Goal: Information Seeking & Learning: Find contact information

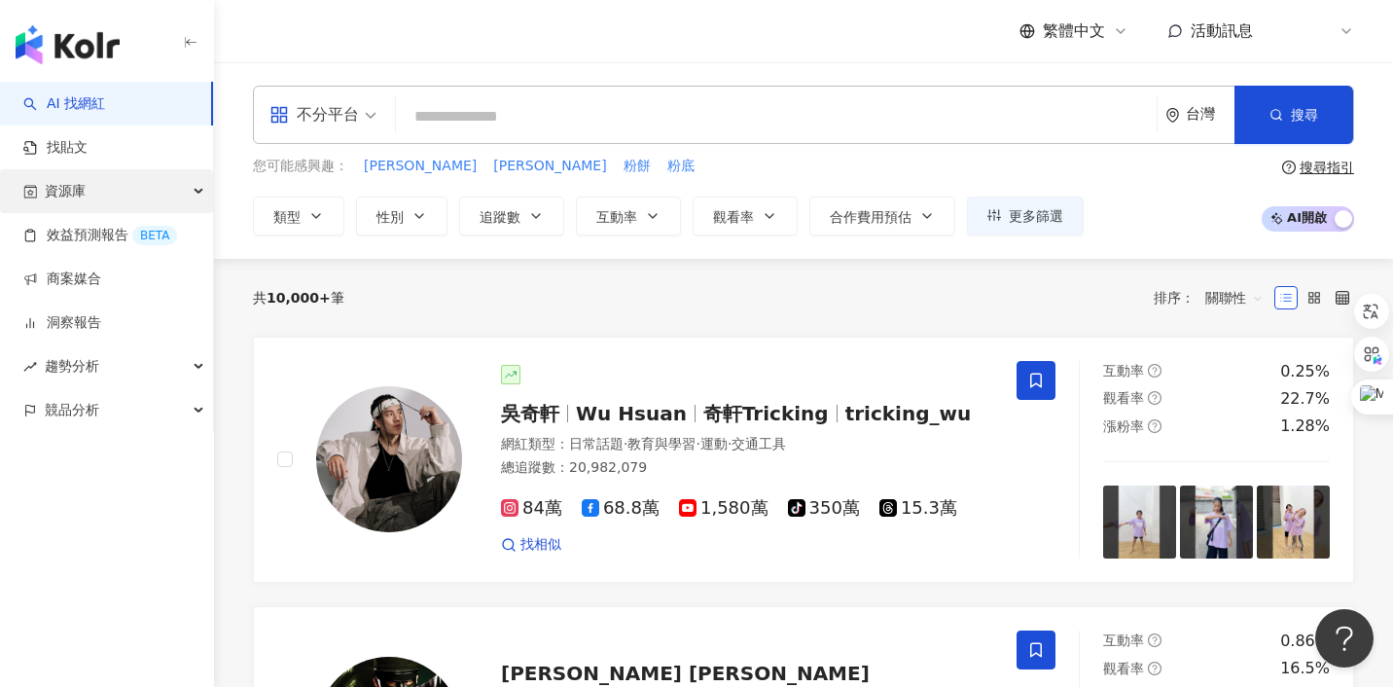
click at [111, 186] on div "資源庫" at bounding box center [106, 191] width 213 height 44
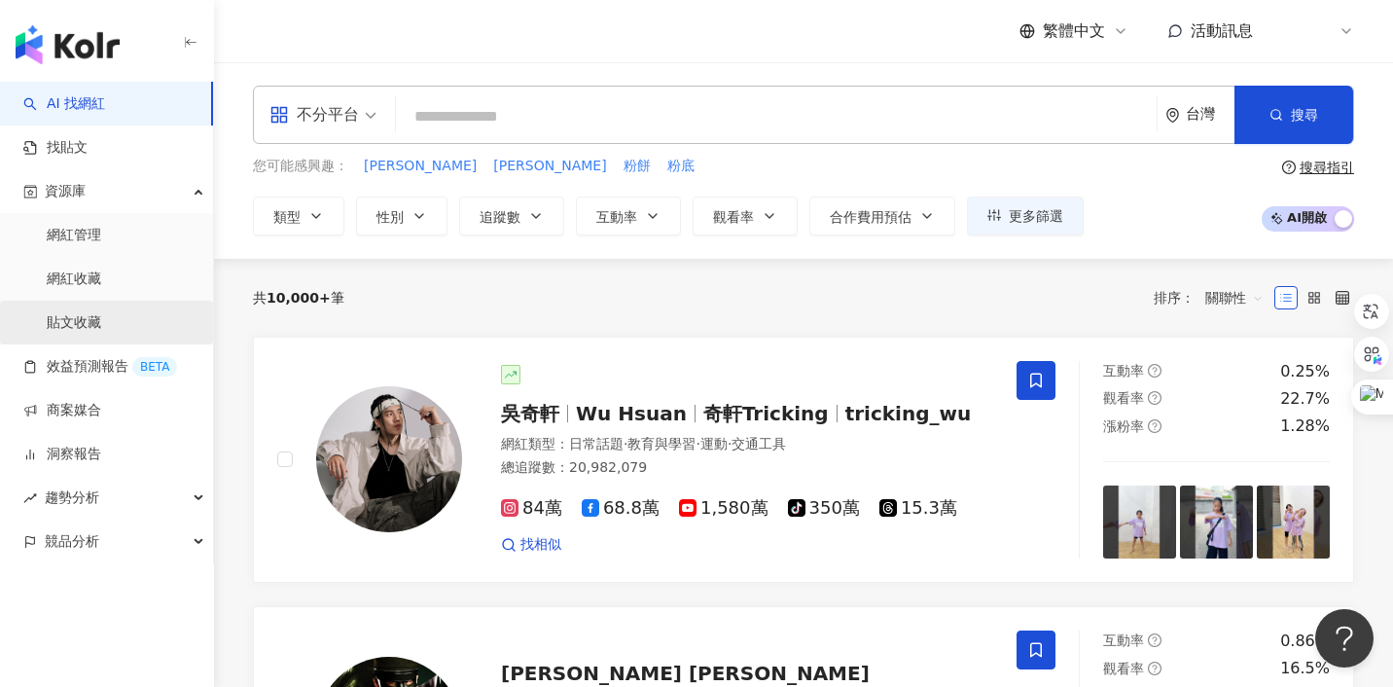
click at [83, 324] on link "貼文收藏" at bounding box center [74, 322] width 54 height 19
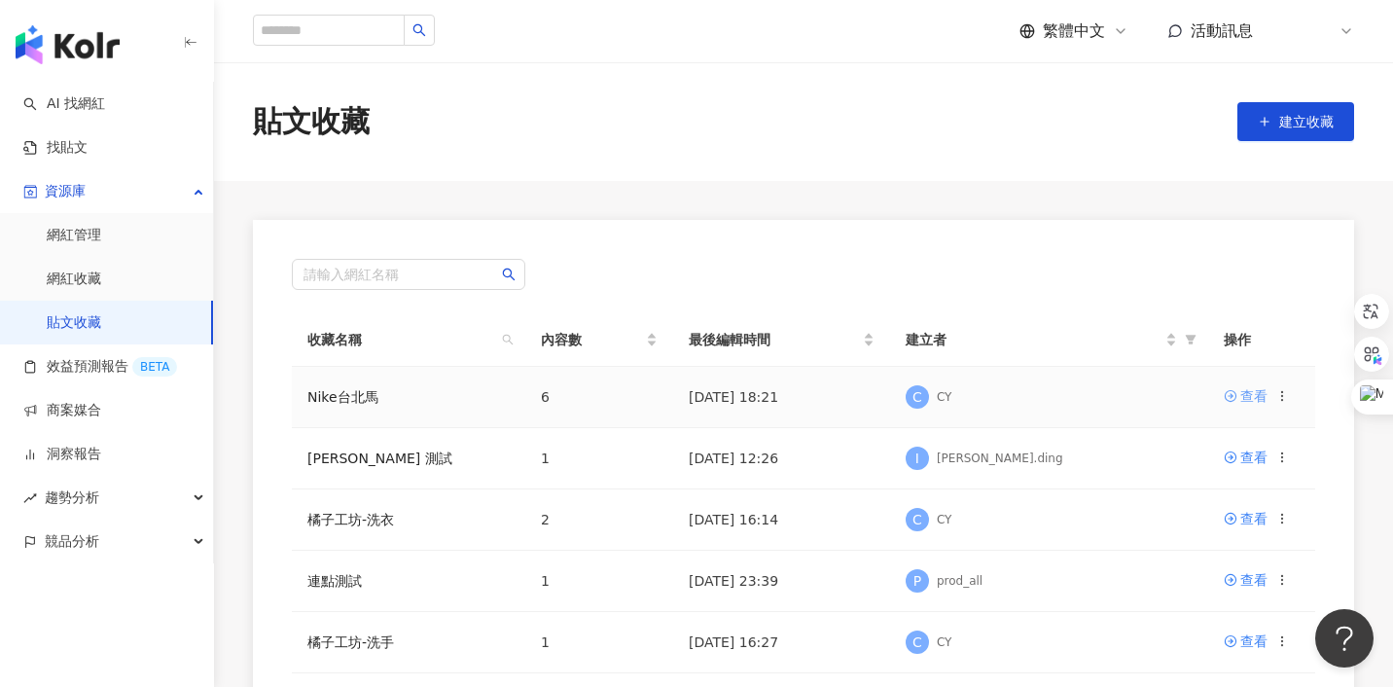
click at [1254, 397] on div "查看" at bounding box center [1253, 395] width 27 height 21
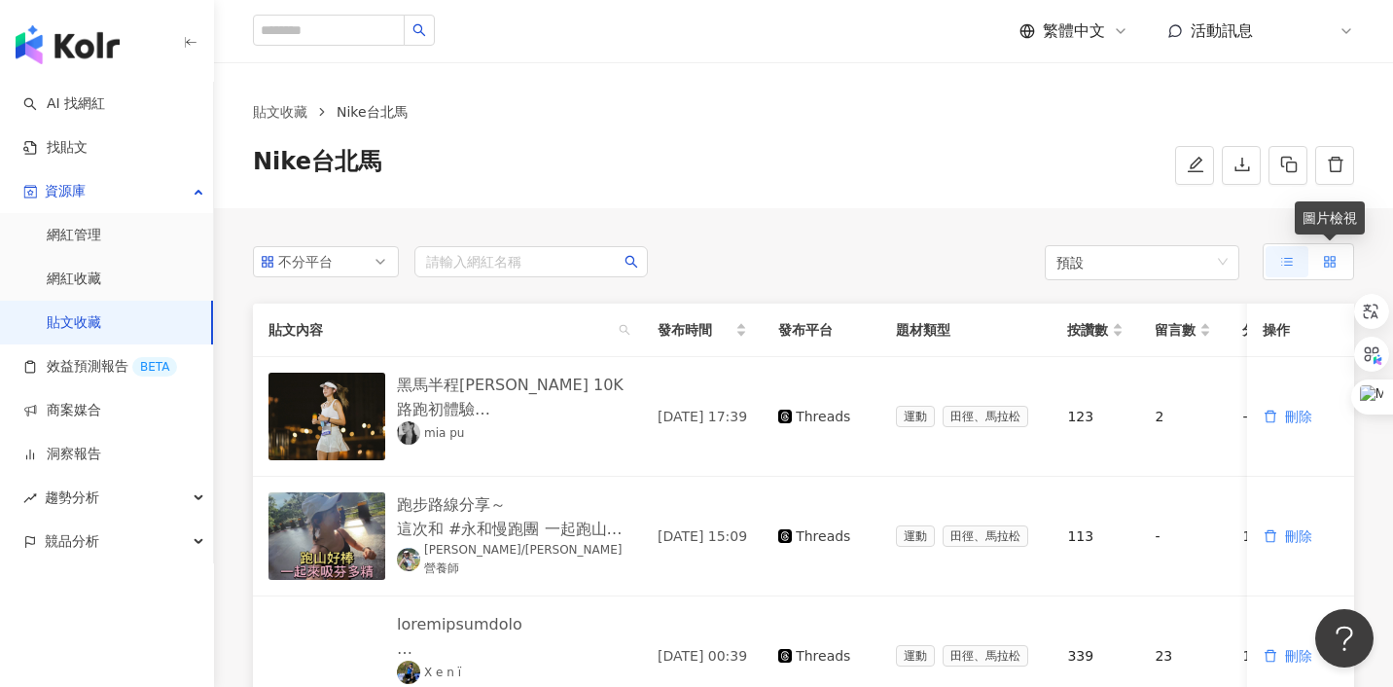
click at [1325, 259] on icon at bounding box center [1330, 262] width 14 height 14
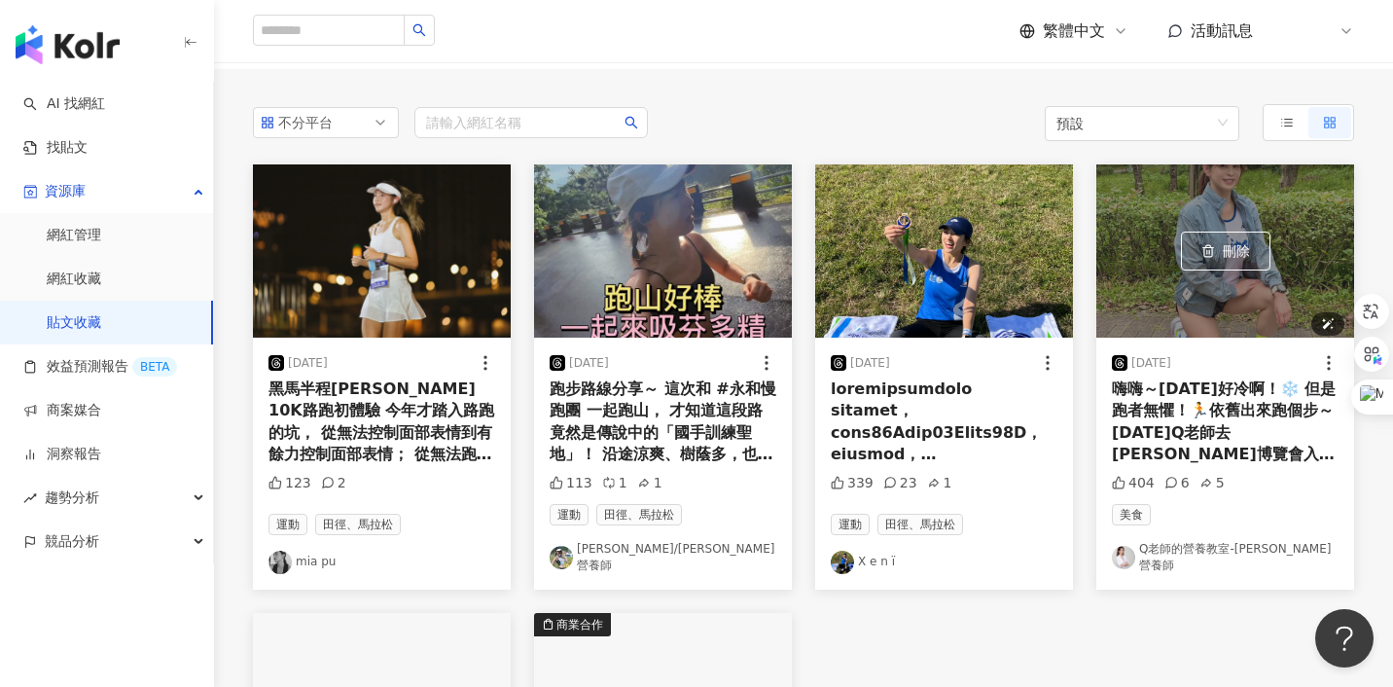
scroll to position [129, 0]
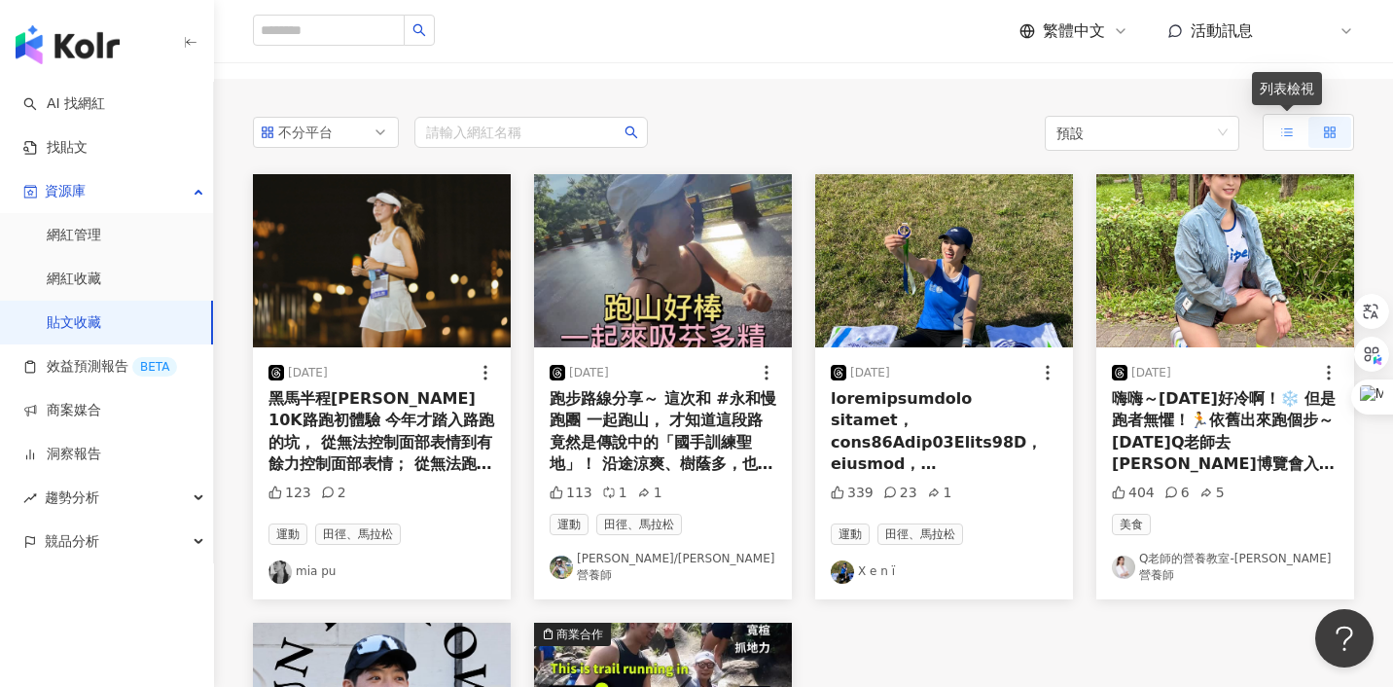
click at [1277, 125] on label at bounding box center [1287, 132] width 43 height 31
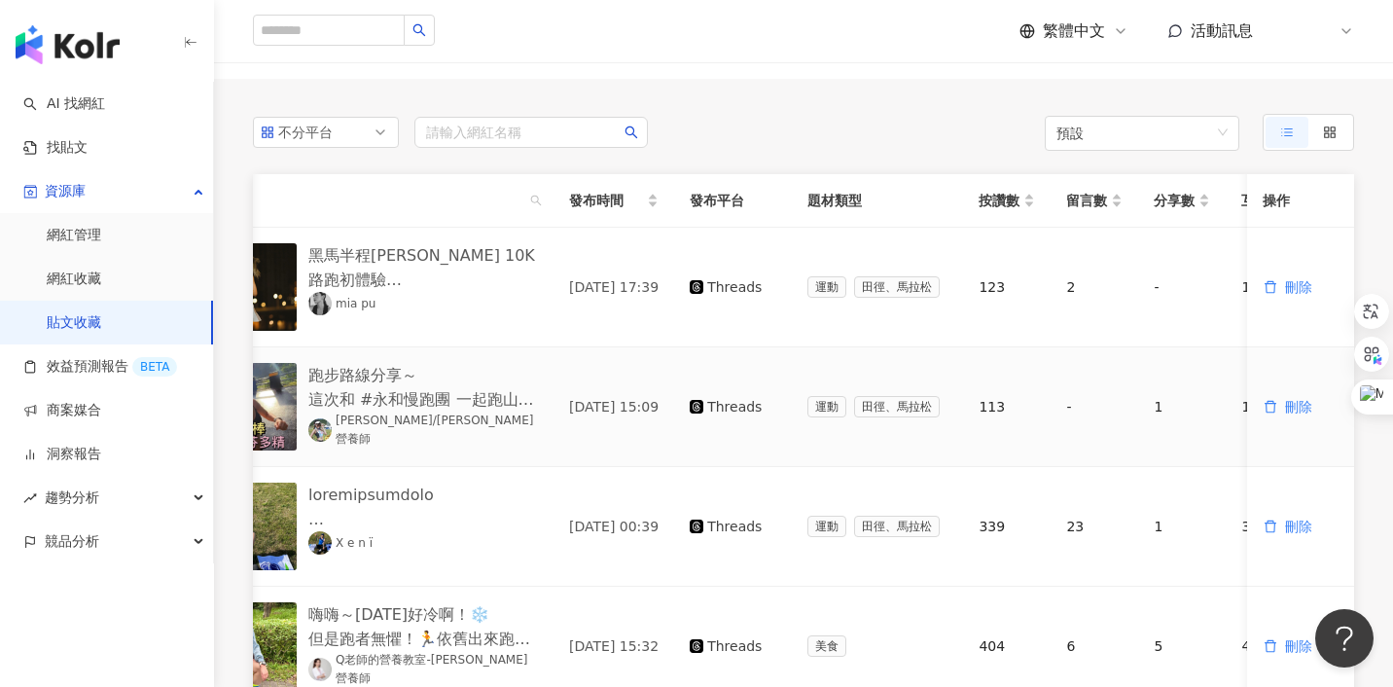
scroll to position [0, 255]
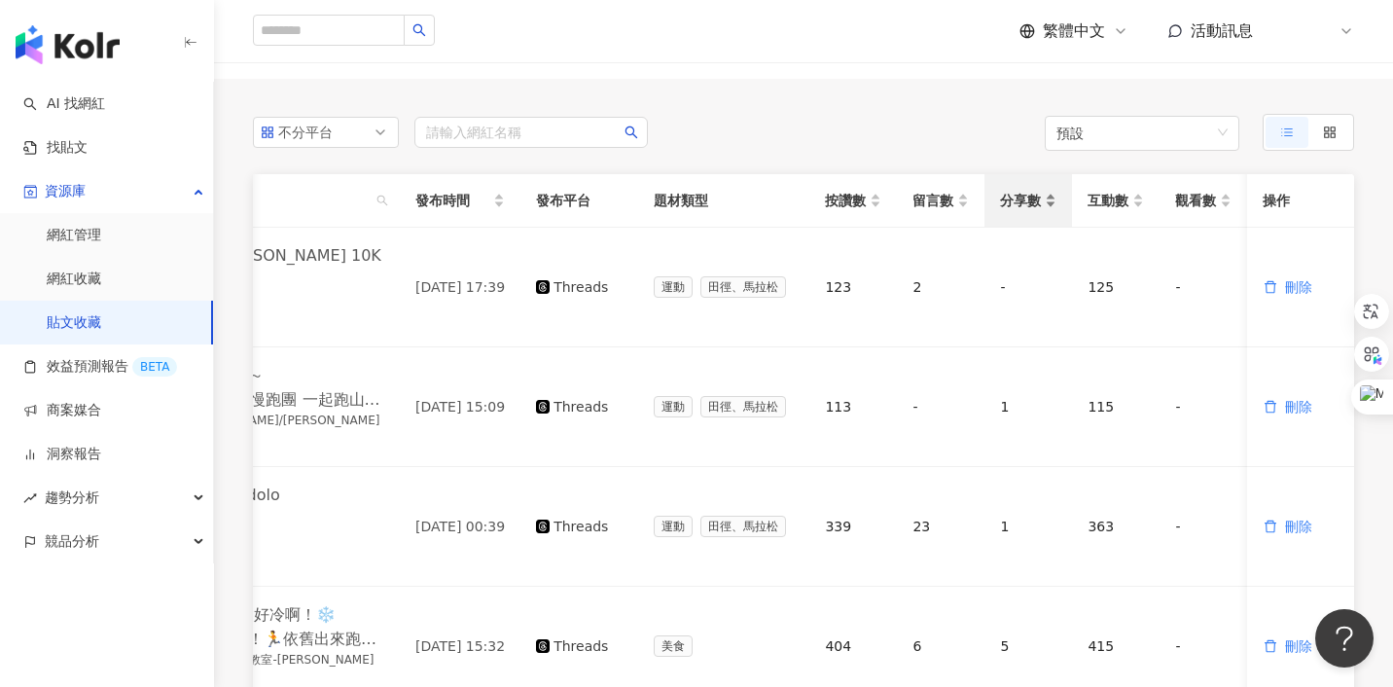
click at [1036, 200] on span "分享數" at bounding box center [1020, 200] width 41 height 21
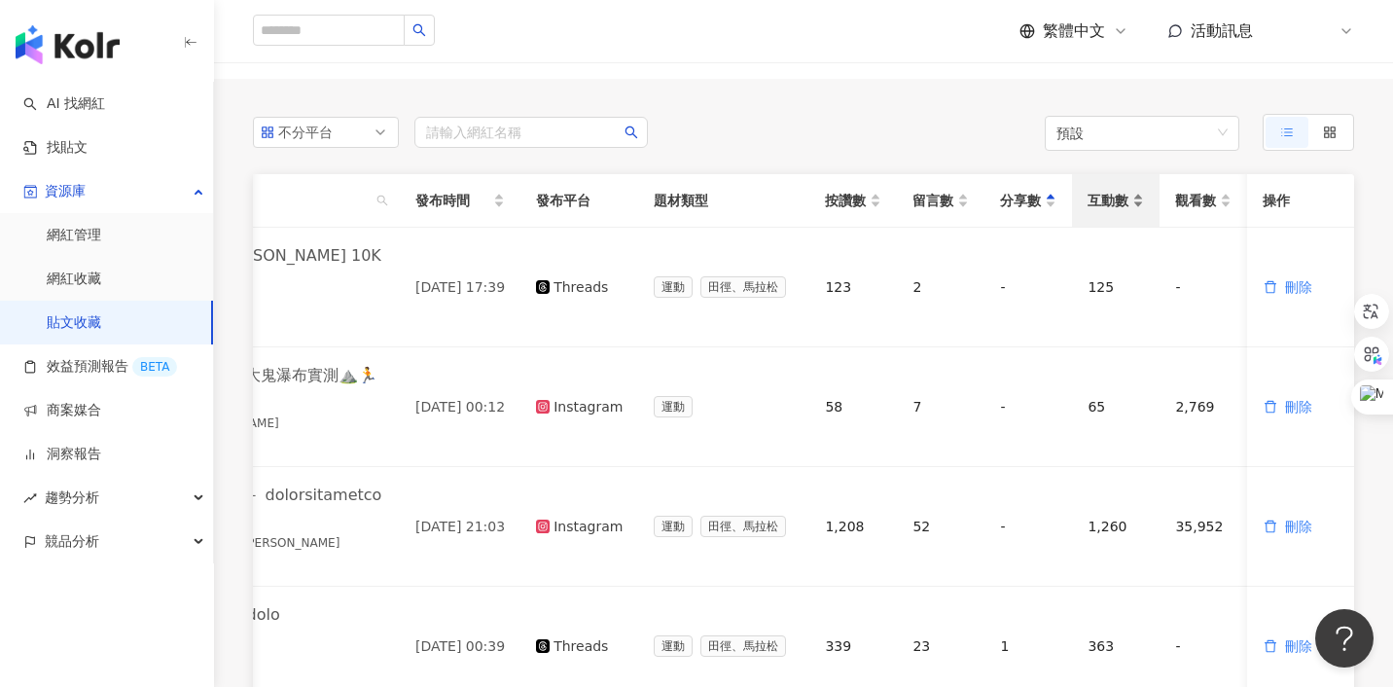
click at [1121, 206] on span "互動數" at bounding box center [1108, 200] width 41 height 21
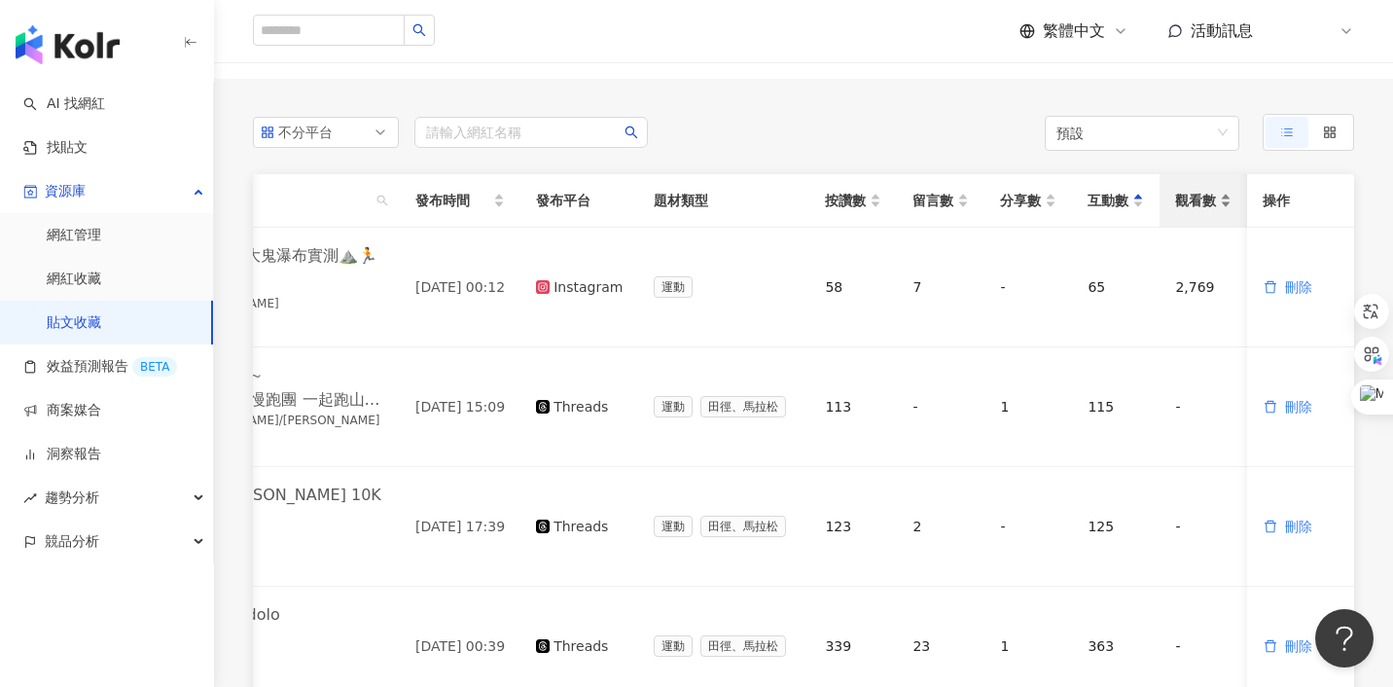
click at [1199, 204] on span "觀看數" at bounding box center [1195, 200] width 41 height 21
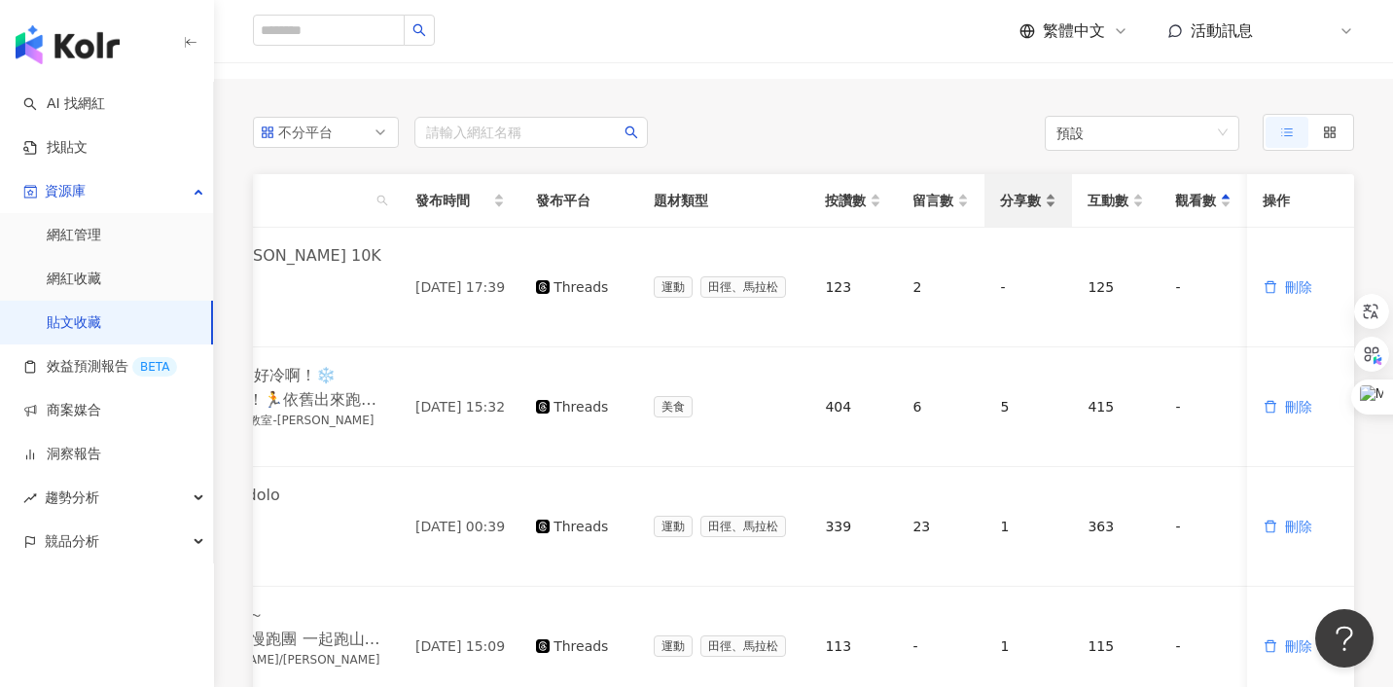
click at [1018, 210] on span "分享數" at bounding box center [1020, 200] width 41 height 21
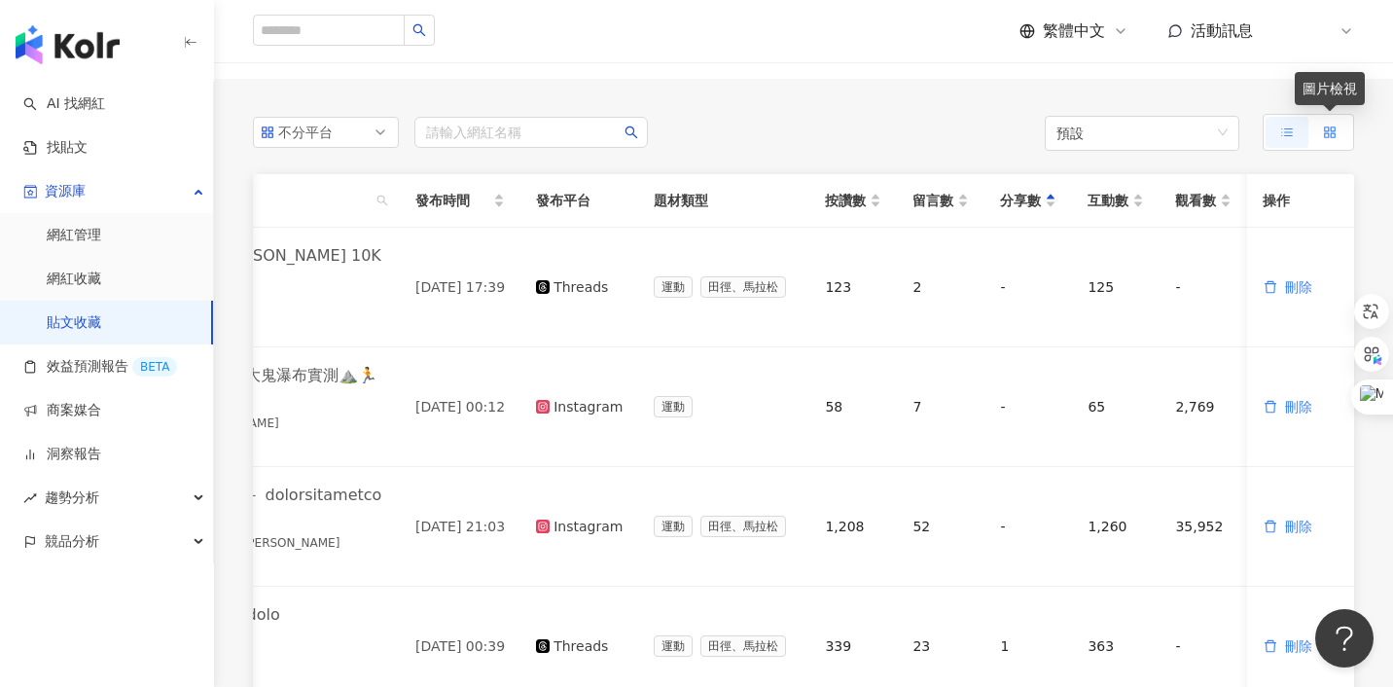
click at [1314, 131] on label at bounding box center [1329, 132] width 43 height 31
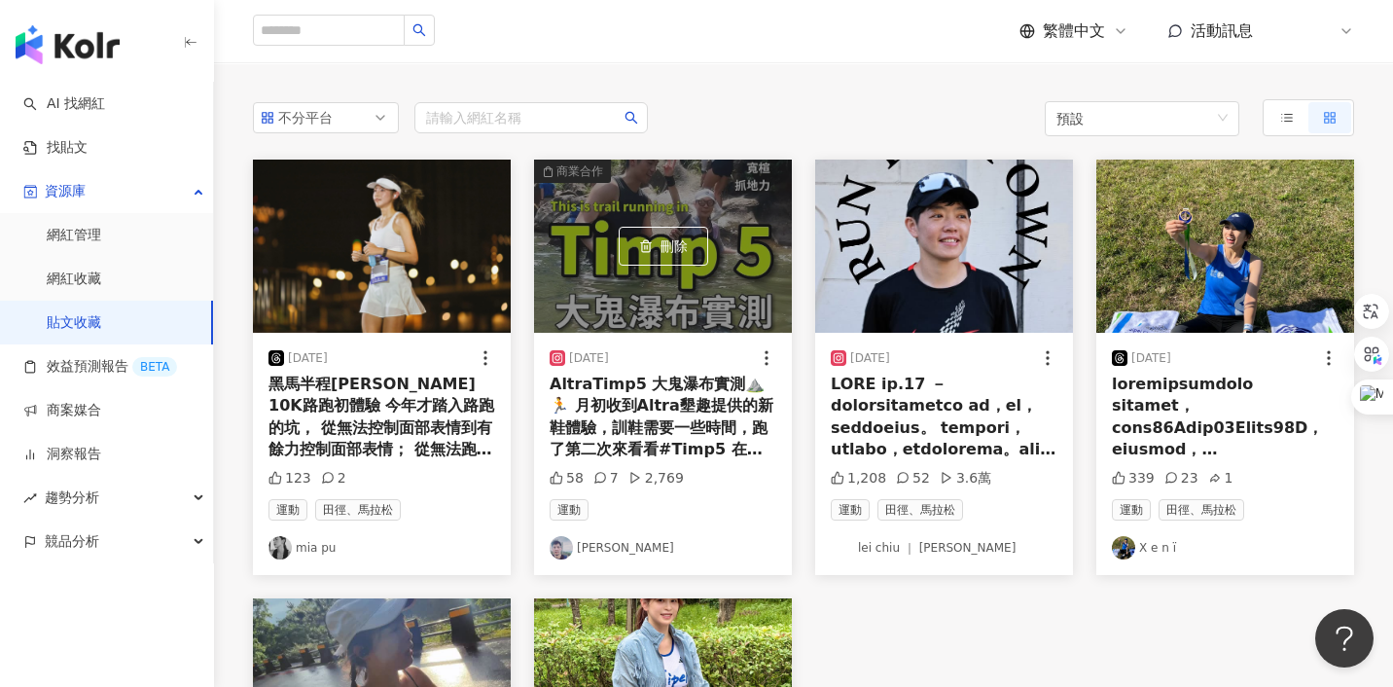
scroll to position [138, 0]
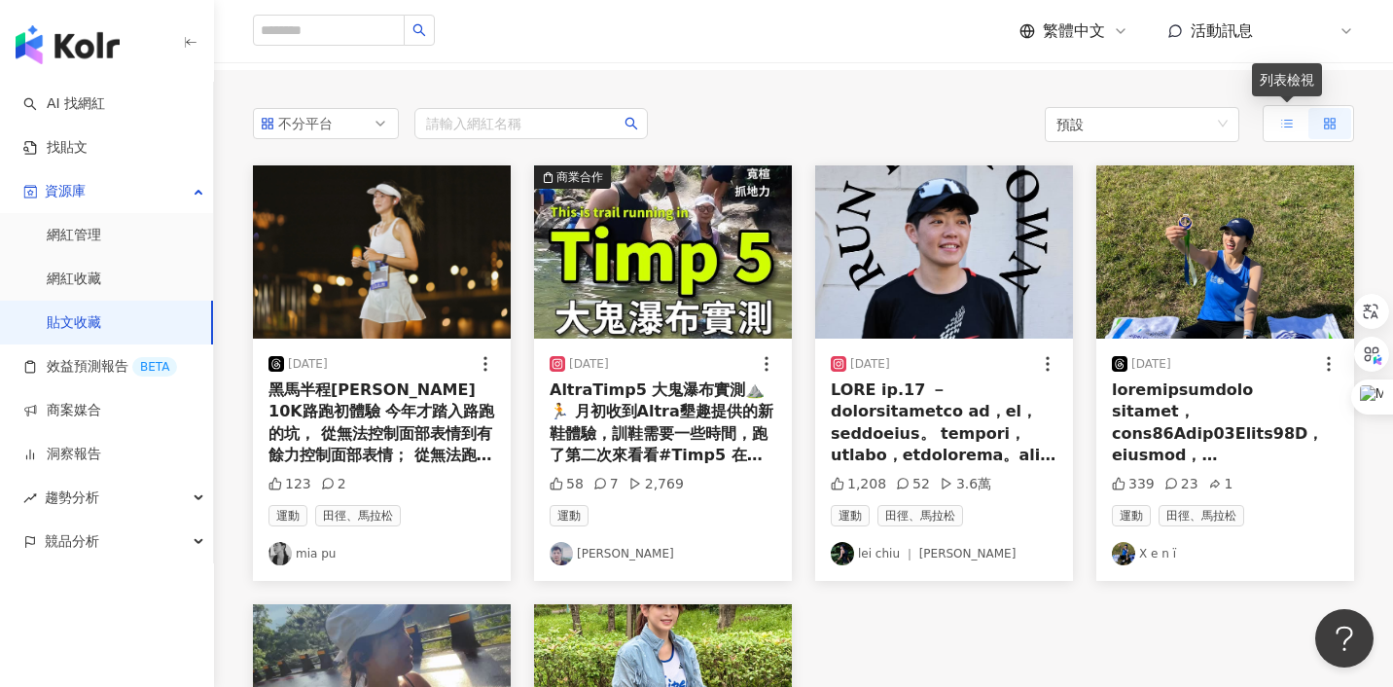
click at [1281, 127] on icon at bounding box center [1287, 124] width 14 height 14
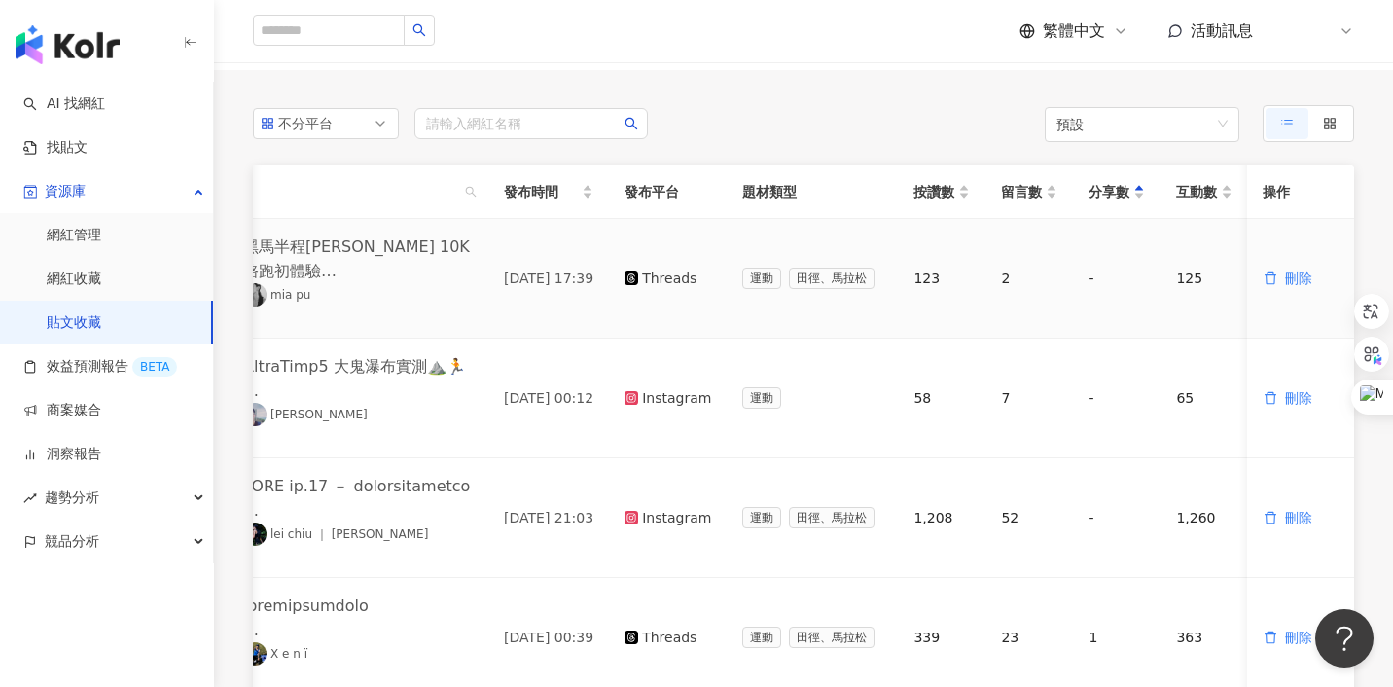
scroll to position [0, 255]
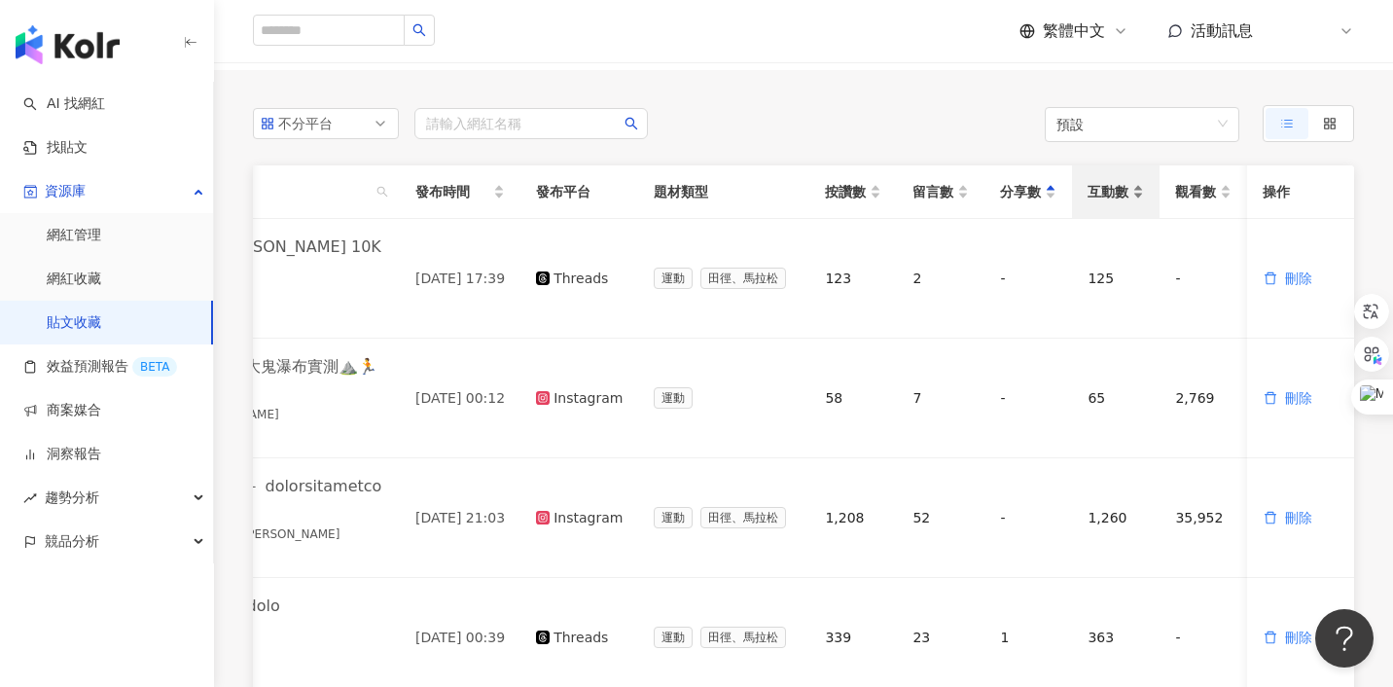
click at [1136, 199] on div "互動數" at bounding box center [1116, 191] width 56 height 21
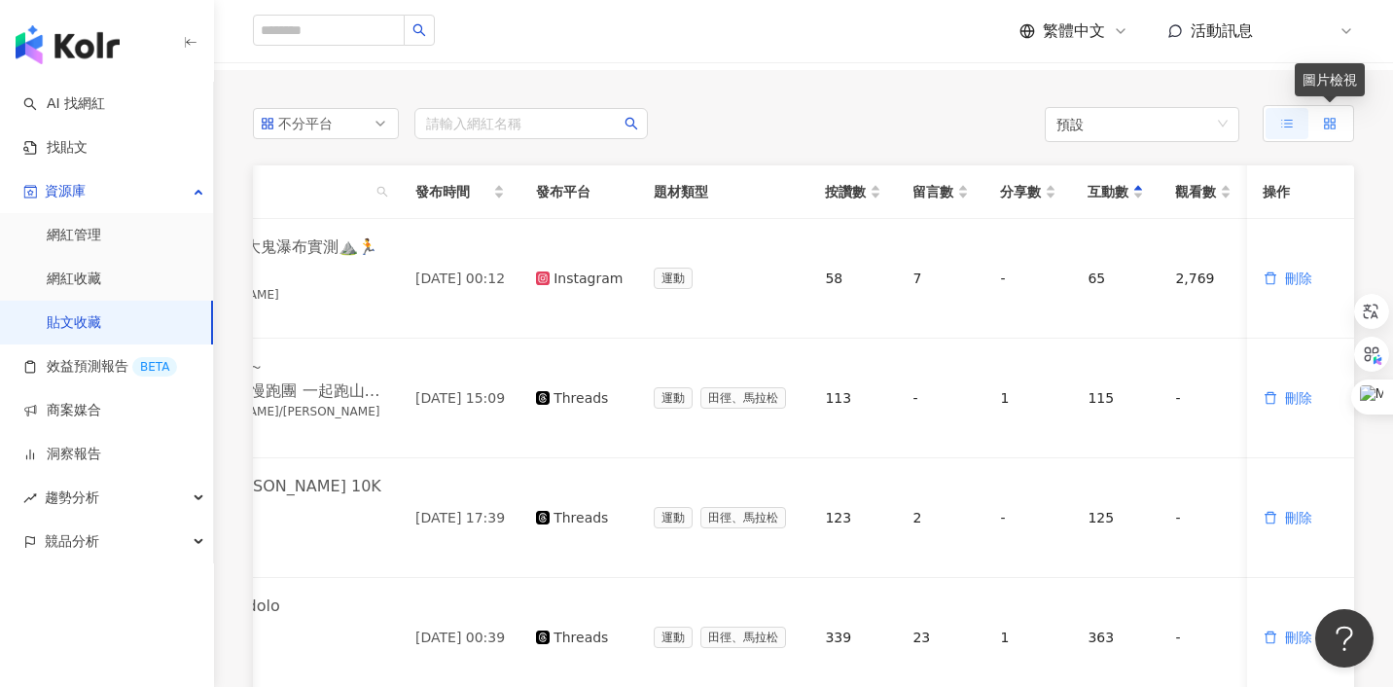
click at [1328, 129] on icon at bounding box center [1330, 124] width 14 height 14
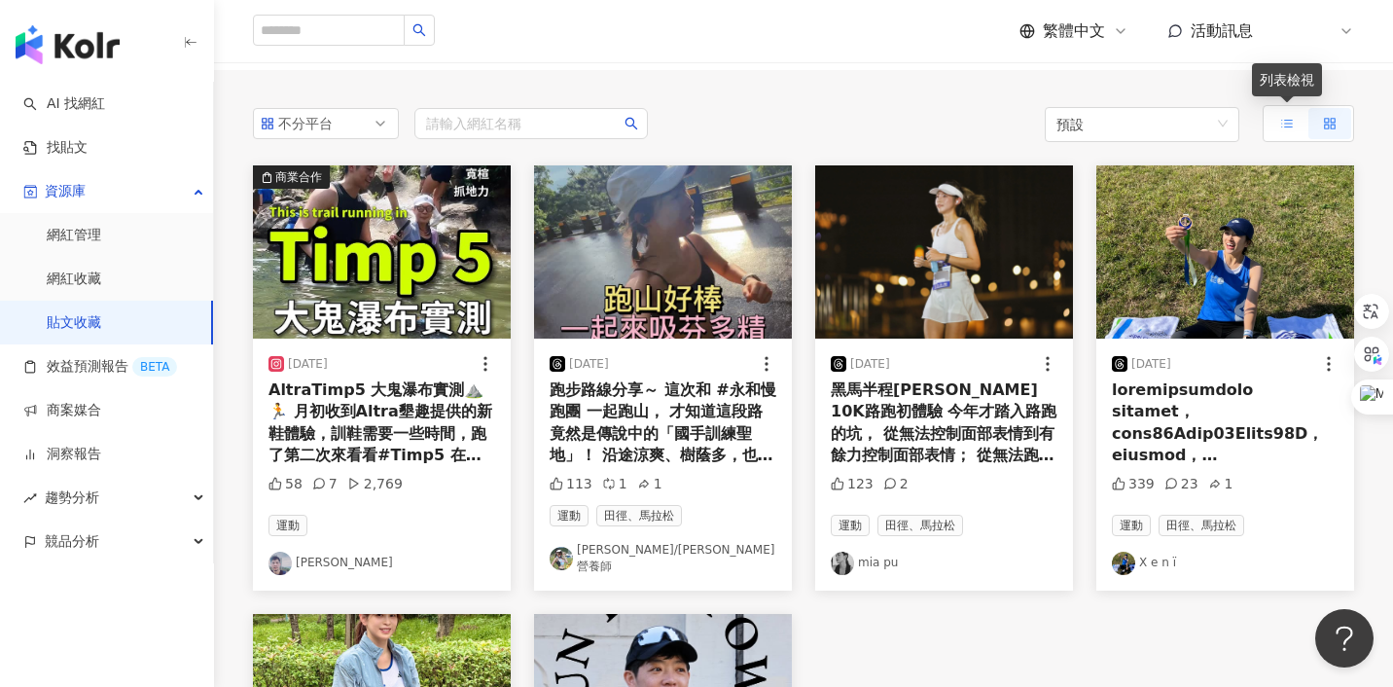
click at [1282, 128] on icon at bounding box center [1287, 124] width 14 height 14
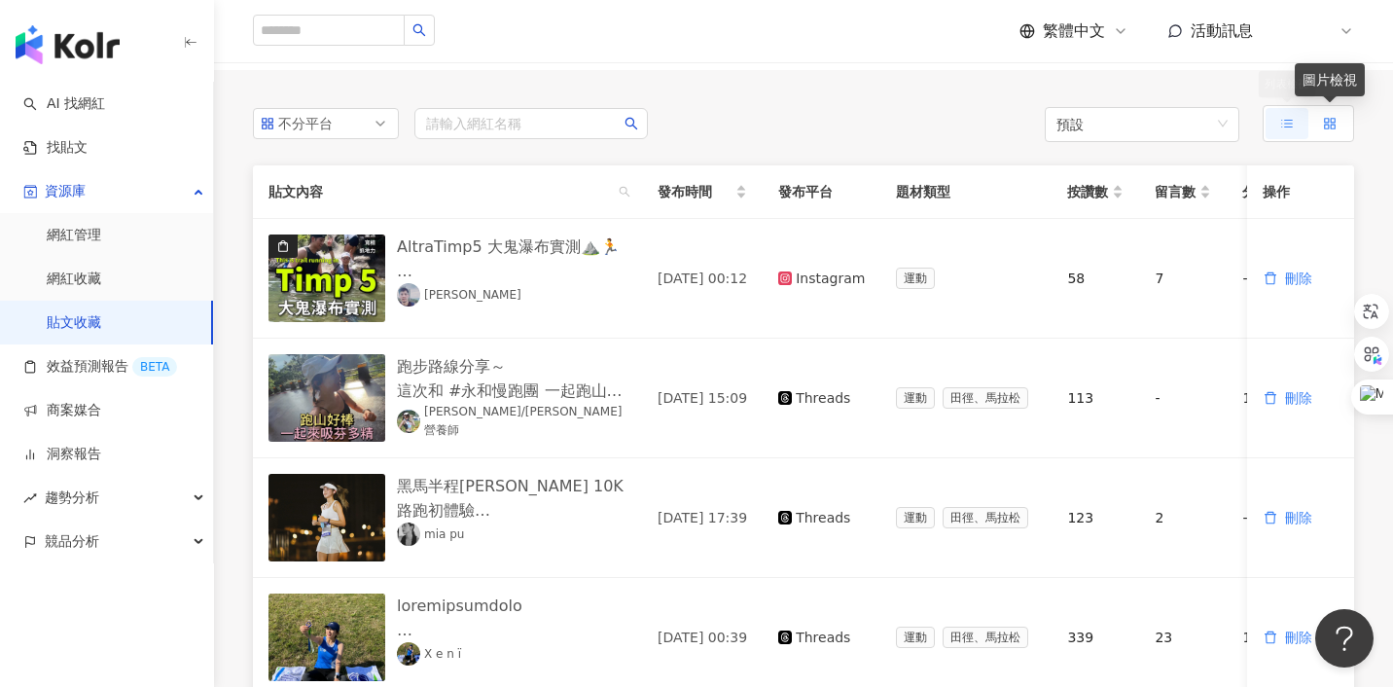
click at [1322, 129] on label at bounding box center [1329, 123] width 43 height 31
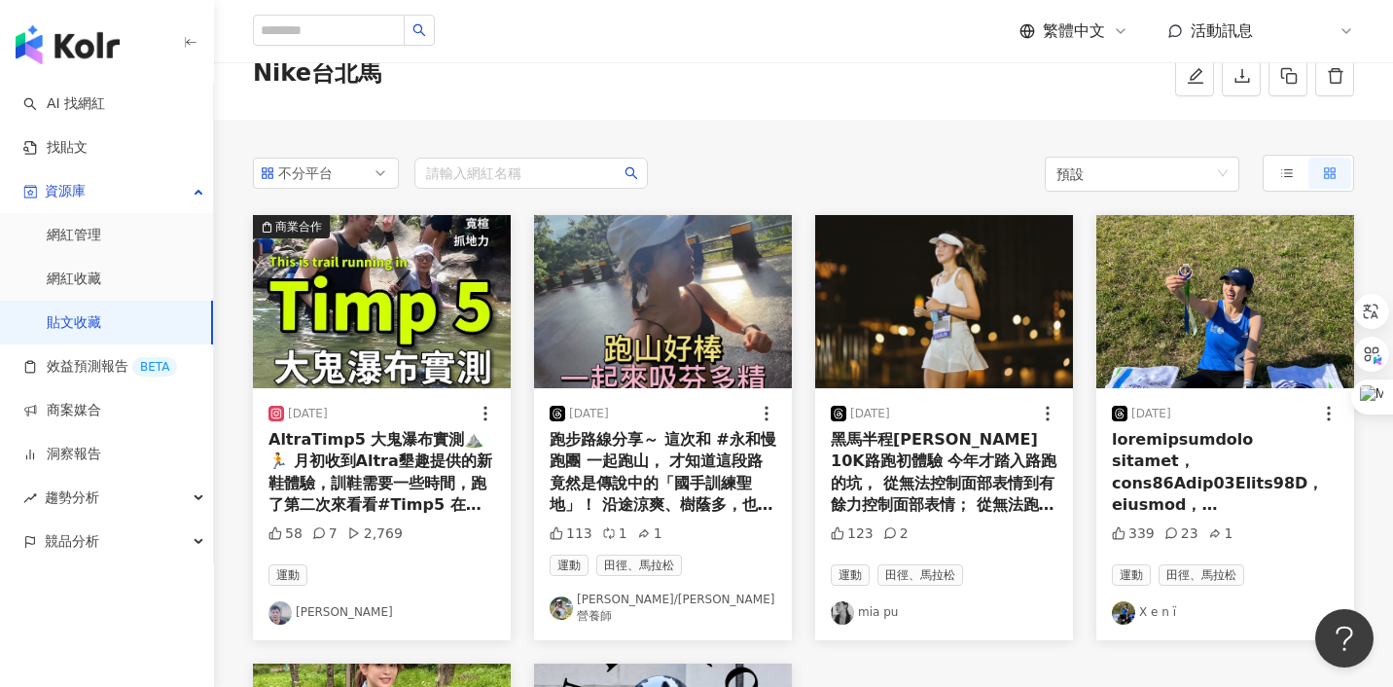
scroll to position [104, 0]
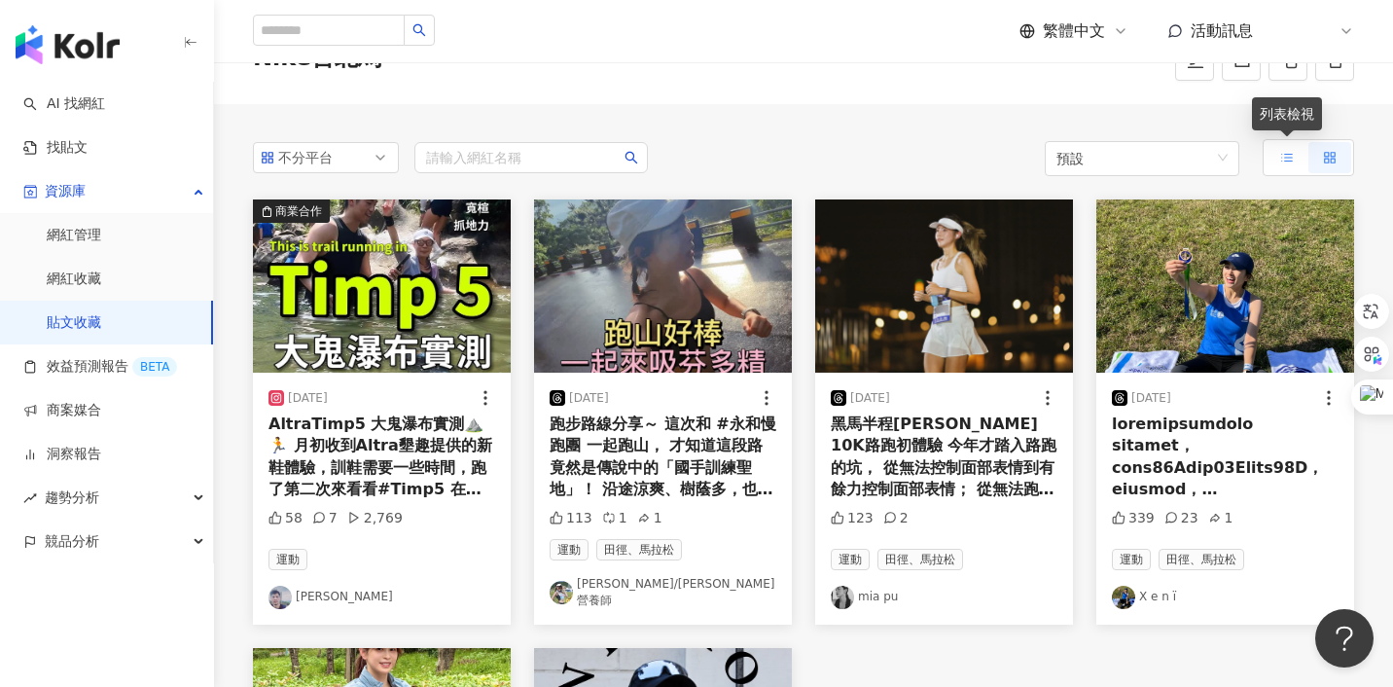
click at [1280, 163] on icon at bounding box center [1287, 158] width 14 height 14
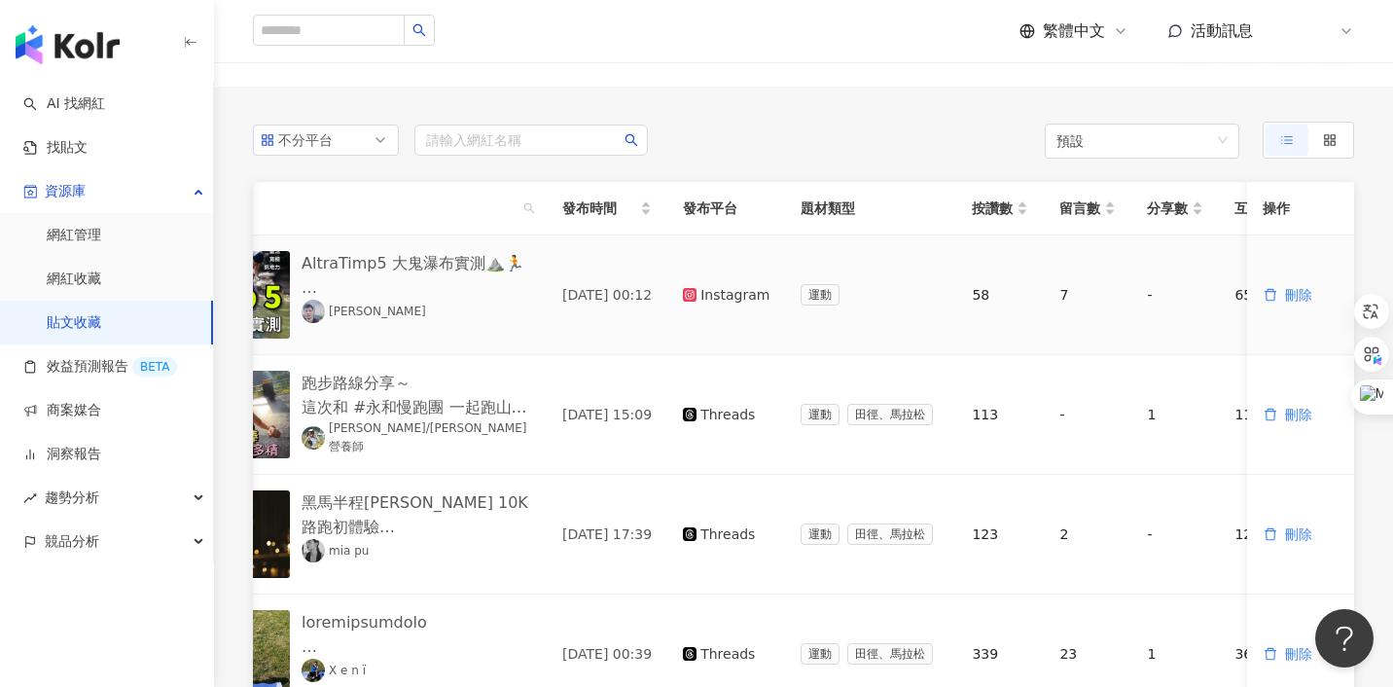
scroll to position [0, 255]
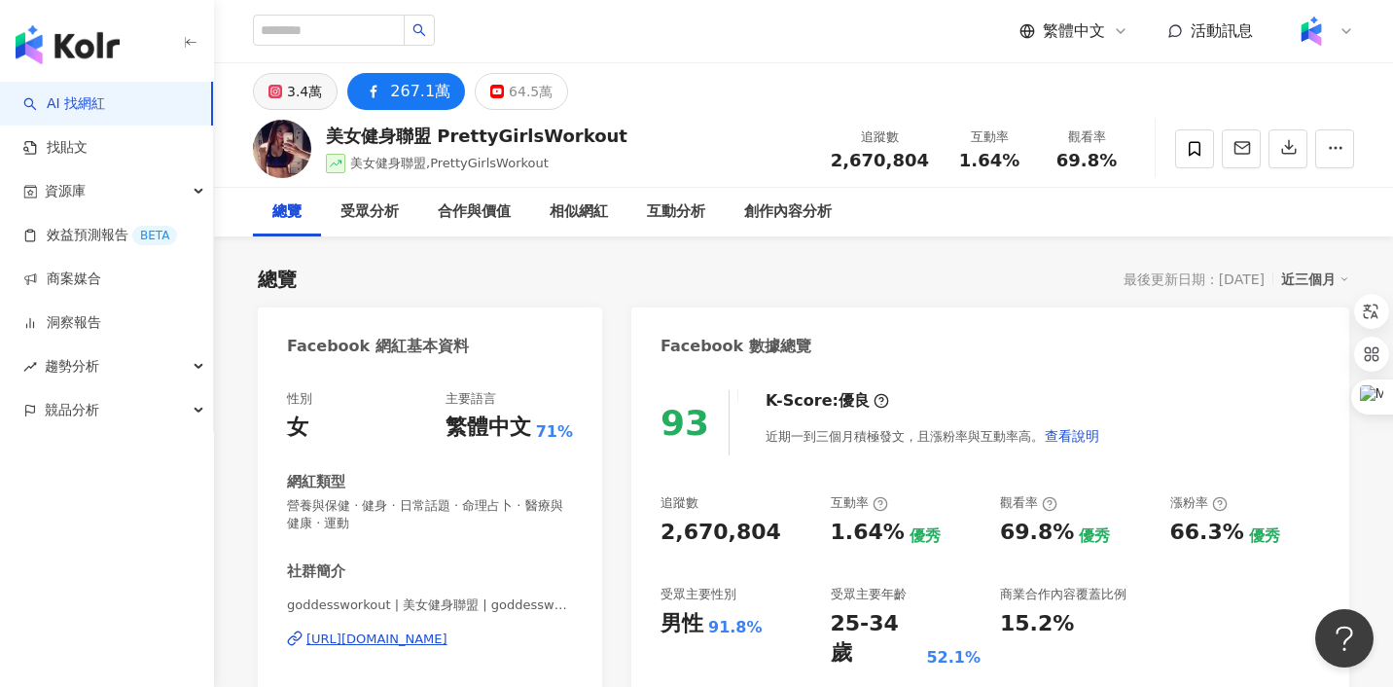
click at [298, 87] on div "3.4萬" at bounding box center [304, 91] width 35 height 27
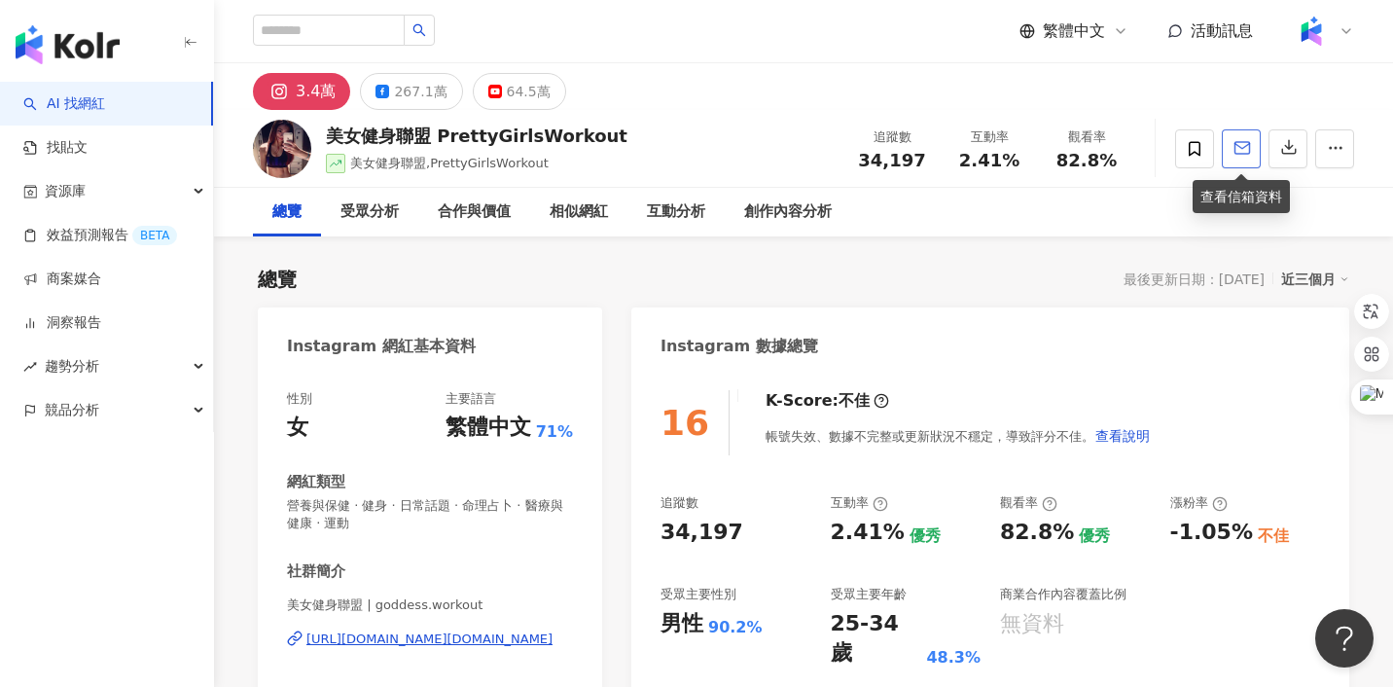
click at [1235, 156] on icon "button" at bounding box center [1242, 148] width 18 height 18
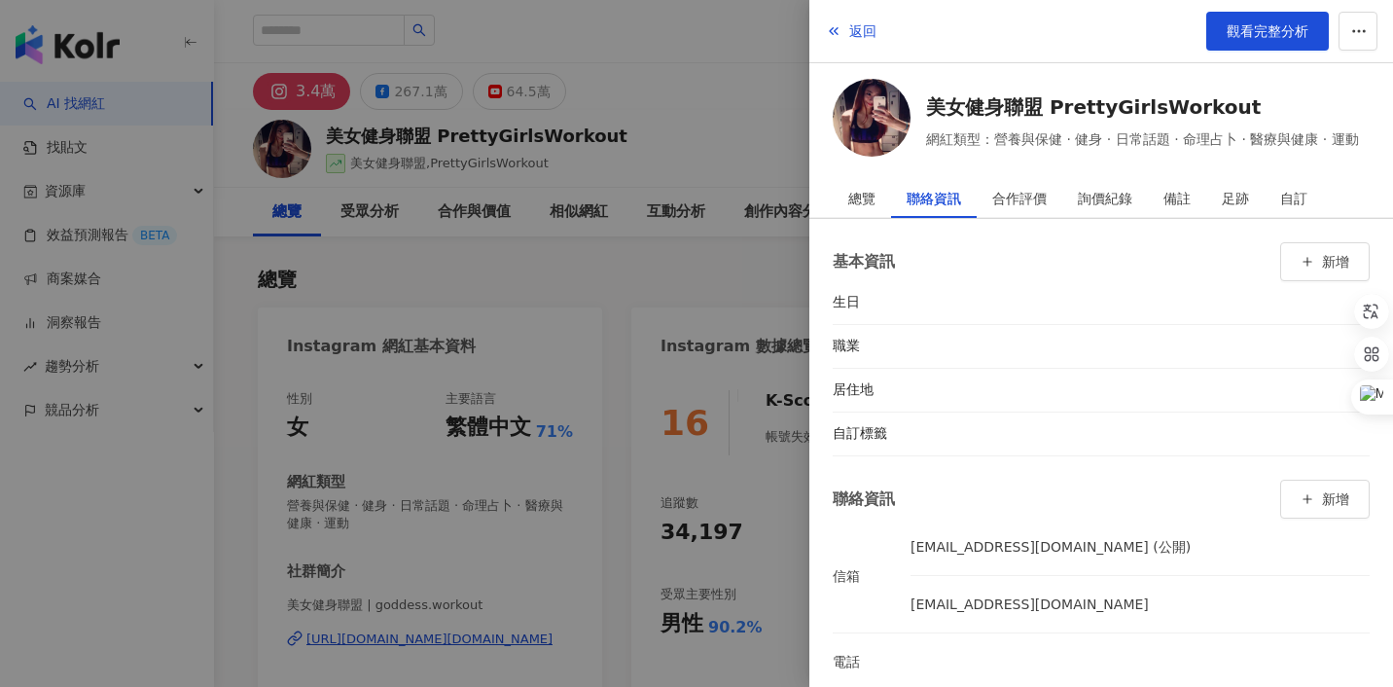
click at [778, 311] on div at bounding box center [696, 343] width 1393 height 687
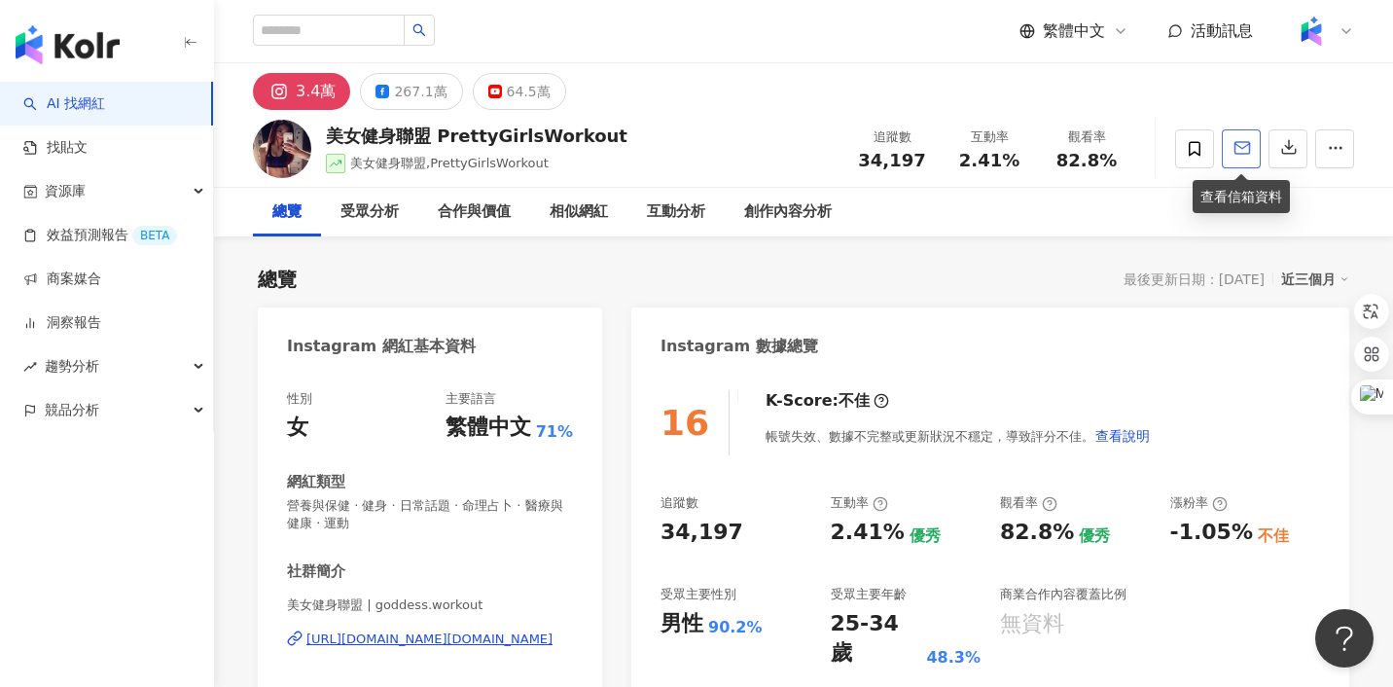
click at [1243, 158] on span "button" at bounding box center [1242, 147] width 18 height 20
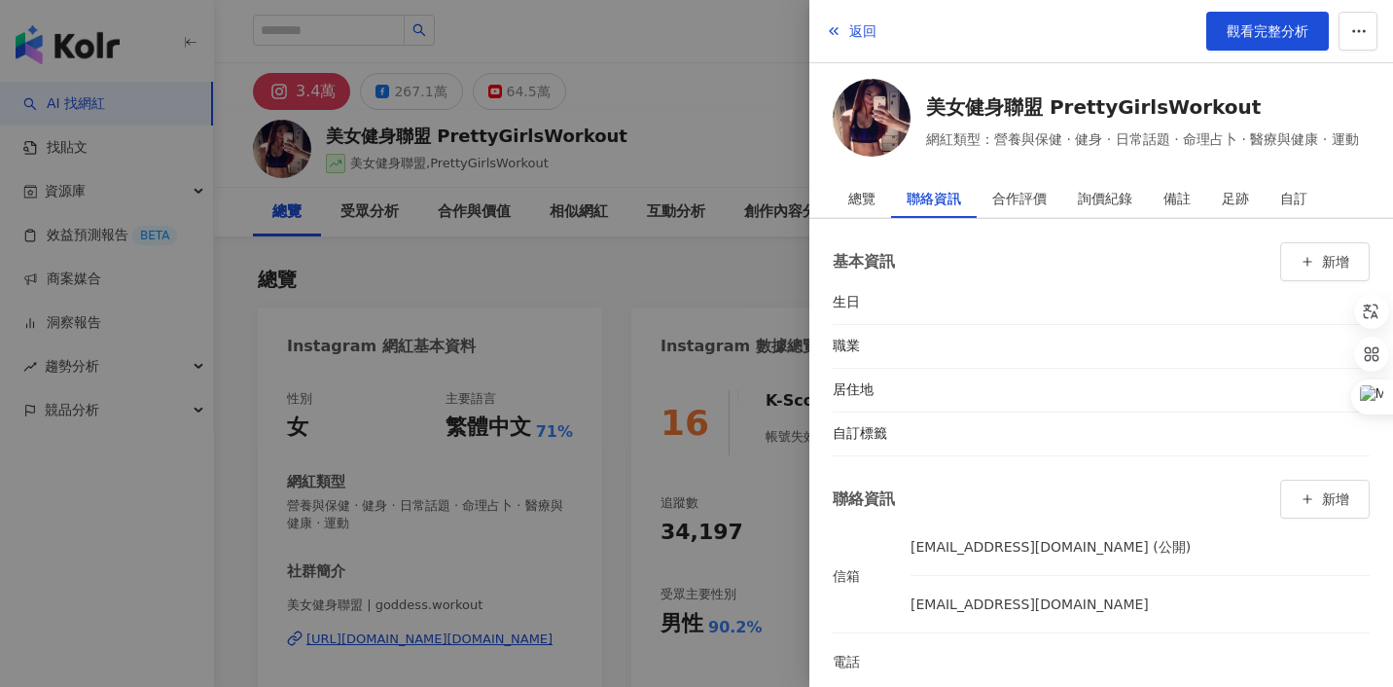
click at [750, 134] on div at bounding box center [696, 343] width 1393 height 687
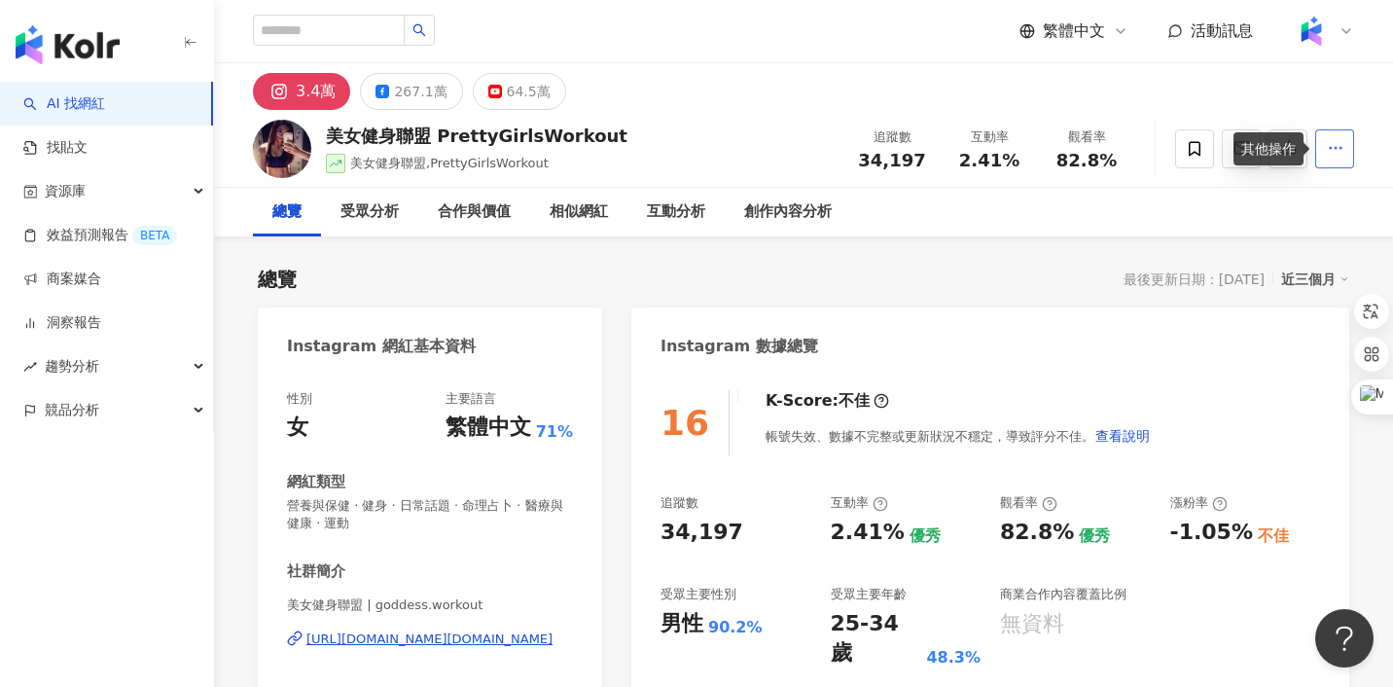
click at [1339, 157] on icon "button" at bounding box center [1336, 148] width 18 height 18
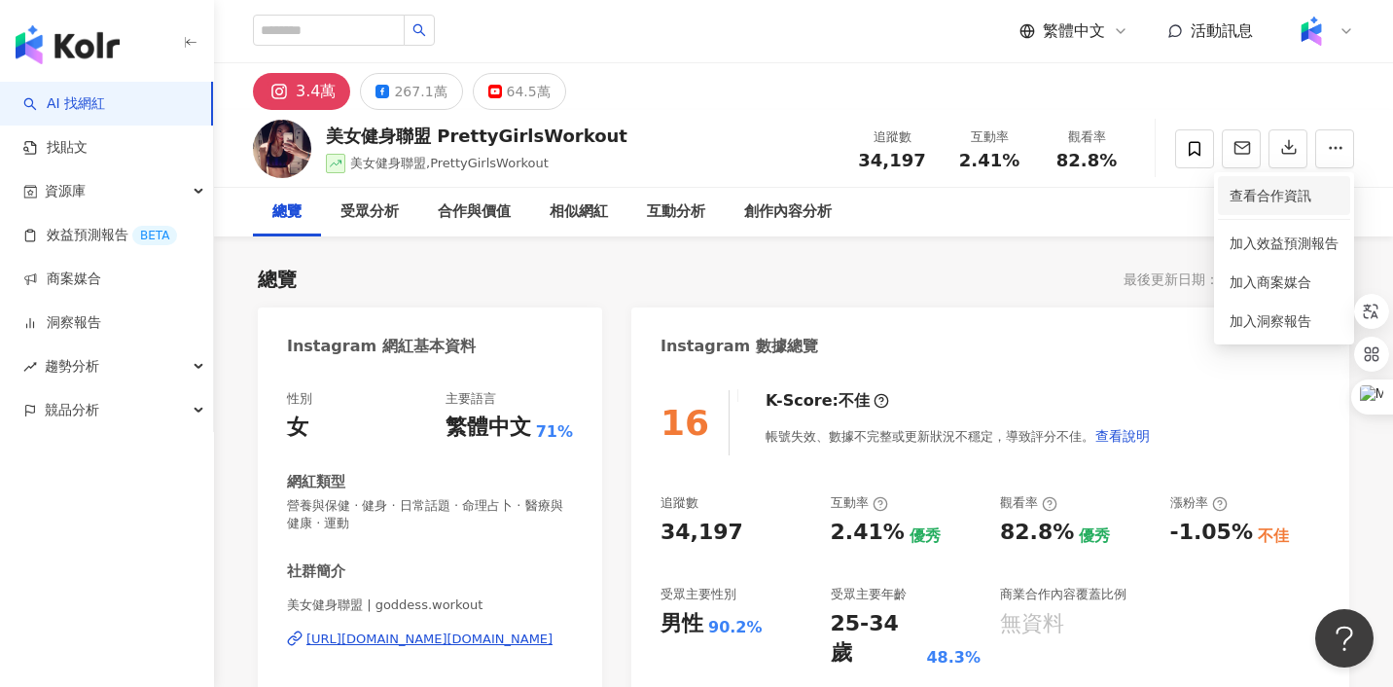
click at [1280, 202] on span "查看合作資訊" at bounding box center [1284, 195] width 109 height 21
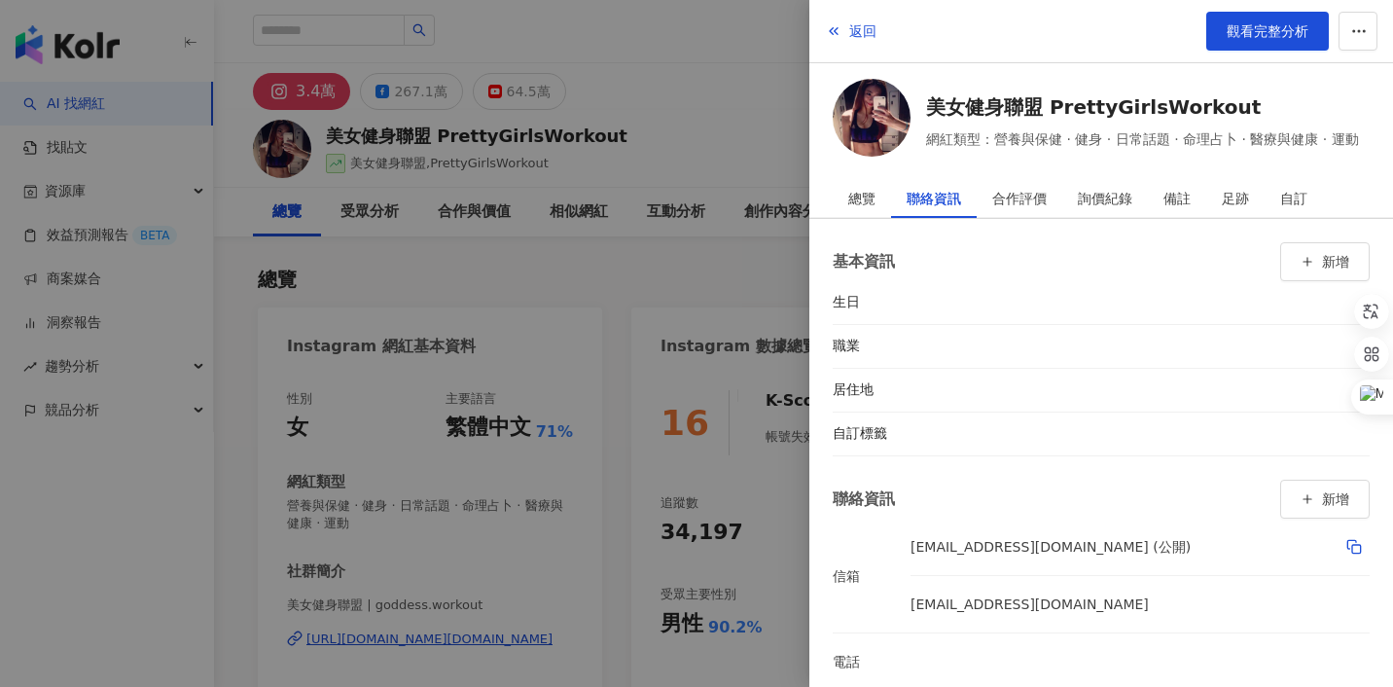
scroll to position [25, 0]
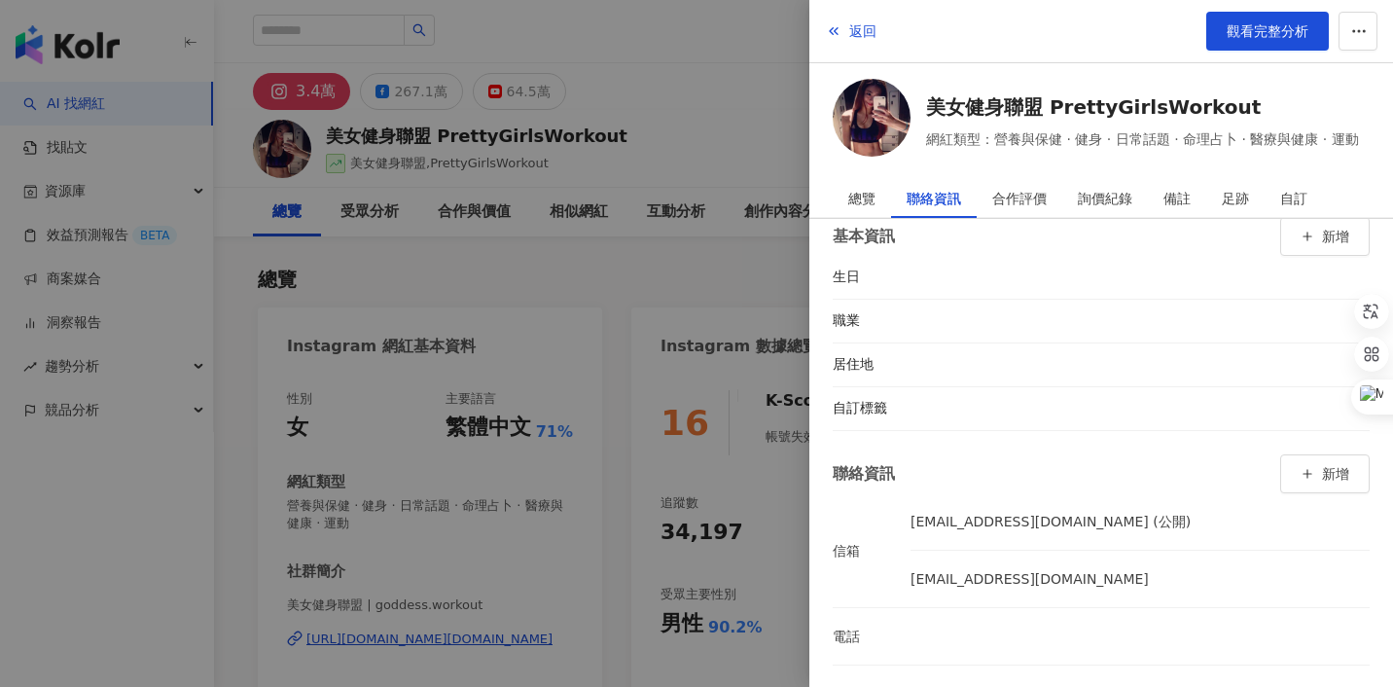
click at [744, 290] on div at bounding box center [696, 343] width 1393 height 687
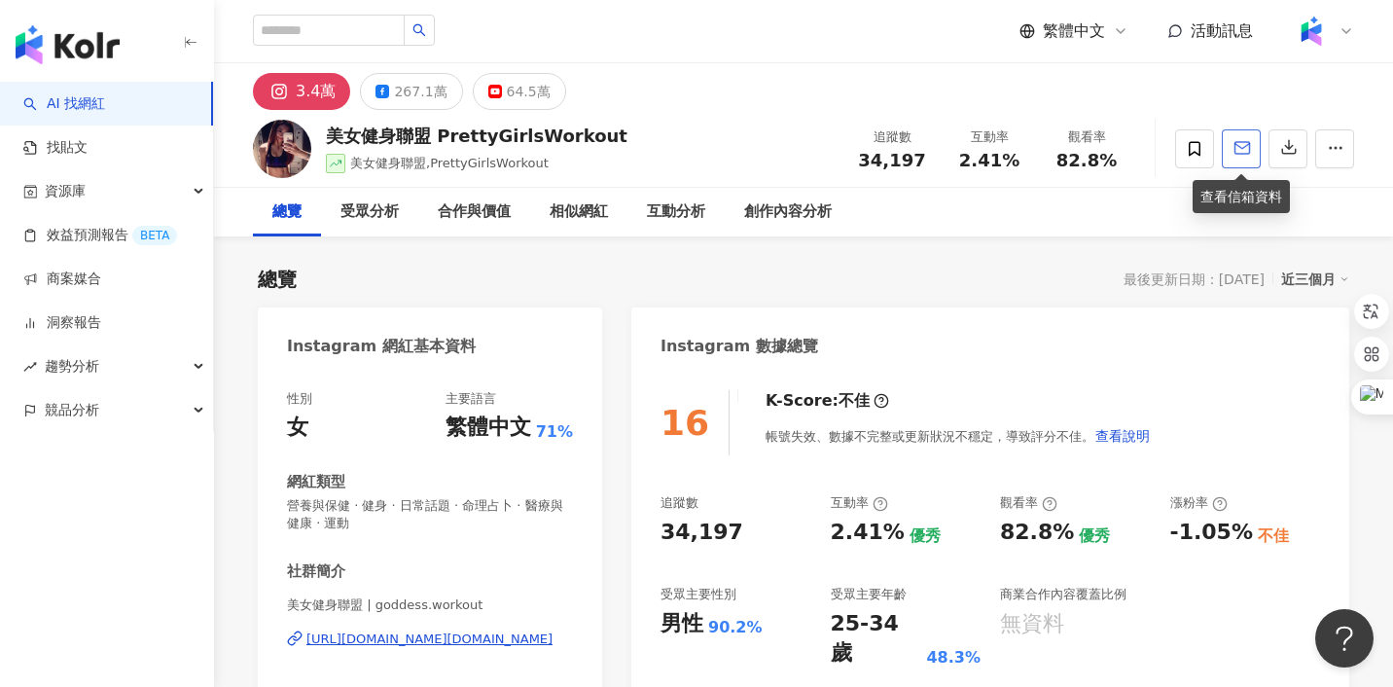
click at [1244, 156] on icon "button" at bounding box center [1242, 148] width 18 height 18
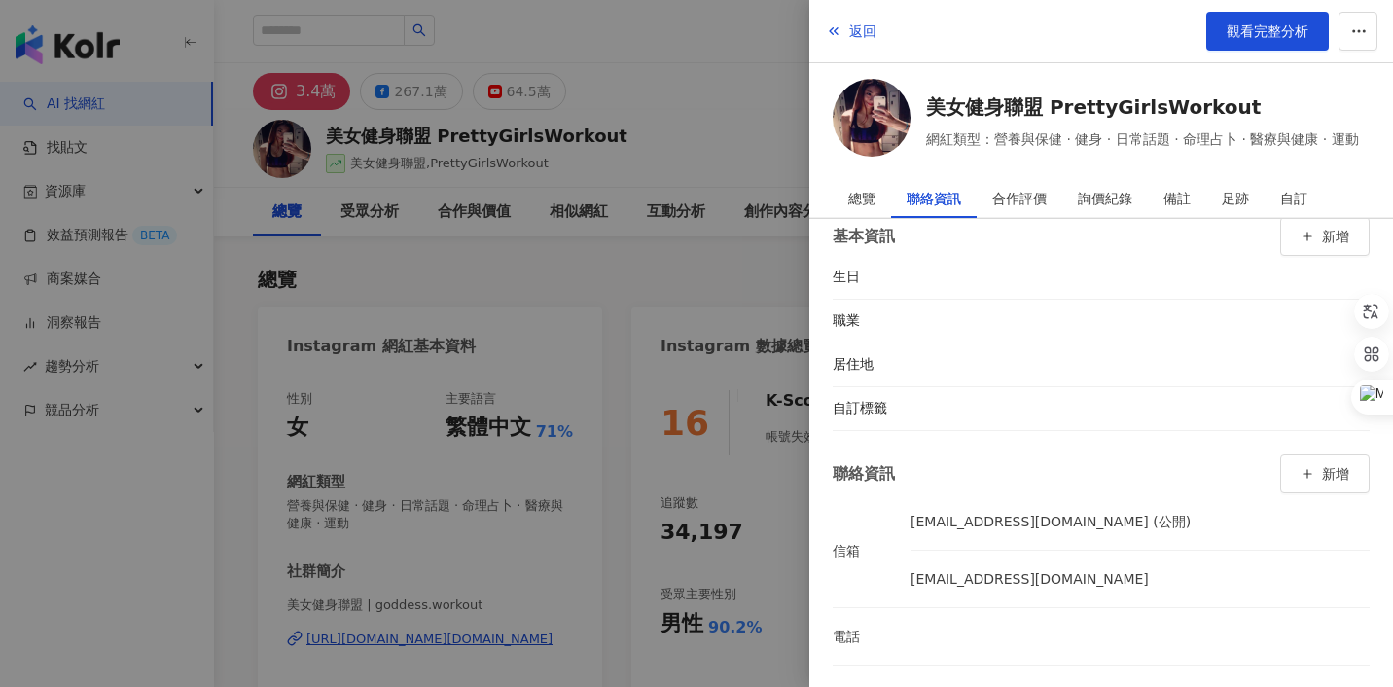
click at [744, 248] on div at bounding box center [696, 343] width 1393 height 687
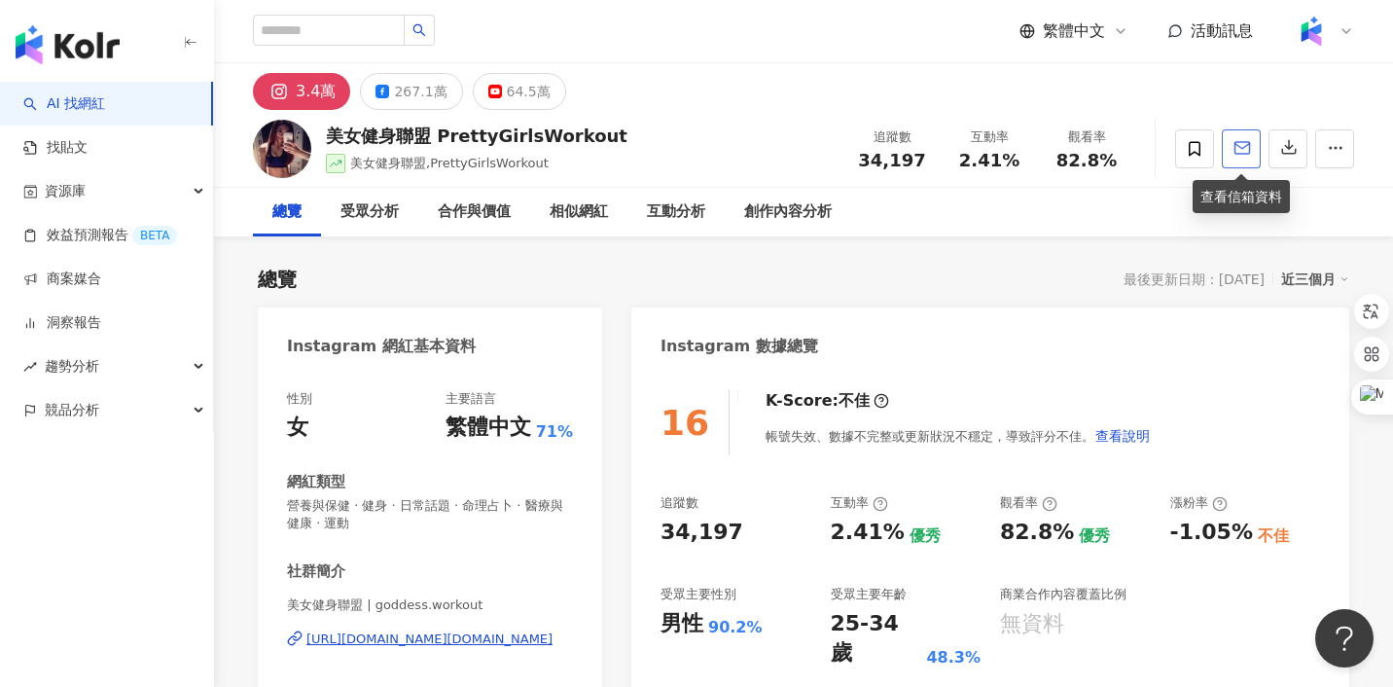
click at [1250, 161] on button "button" at bounding box center [1241, 148] width 39 height 39
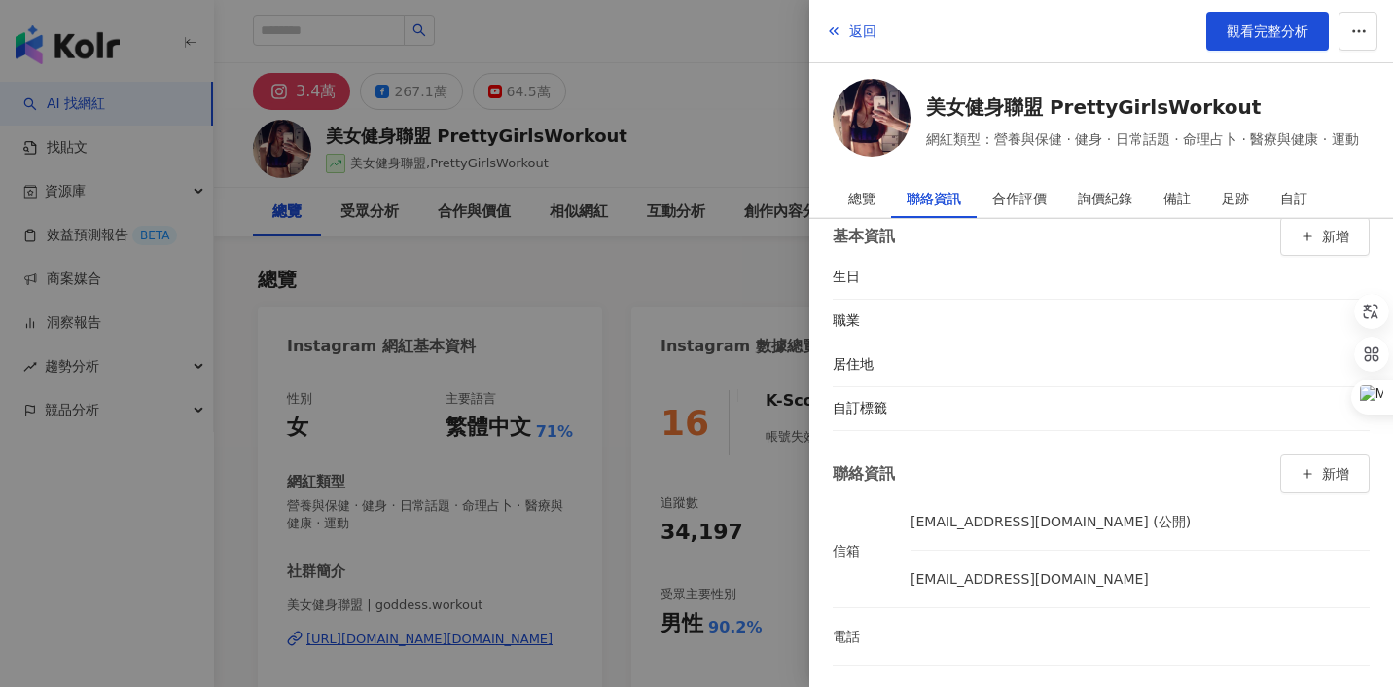
click at [713, 304] on div at bounding box center [696, 343] width 1393 height 687
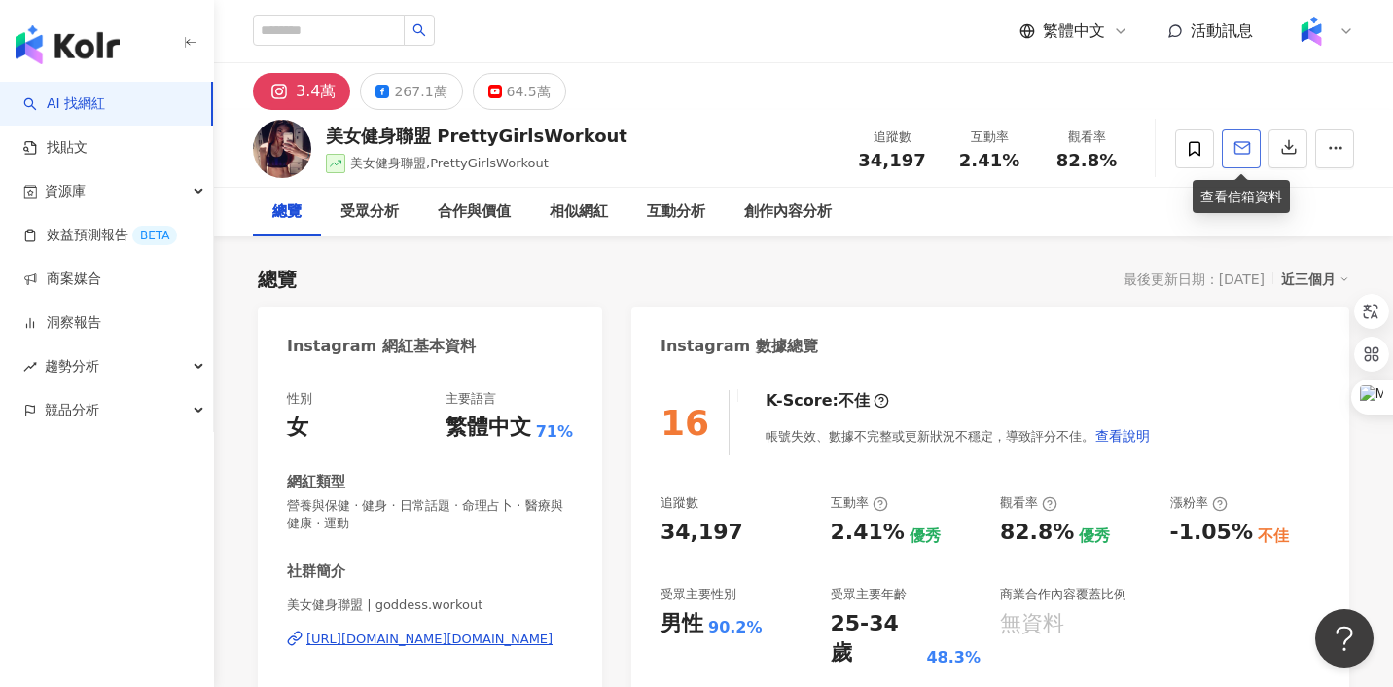
click at [1247, 153] on icon "button" at bounding box center [1242, 148] width 15 height 12
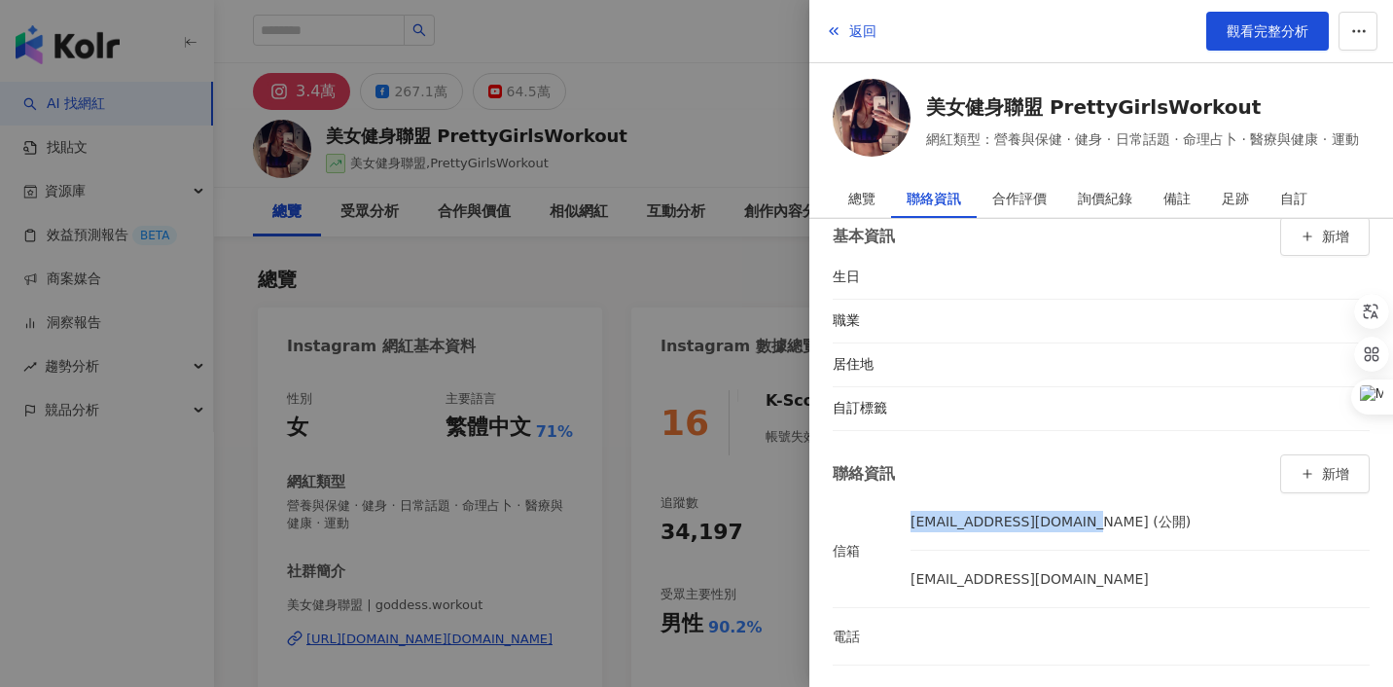
drag, startPoint x: 911, startPoint y: 525, endPoint x: 1108, endPoint y: 533, distance: 197.6
click at [1108, 533] on div "contact@005.com.tw (公開)" at bounding box center [1140, 521] width 459 height 33
click at [1077, 523] on div "contact@005.com.tw (公開)" at bounding box center [1051, 521] width 280 height 33
drag, startPoint x: 911, startPoint y: 522, endPoint x: 1094, endPoint y: 525, distance: 182.9
click at [1094, 525] on div "contact@005.com.tw (公開)" at bounding box center [1140, 521] width 459 height 33
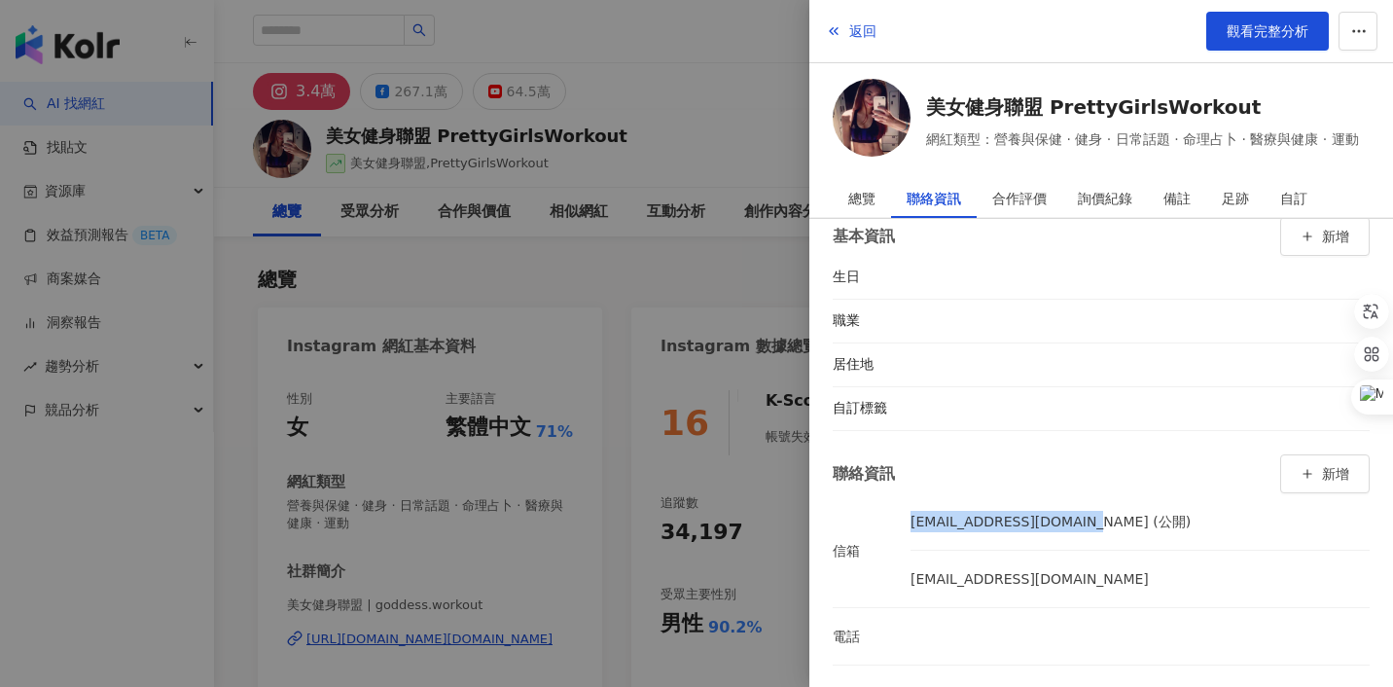
click at [1057, 551] on li "contact@005.com.tw" at bounding box center [1140, 579] width 459 height 56
click at [849, 197] on div "總覽" at bounding box center [861, 198] width 27 height 39
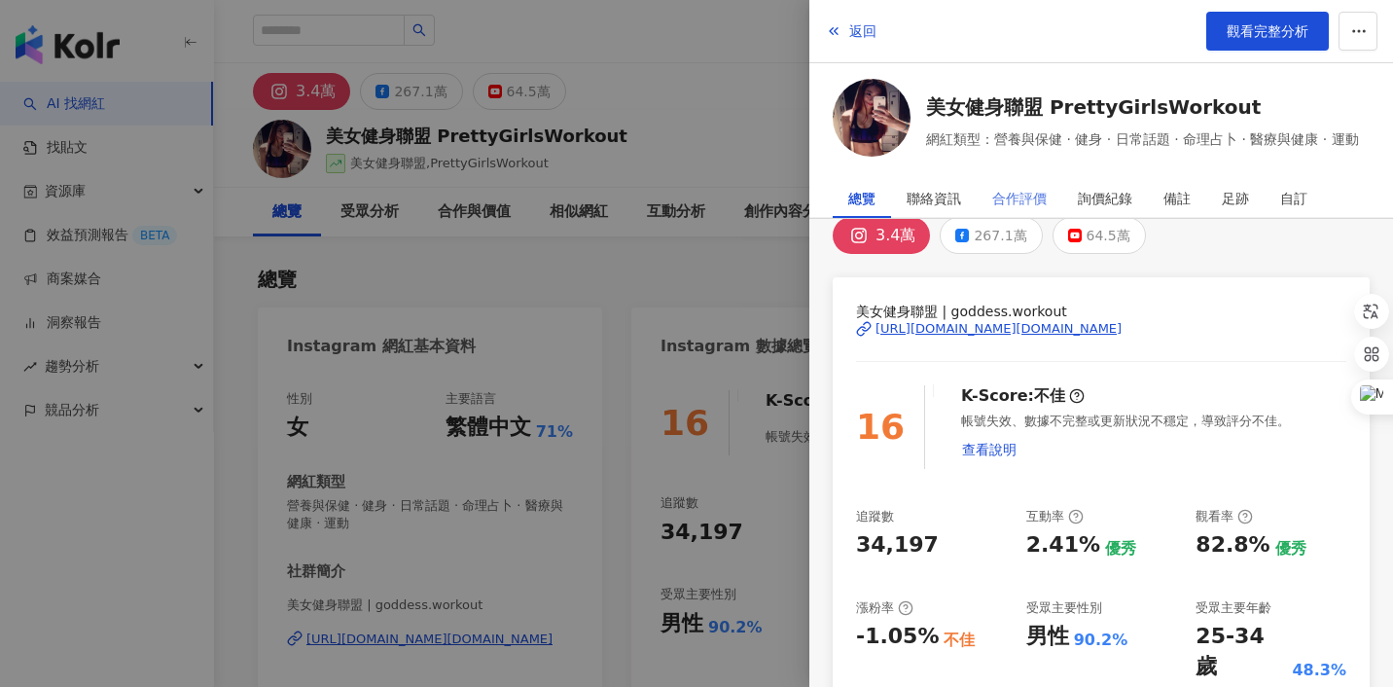
scroll to position [0, 0]
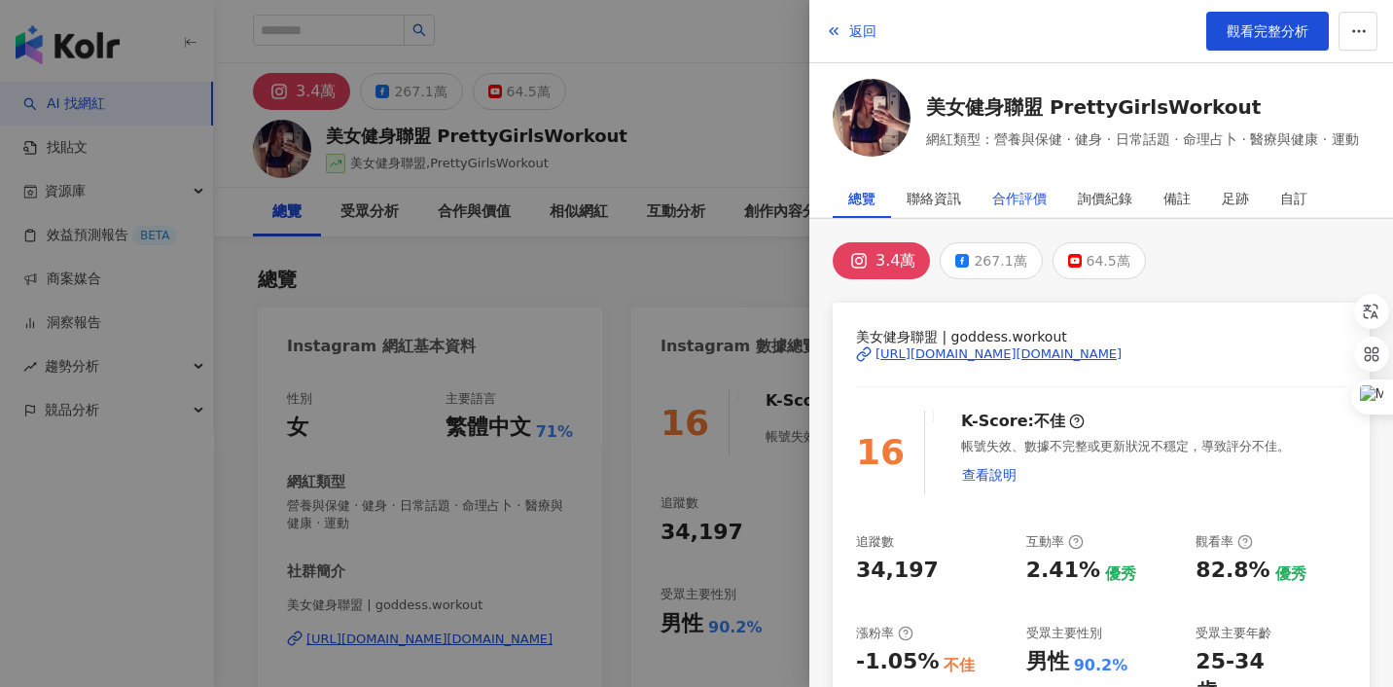
click at [1024, 204] on div "合作評價" at bounding box center [1019, 198] width 54 height 39
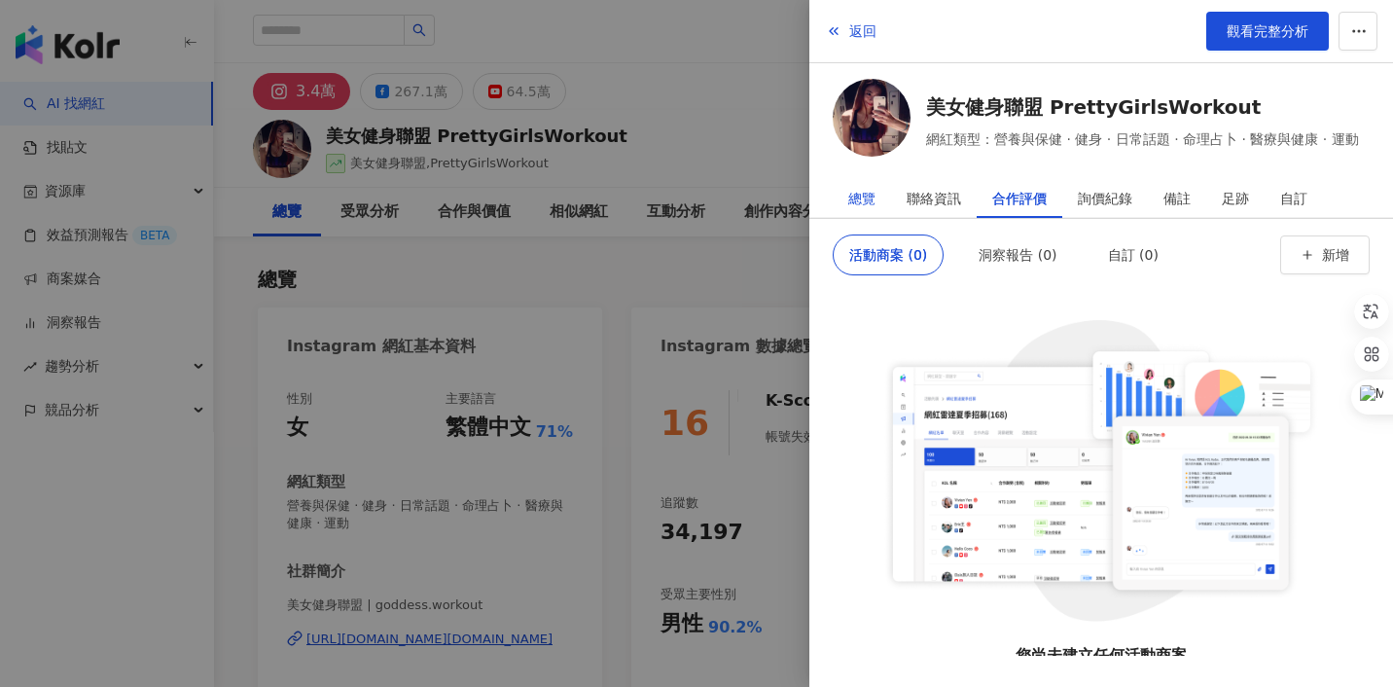
click at [851, 198] on div "總覽" at bounding box center [861, 198] width 27 height 39
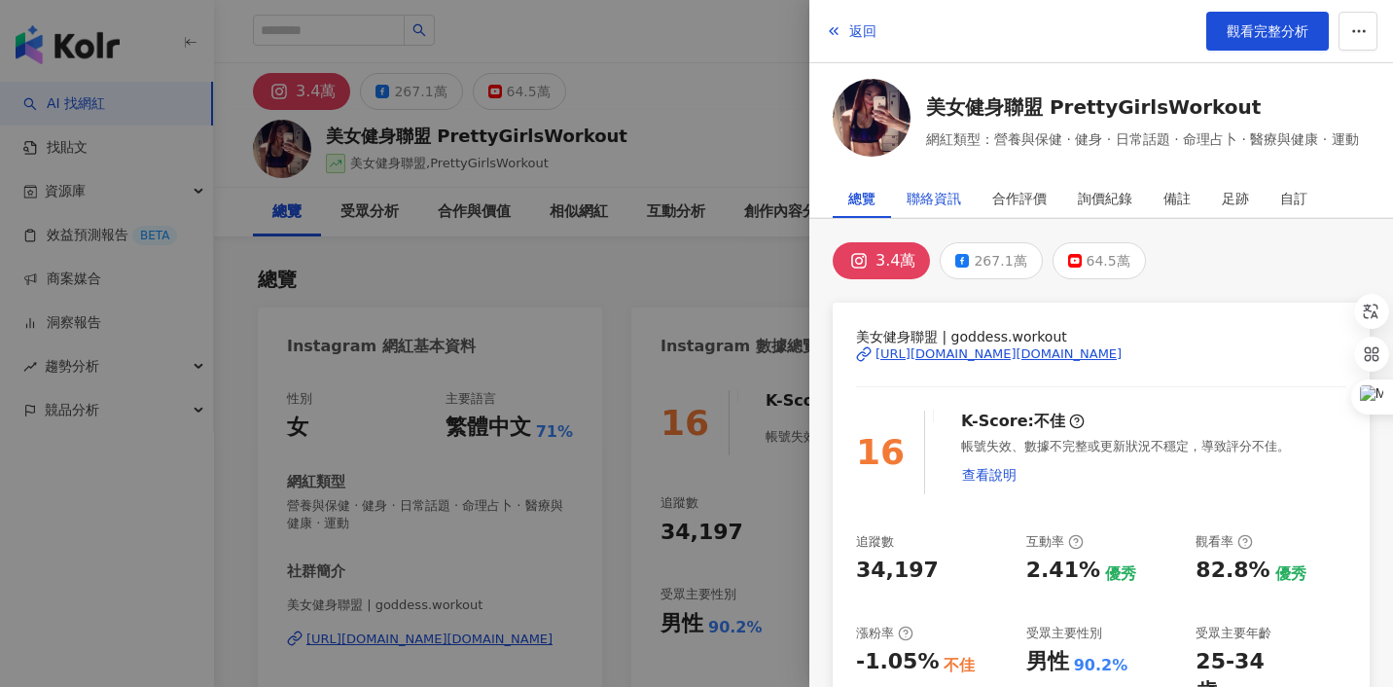
click at [920, 196] on div "聯絡資訊" at bounding box center [934, 198] width 54 height 39
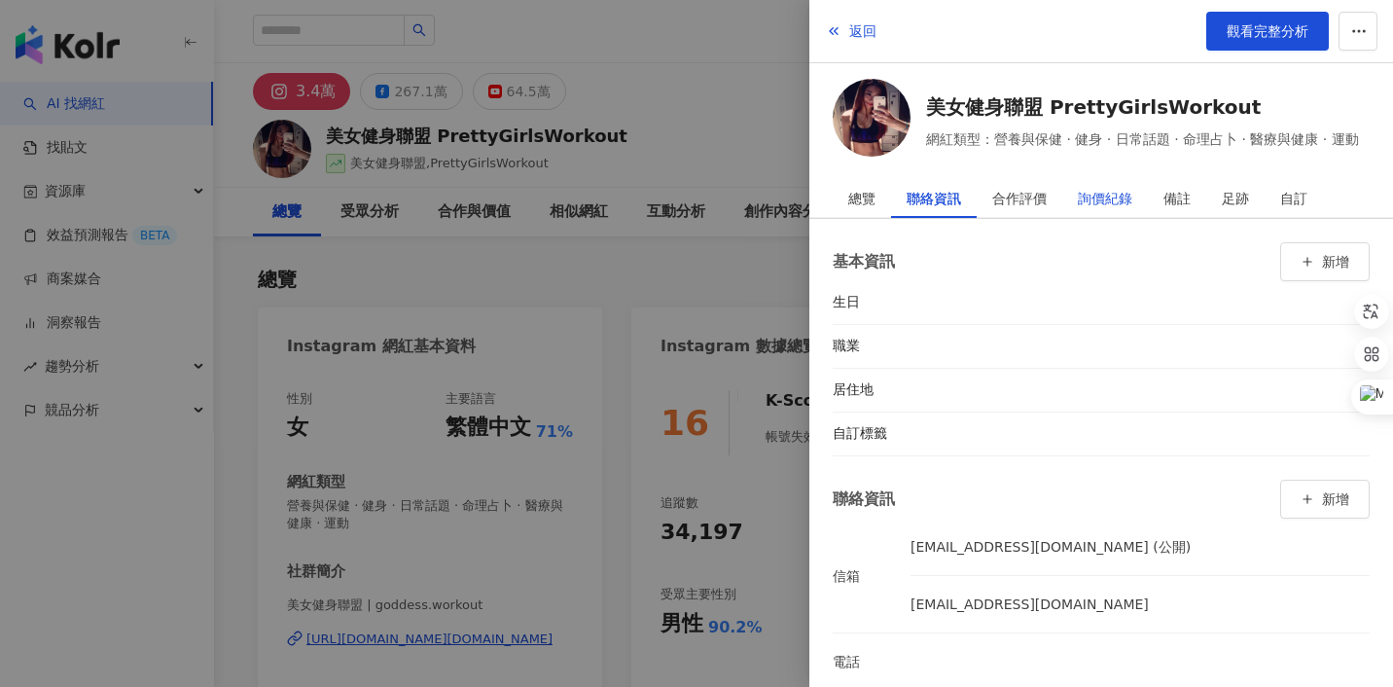
click at [1119, 199] on div "詢價紀錄" at bounding box center [1105, 198] width 54 height 39
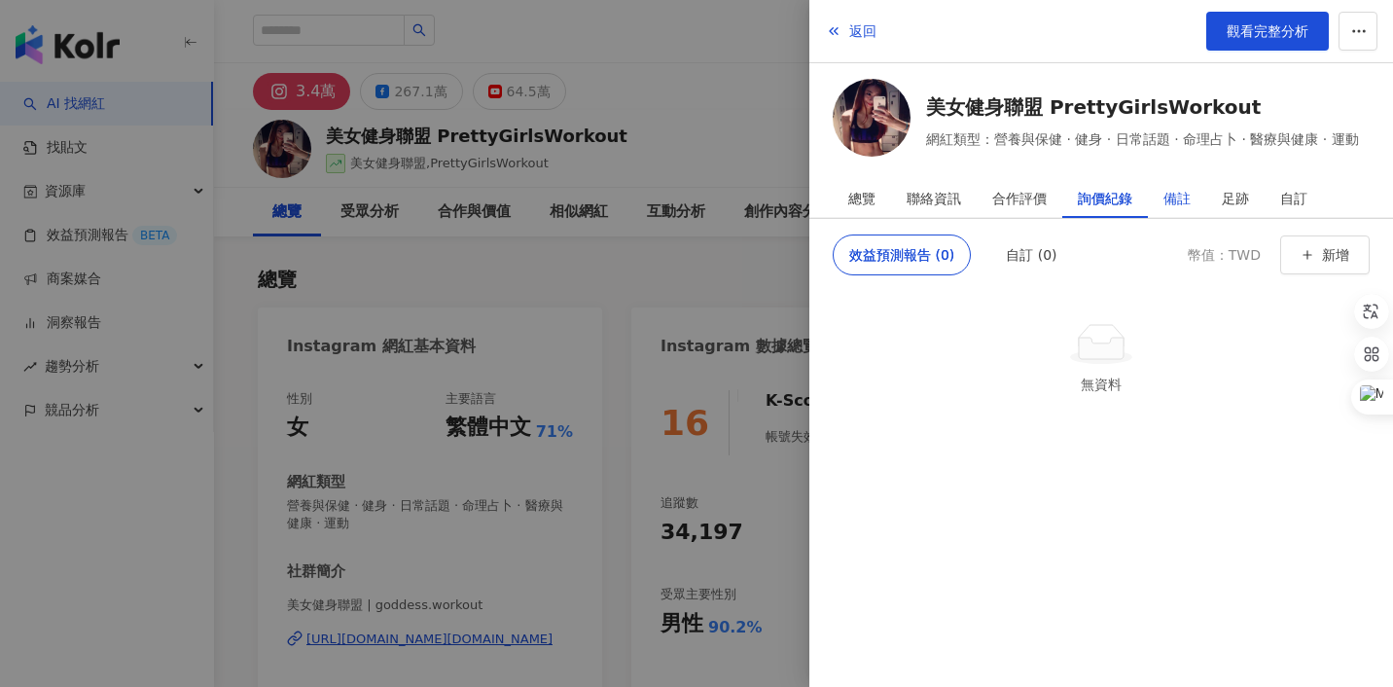
click at [1182, 199] on div "備註" at bounding box center [1176, 198] width 27 height 39
click at [1228, 198] on div "足跡" at bounding box center [1235, 198] width 27 height 39
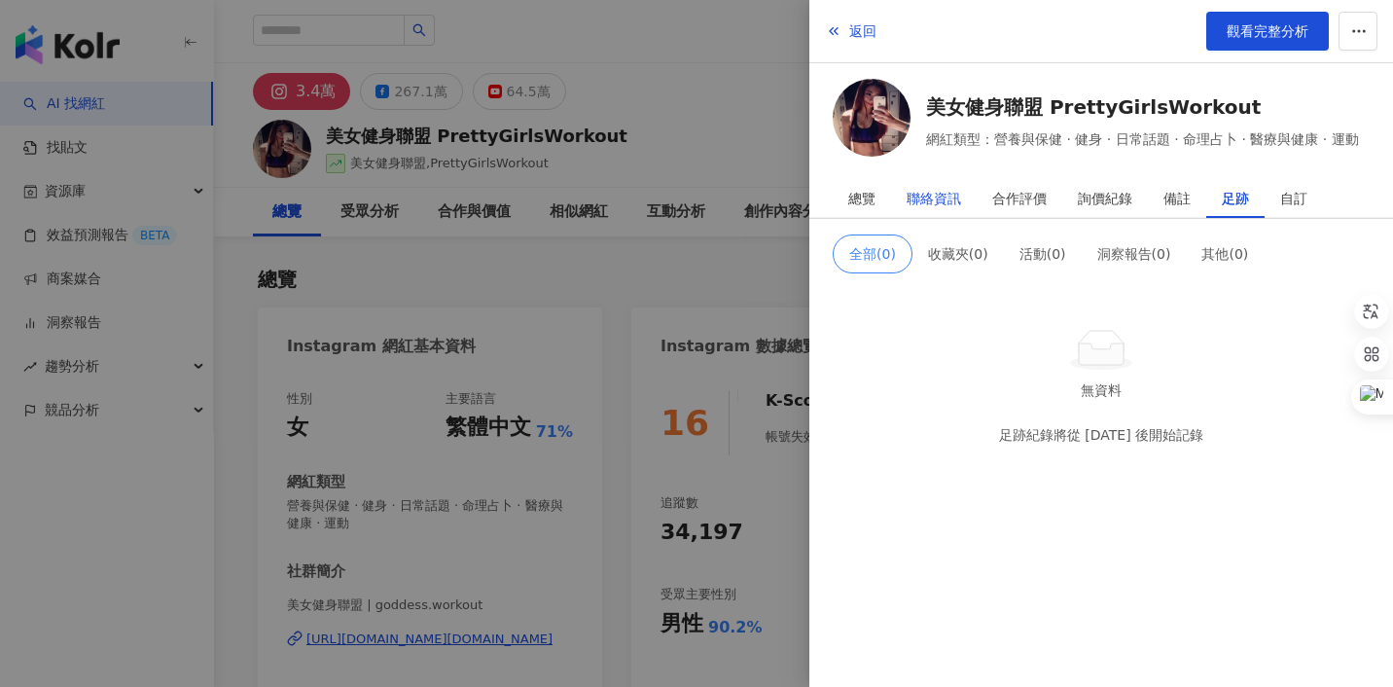
click at [951, 190] on div "聯絡資訊" at bounding box center [934, 198] width 54 height 39
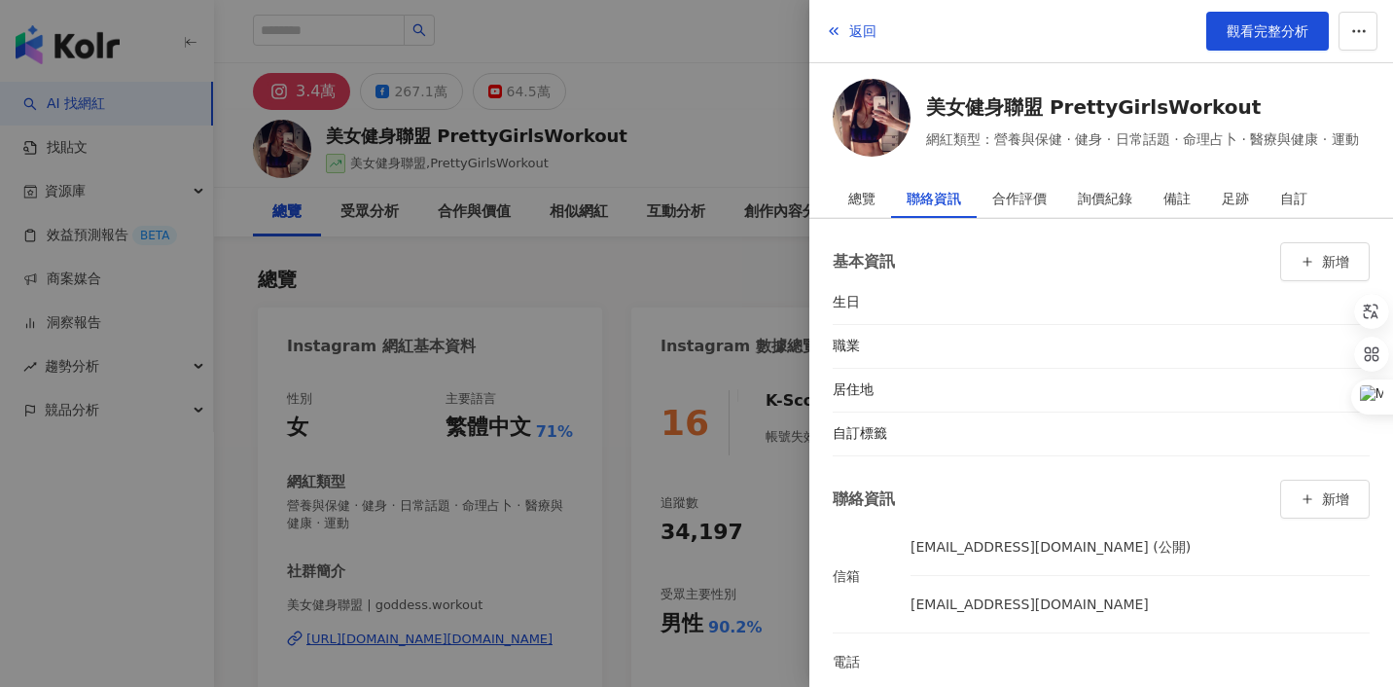
click at [753, 268] on div at bounding box center [696, 343] width 1393 height 687
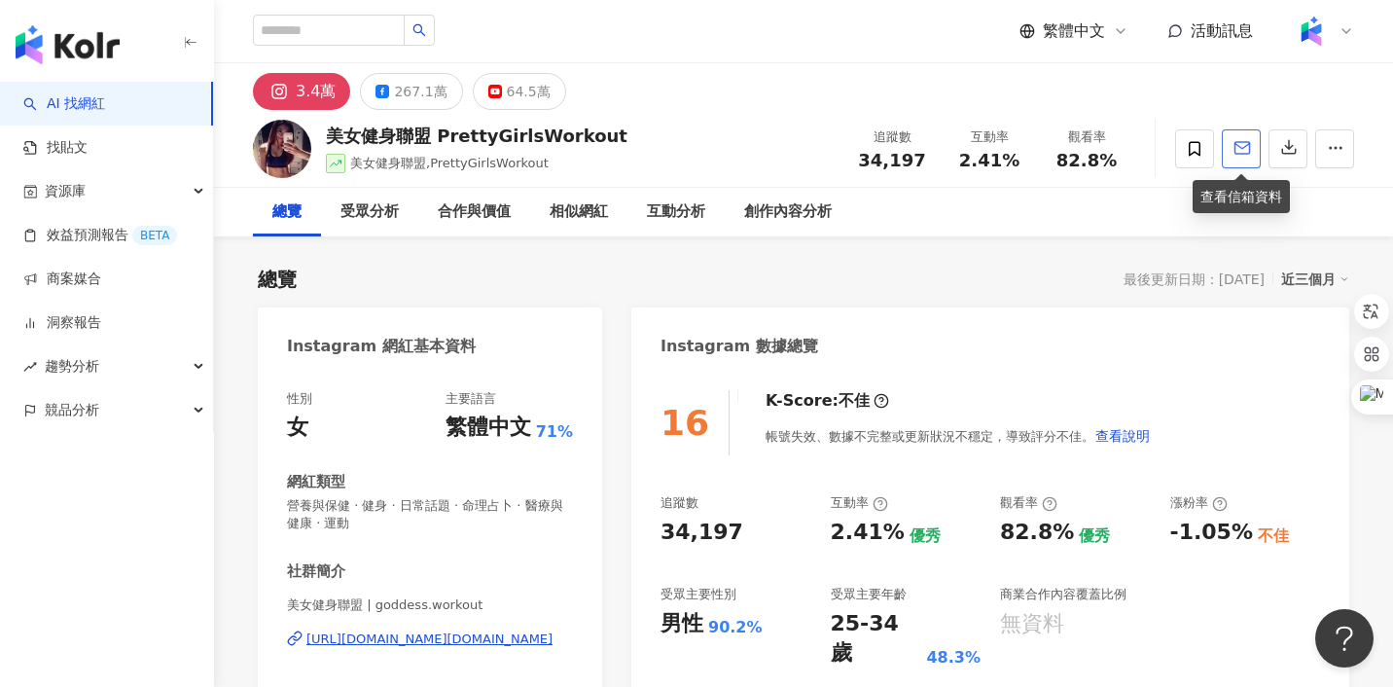
click at [1246, 162] on button "button" at bounding box center [1241, 148] width 39 height 39
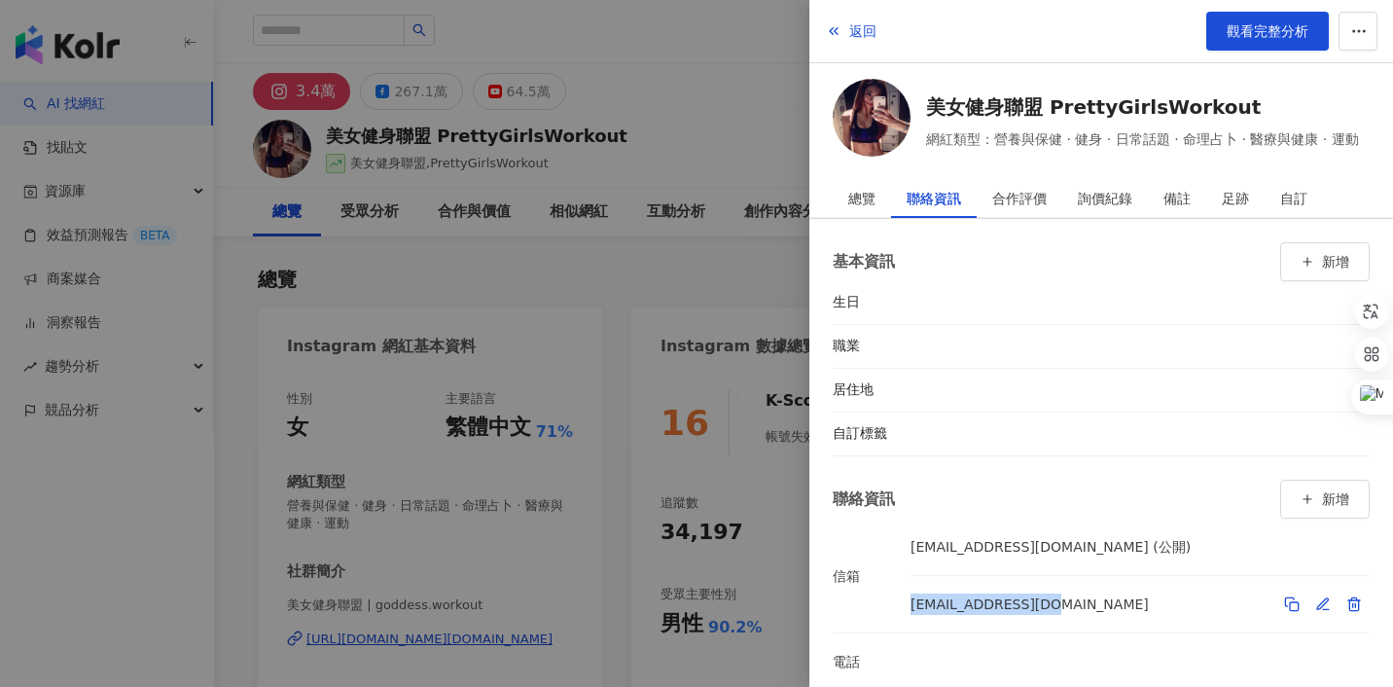
drag, startPoint x: 912, startPoint y: 609, endPoint x: 1021, endPoint y: 618, distance: 109.3
click at [1021, 618] on div "contact@005.com.tw" at bounding box center [1030, 604] width 238 height 33
click at [1089, 555] on div "contact@005.com.tw (公開)" at bounding box center [1140, 546] width 459 height 33
click at [751, 266] on div at bounding box center [696, 343] width 1393 height 687
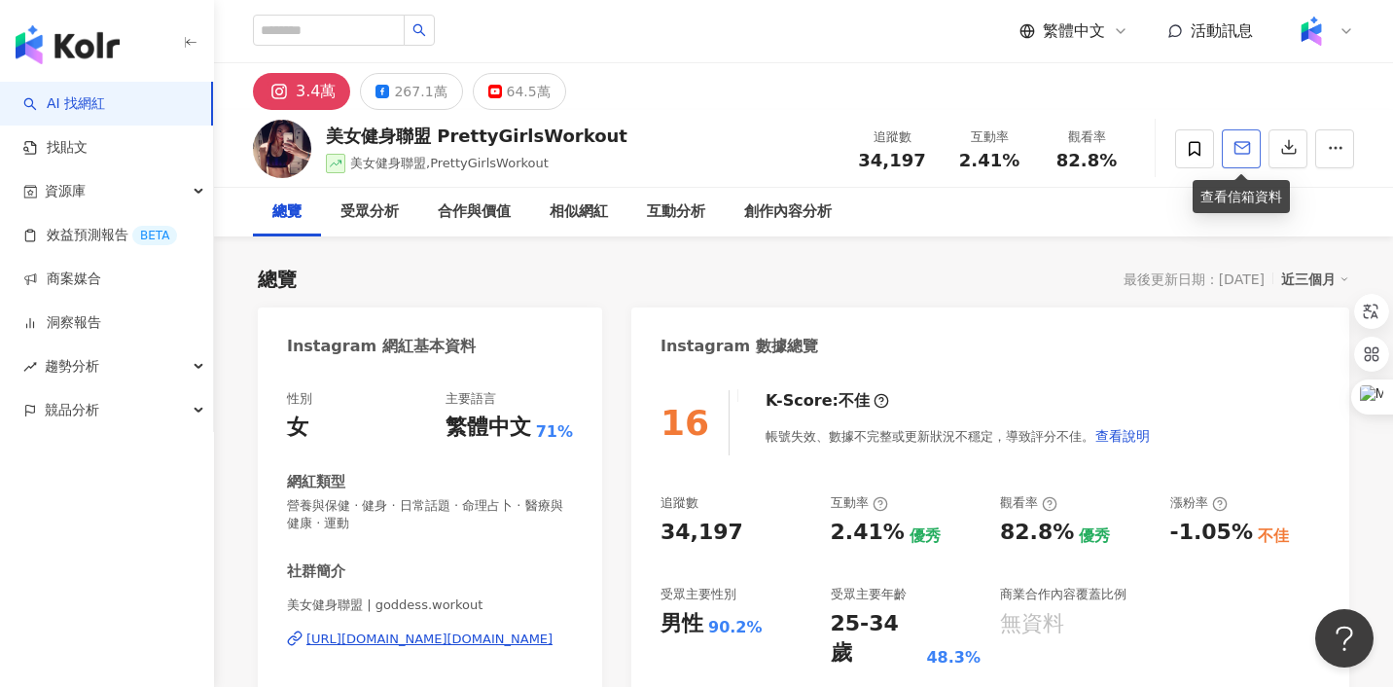
click at [1243, 161] on button "button" at bounding box center [1241, 148] width 39 height 39
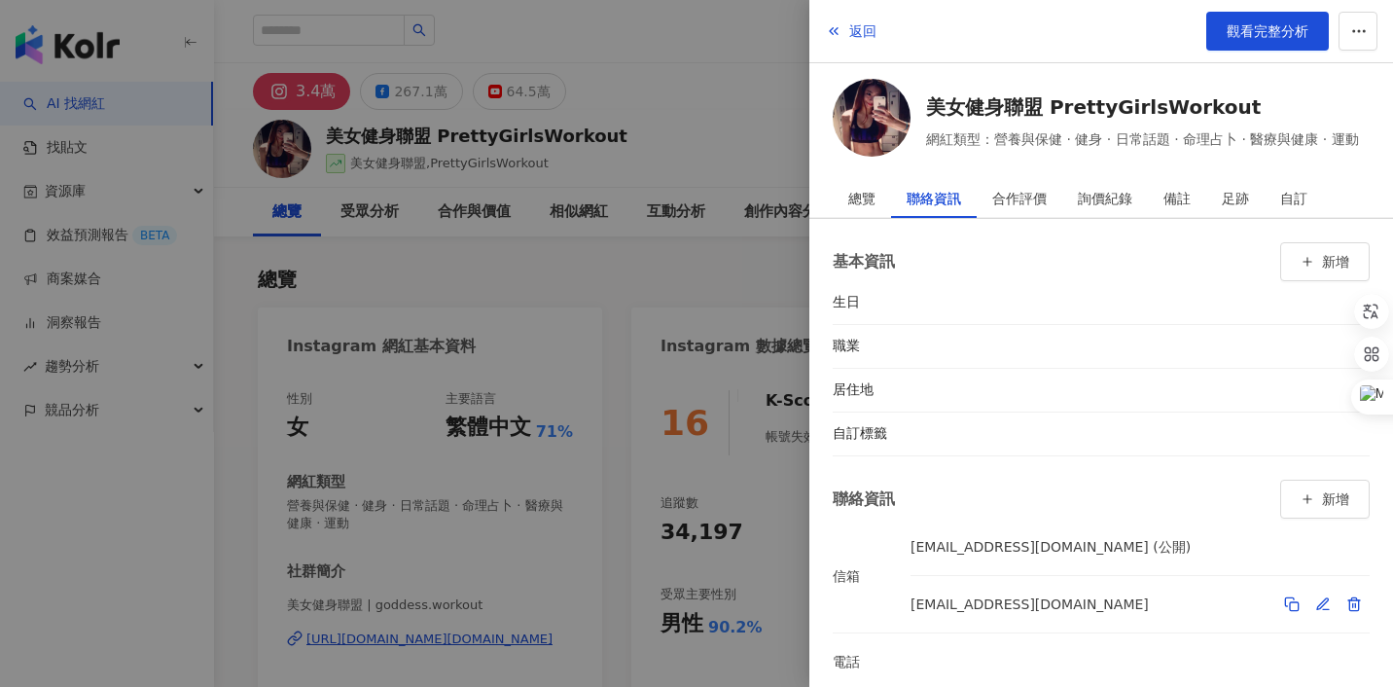
scroll to position [25, 0]
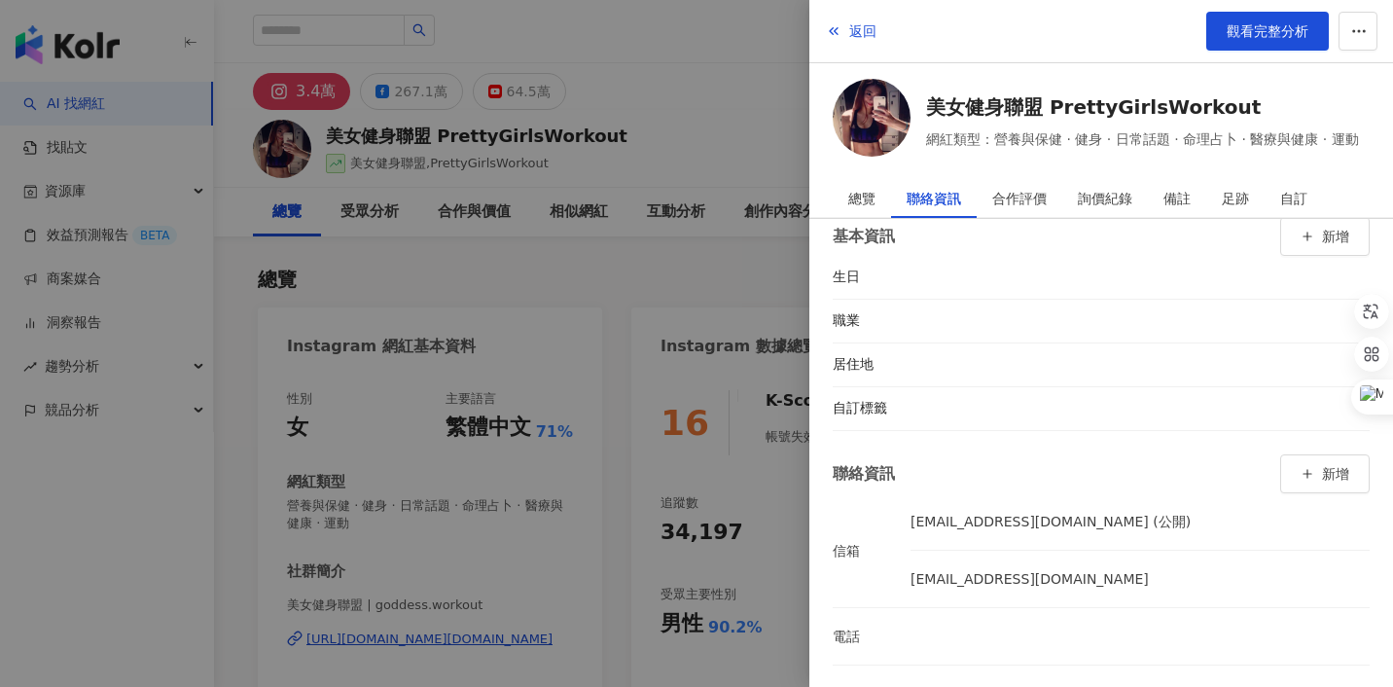
click at [806, 300] on div at bounding box center [696, 343] width 1393 height 687
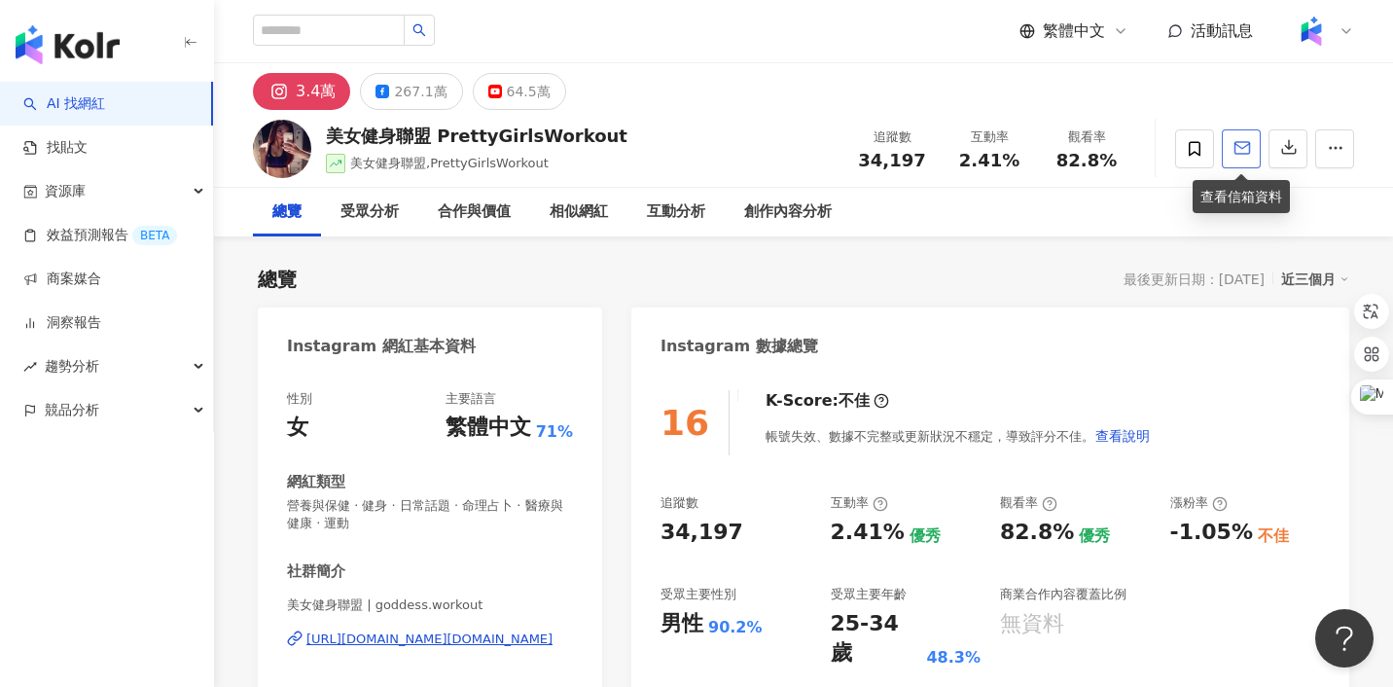
click at [1251, 161] on button "button" at bounding box center [1241, 148] width 39 height 39
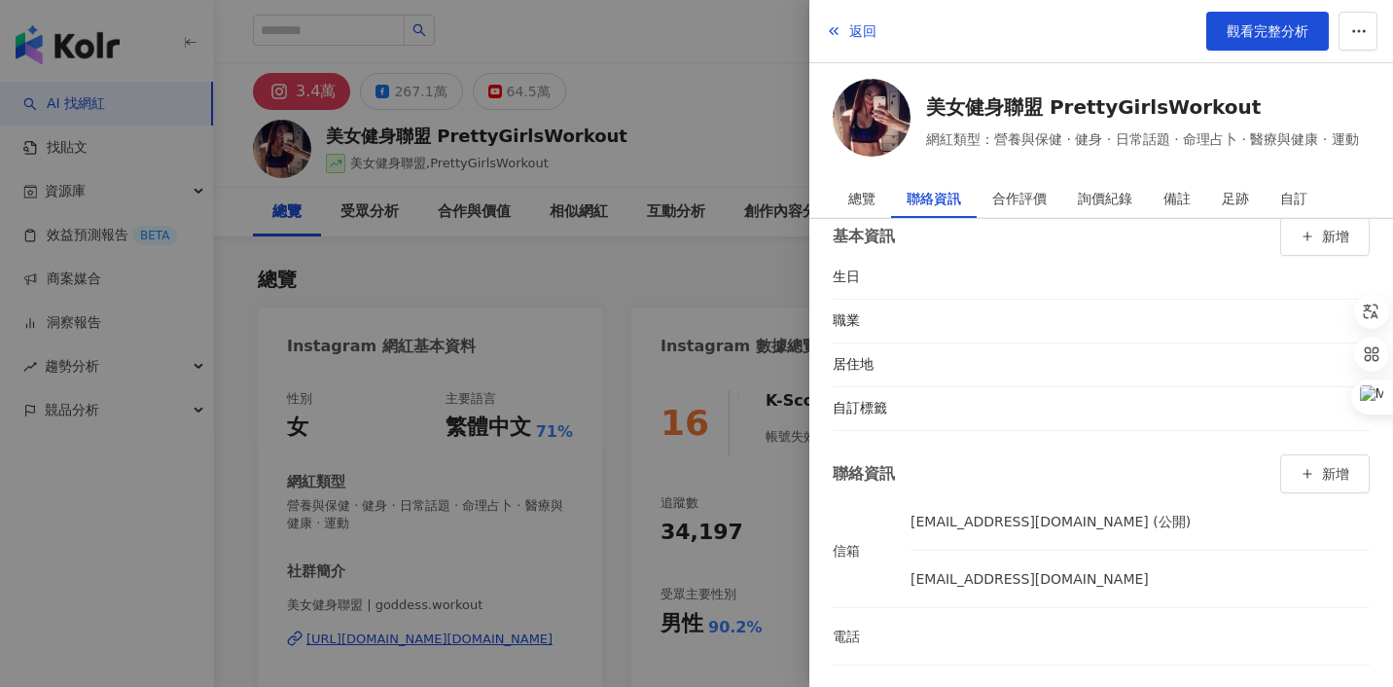
click at [708, 273] on div at bounding box center [696, 343] width 1393 height 687
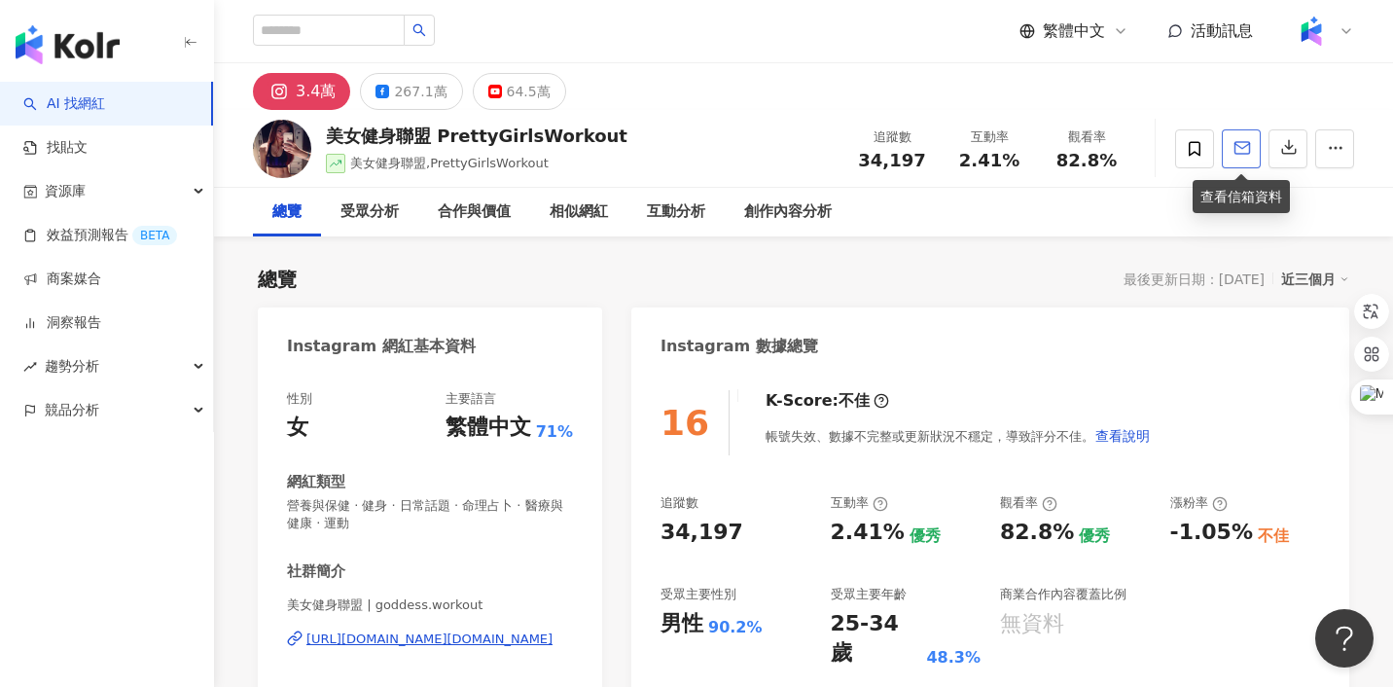
click at [1249, 153] on icon "button" at bounding box center [1242, 148] width 15 height 12
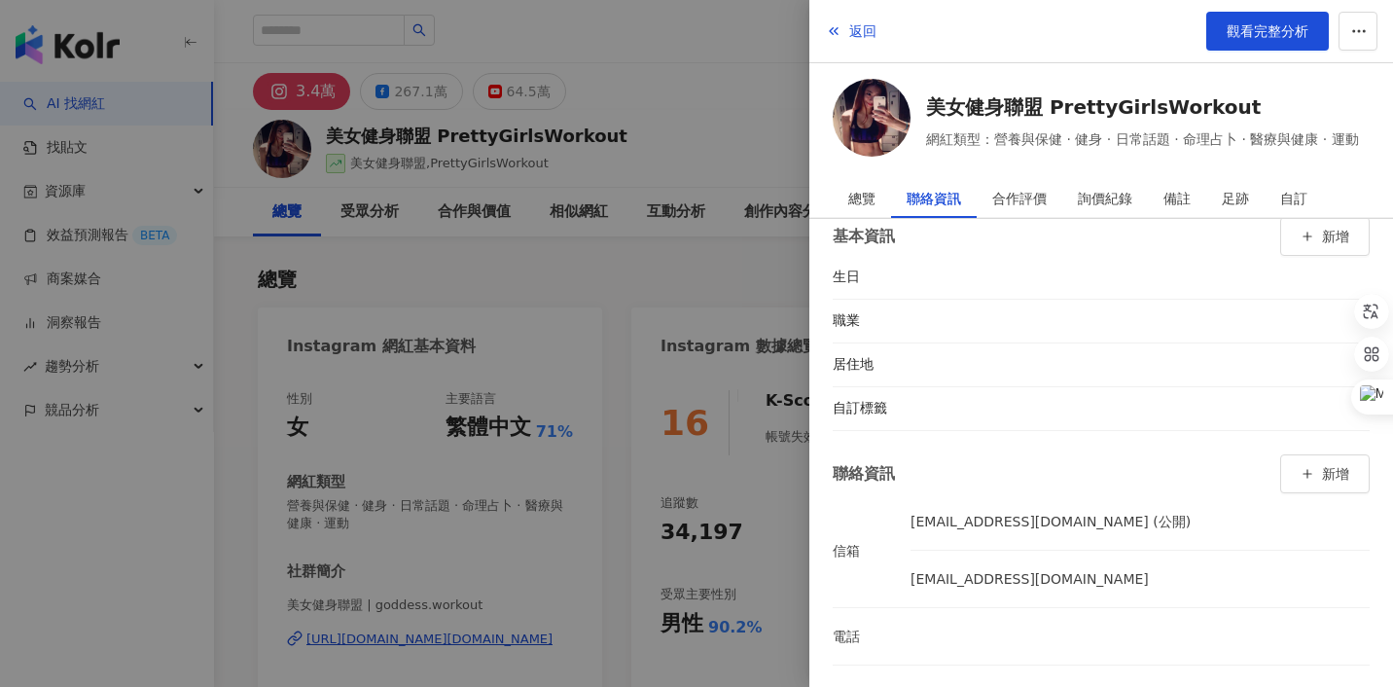
click at [770, 252] on div at bounding box center [696, 343] width 1393 height 687
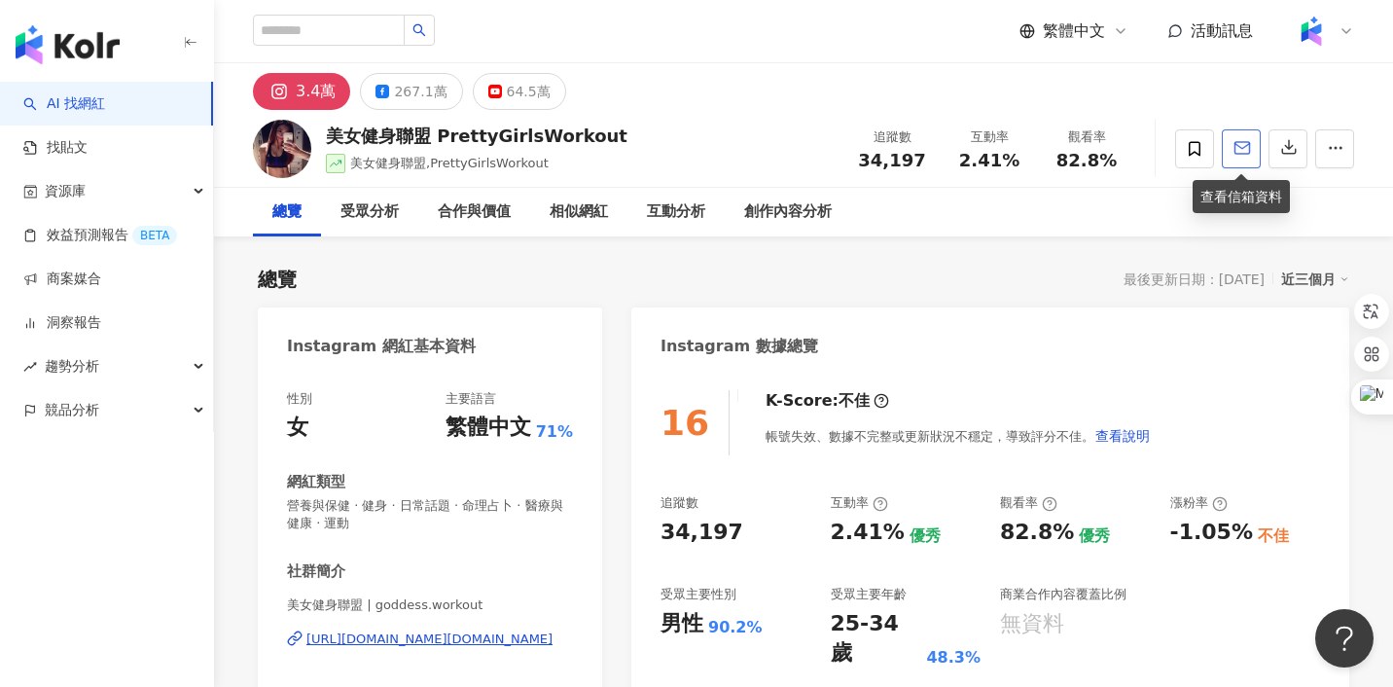
click at [1226, 153] on button "button" at bounding box center [1241, 148] width 39 height 39
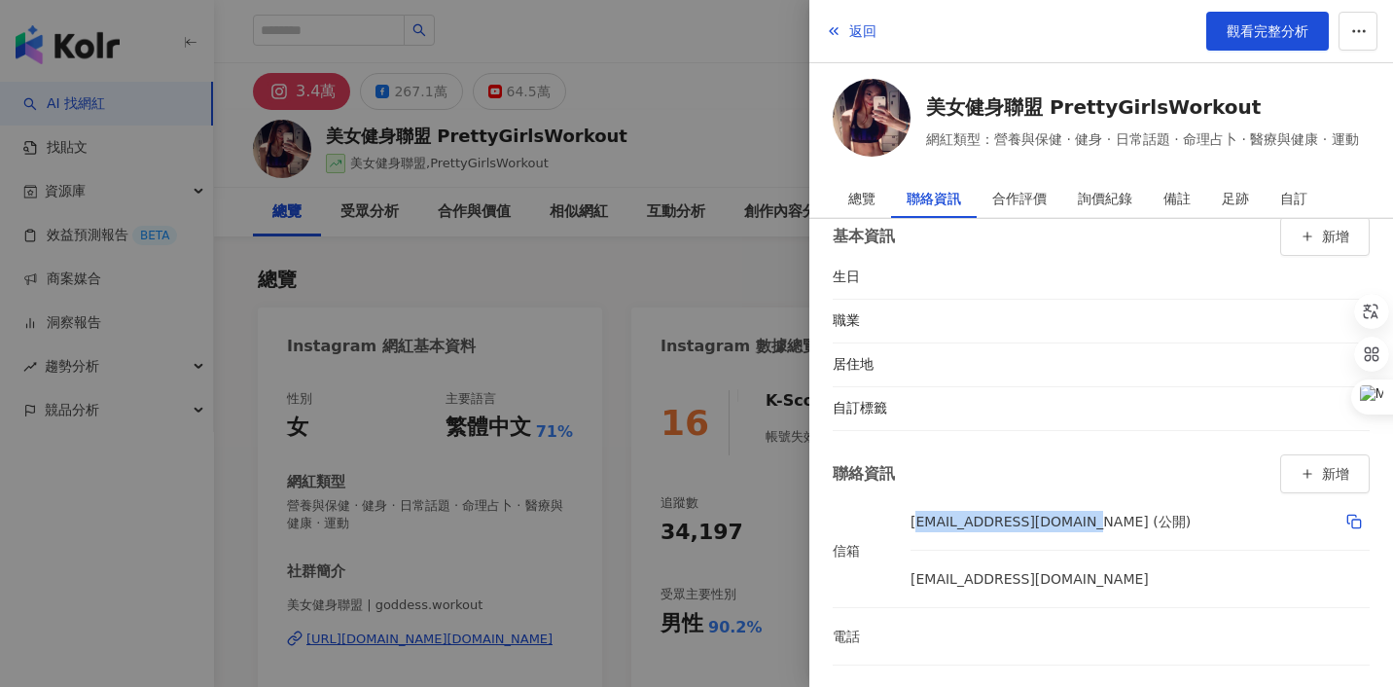
drag, startPoint x: 914, startPoint y: 520, endPoint x: 1108, endPoint y: 530, distance: 193.8
click at [1108, 530] on div "contact@005.com.tw (公開)" at bounding box center [1140, 521] width 459 height 33
click at [996, 524] on div "contact@005.com.tw (公開)" at bounding box center [1051, 521] width 280 height 33
drag, startPoint x: 911, startPoint y: 527, endPoint x: 1088, endPoint y: 528, distance: 176.1
click at [1087, 528] on div "contact@005.com.tw (公開)" at bounding box center [1140, 521] width 459 height 33
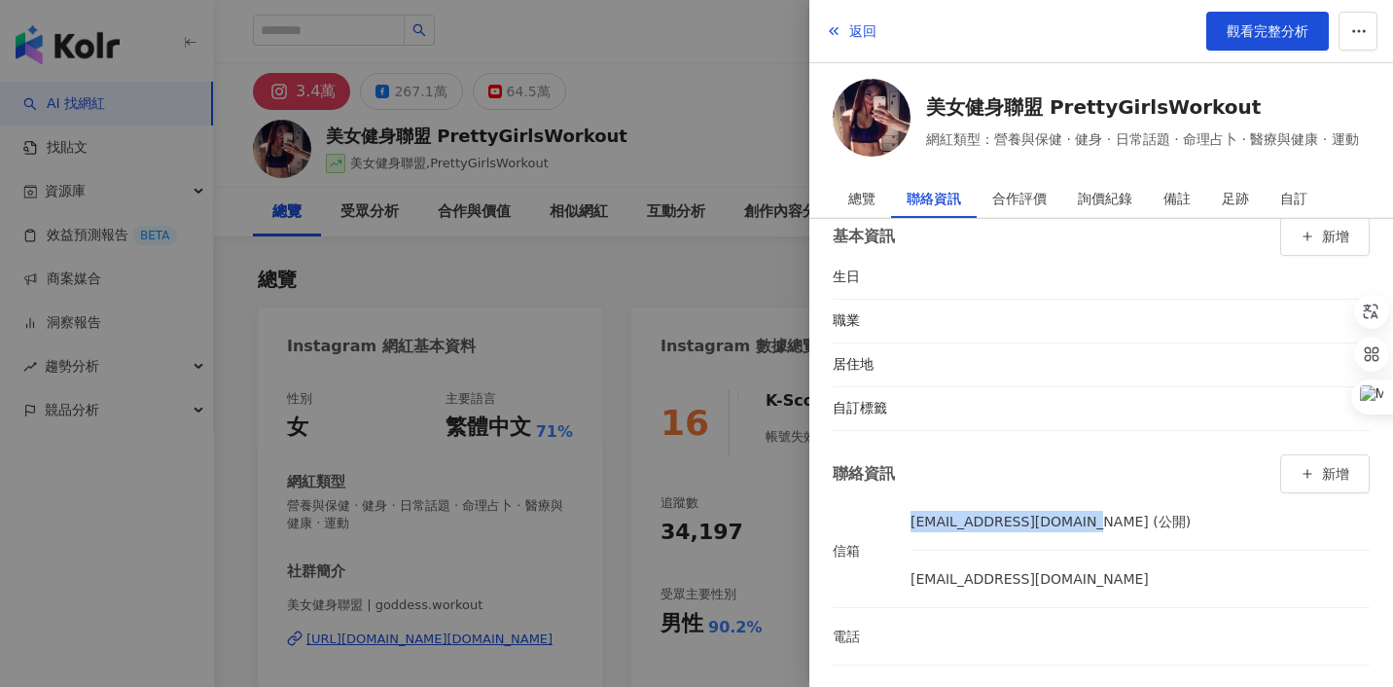
click at [737, 283] on div at bounding box center [696, 343] width 1393 height 687
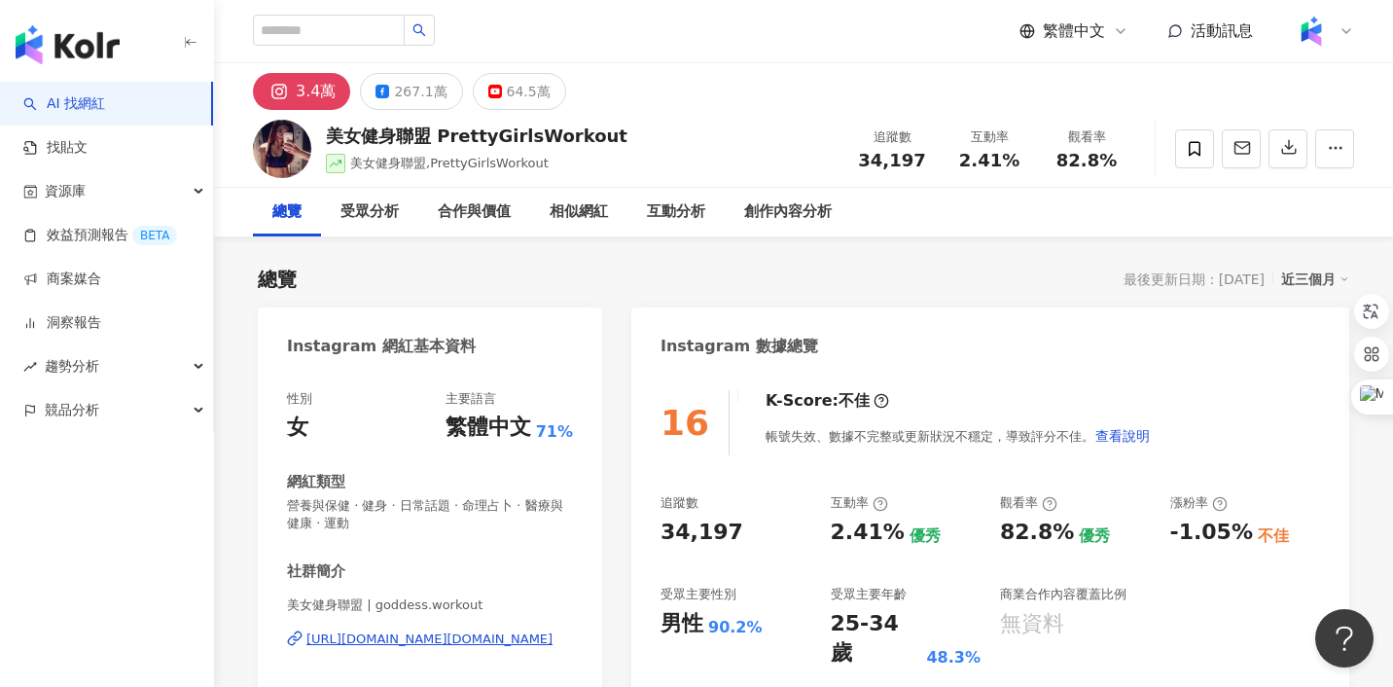
click at [1317, 38] on img at bounding box center [1311, 31] width 37 height 37
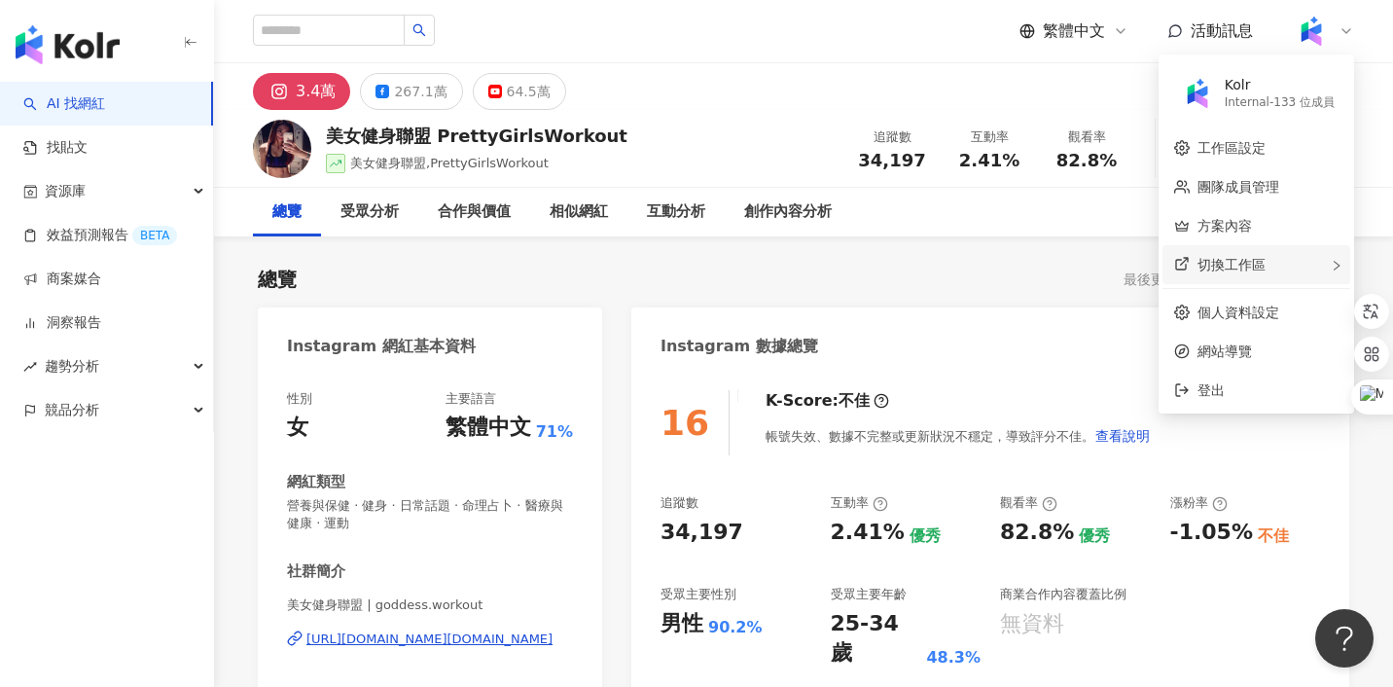
click at [1245, 269] on span "切換工作區" at bounding box center [1231, 265] width 68 height 16
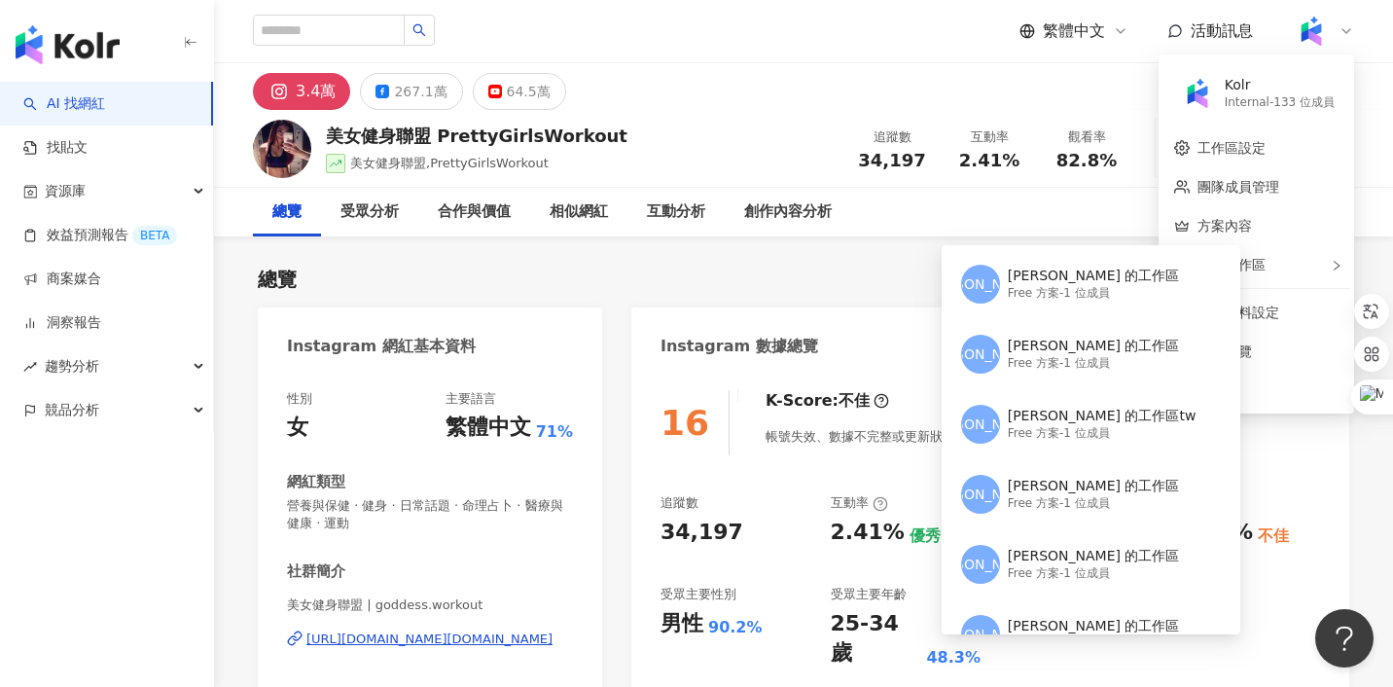
click at [1074, 233] on div "總覽 受眾分析 合作與價值 相似網紅 互動分析 創作內容分析" at bounding box center [803, 212] width 1101 height 49
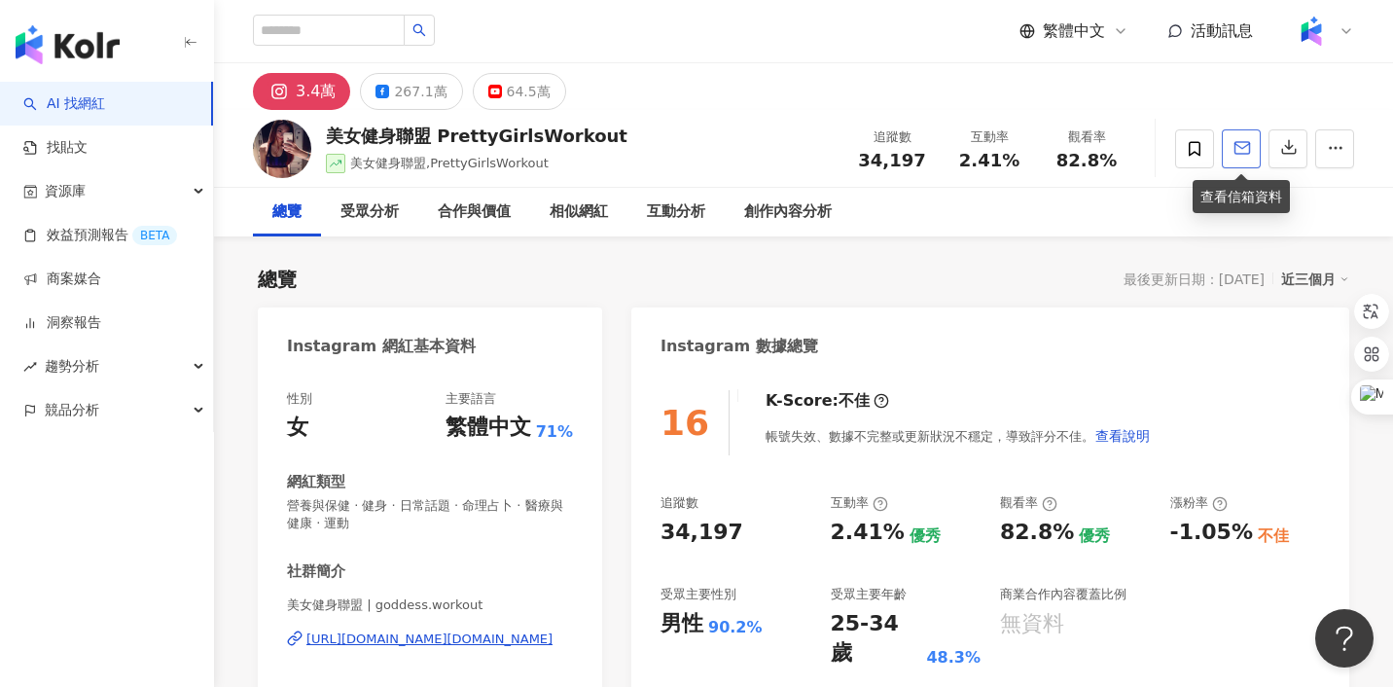
click at [1244, 158] on span "button" at bounding box center [1242, 147] width 18 height 20
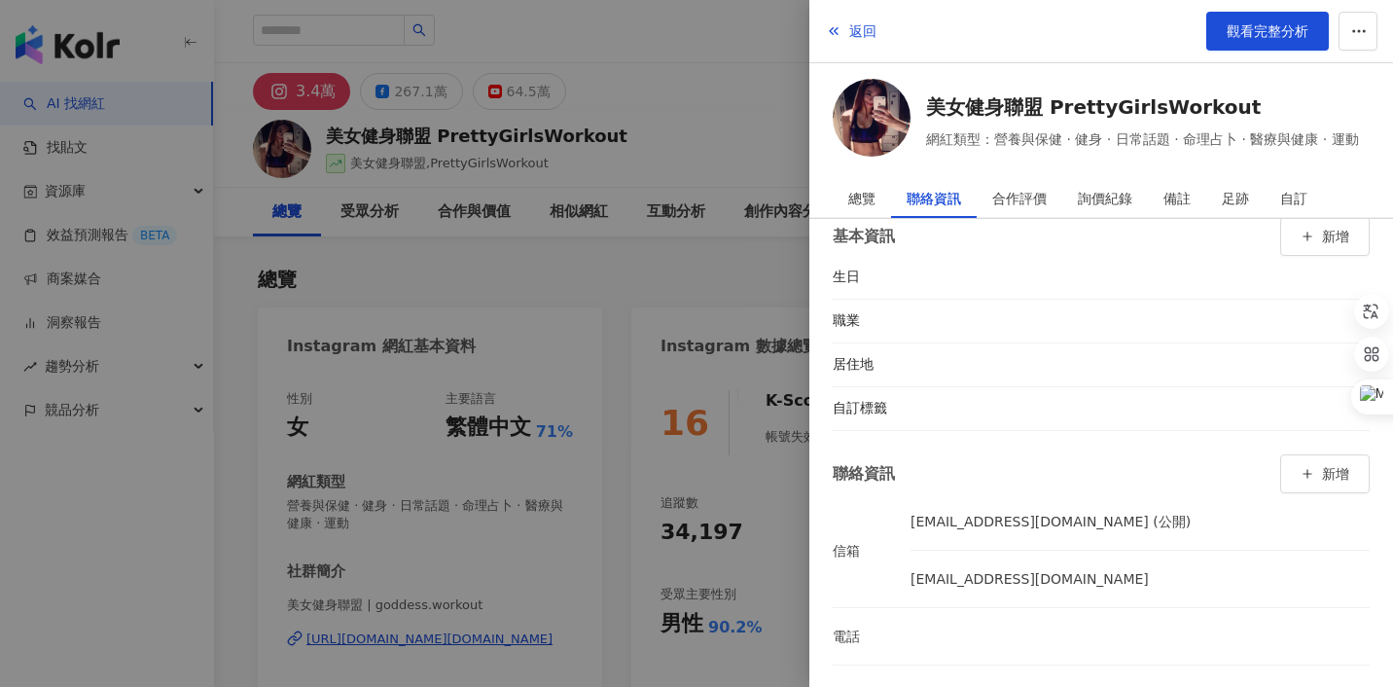
click at [754, 289] on div at bounding box center [696, 343] width 1393 height 687
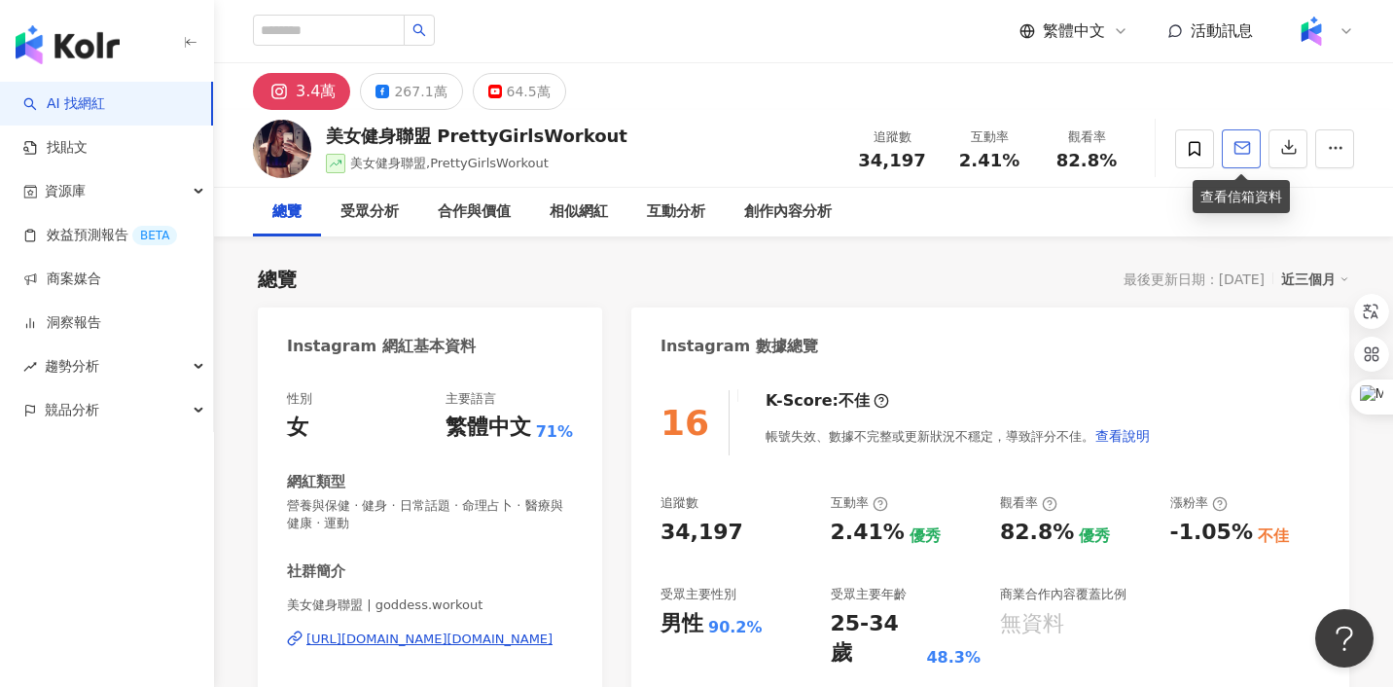
click at [1240, 161] on button "button" at bounding box center [1241, 148] width 39 height 39
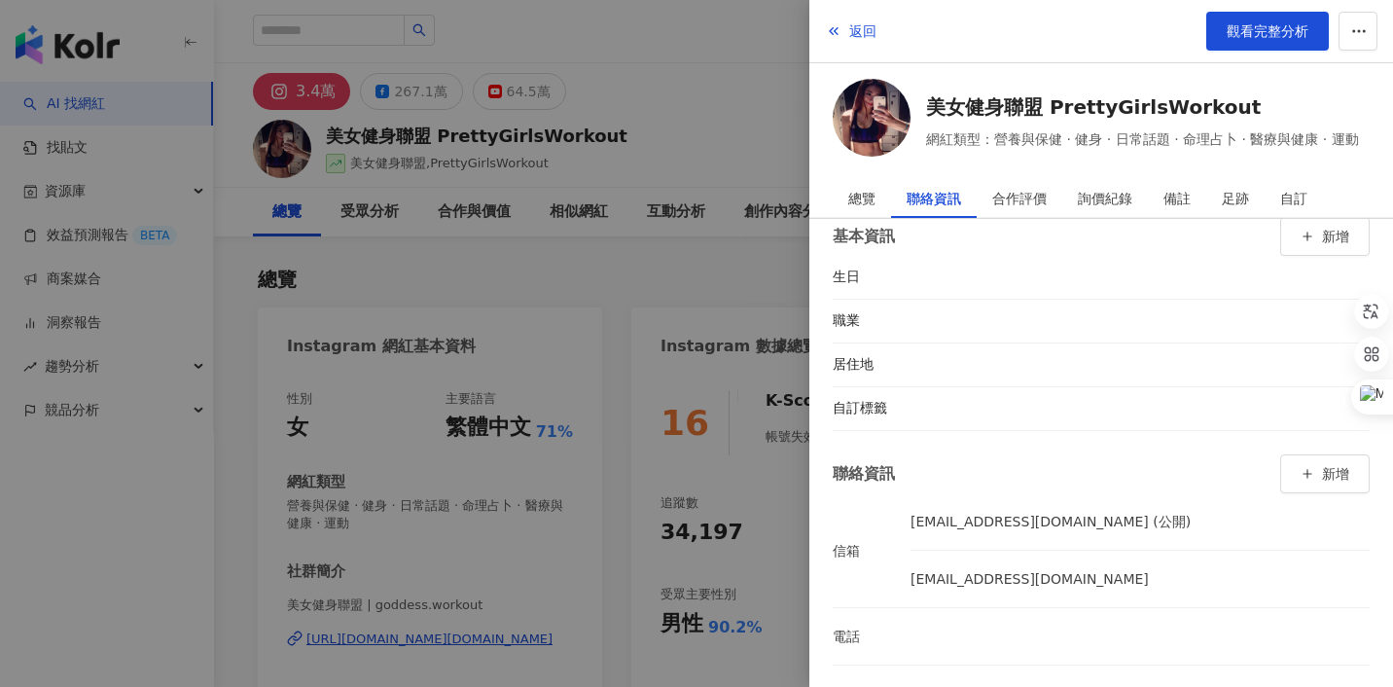
click at [755, 262] on div at bounding box center [696, 343] width 1393 height 687
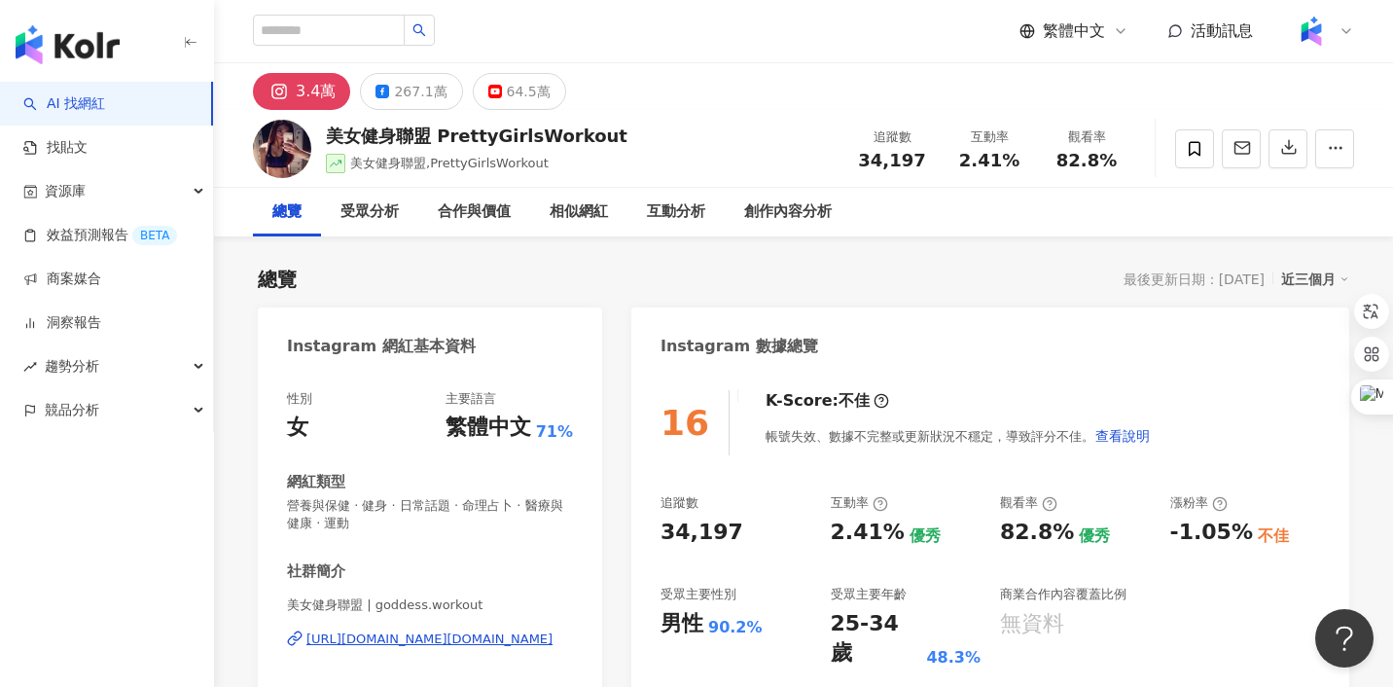
click at [1322, 35] on img at bounding box center [1311, 31] width 37 height 37
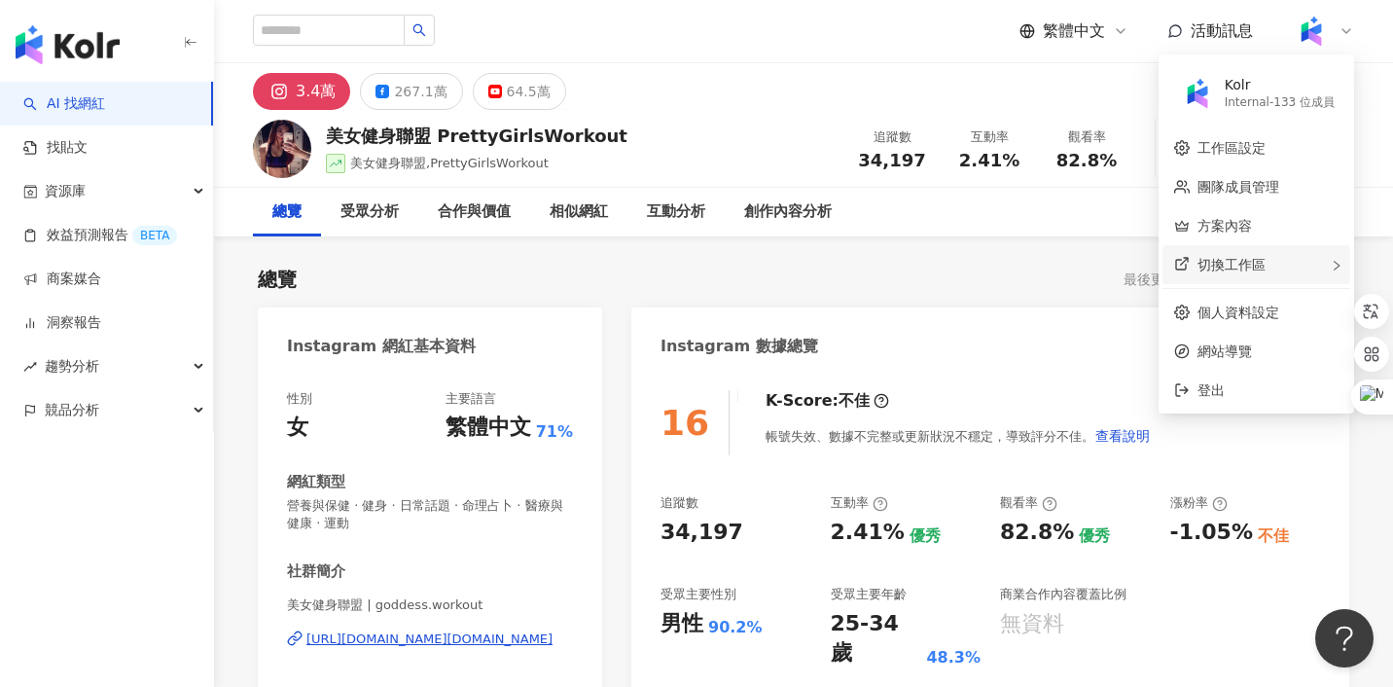
click at [1257, 261] on span "切換工作區" at bounding box center [1231, 265] width 68 height 16
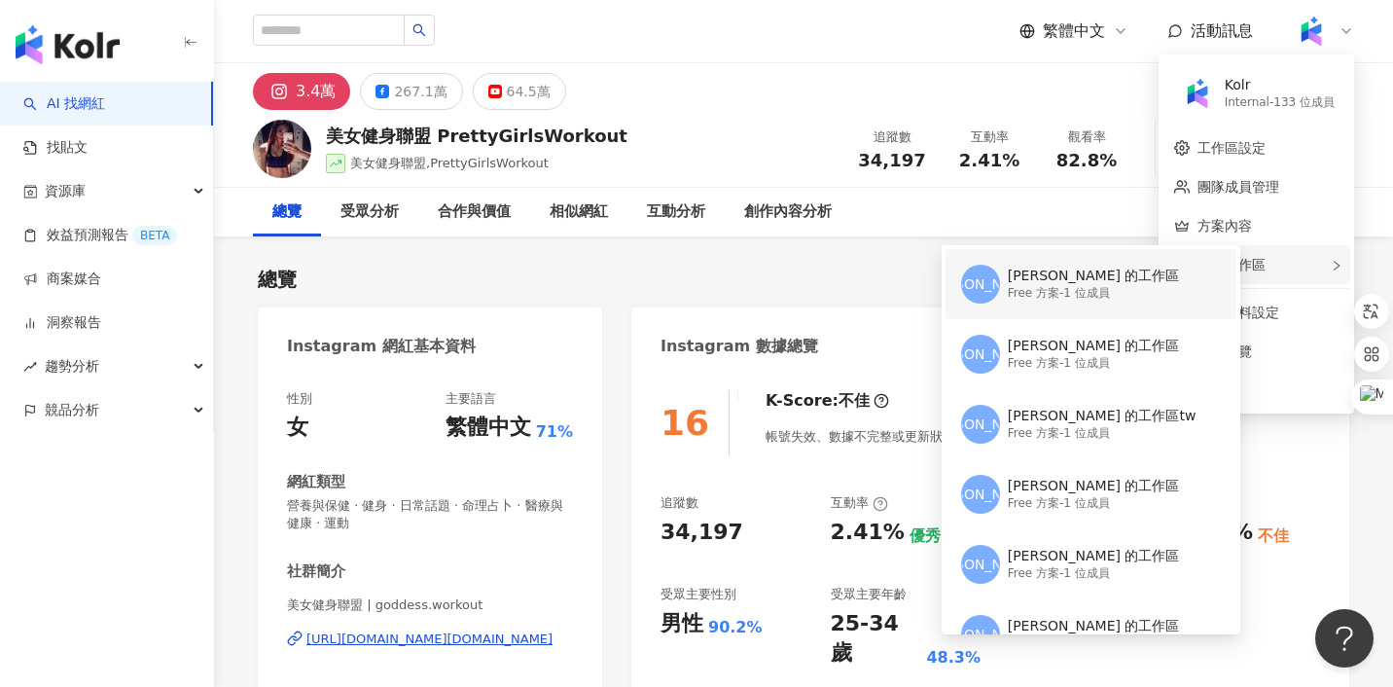
click at [1088, 288] on div "Free 方案 - 1 位成員" at bounding box center [1094, 293] width 172 height 17
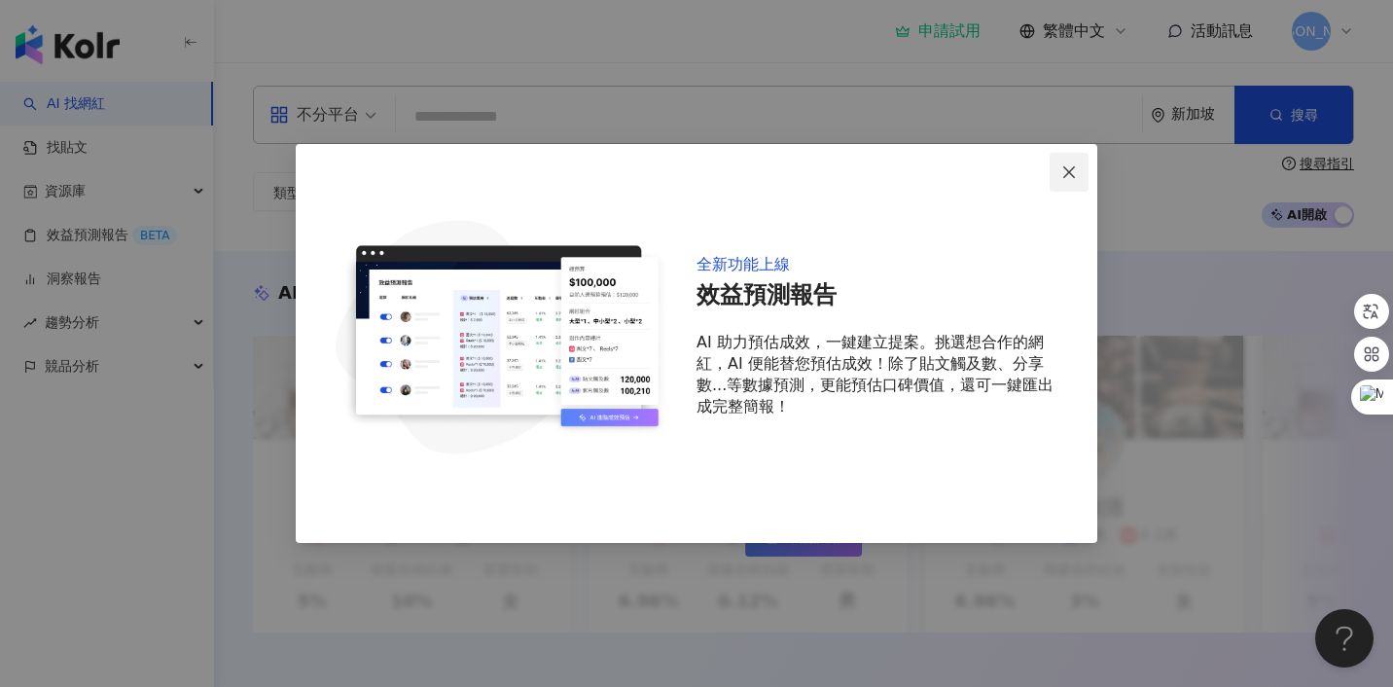
click at [1070, 169] on icon "close" at bounding box center [1069, 172] width 16 height 16
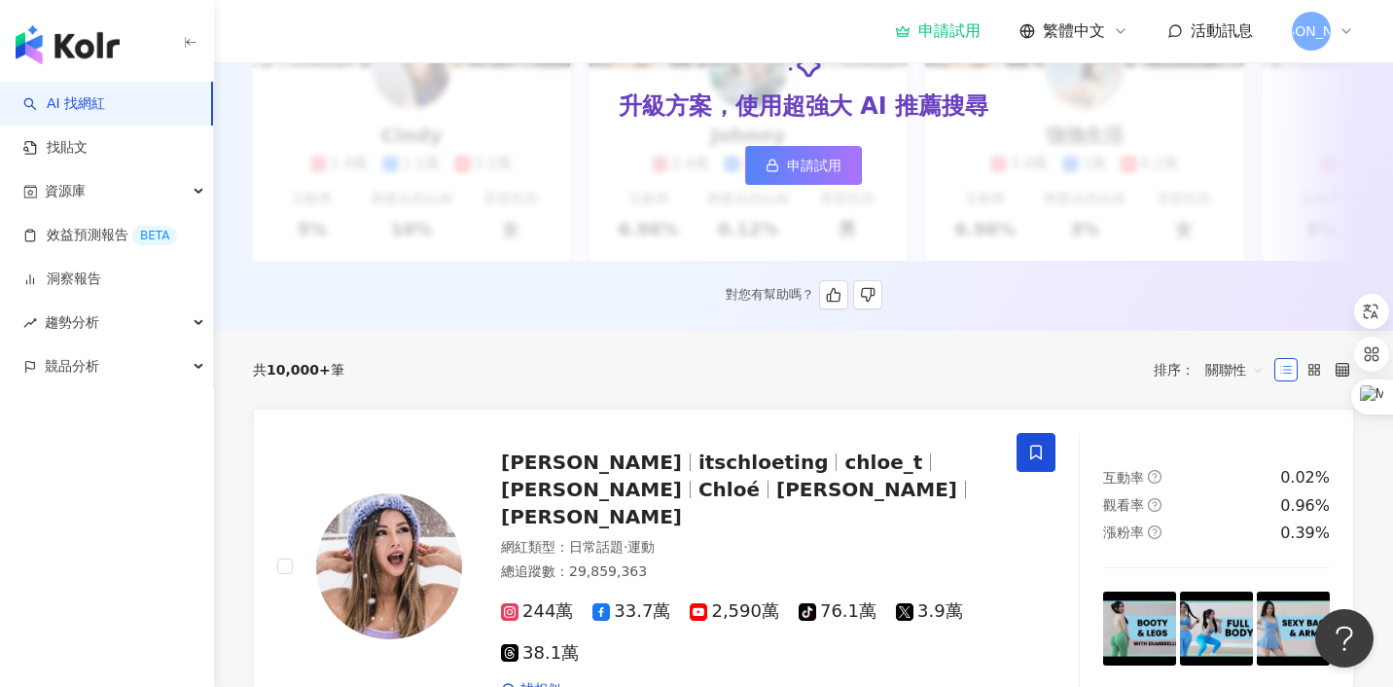
scroll to position [411, 0]
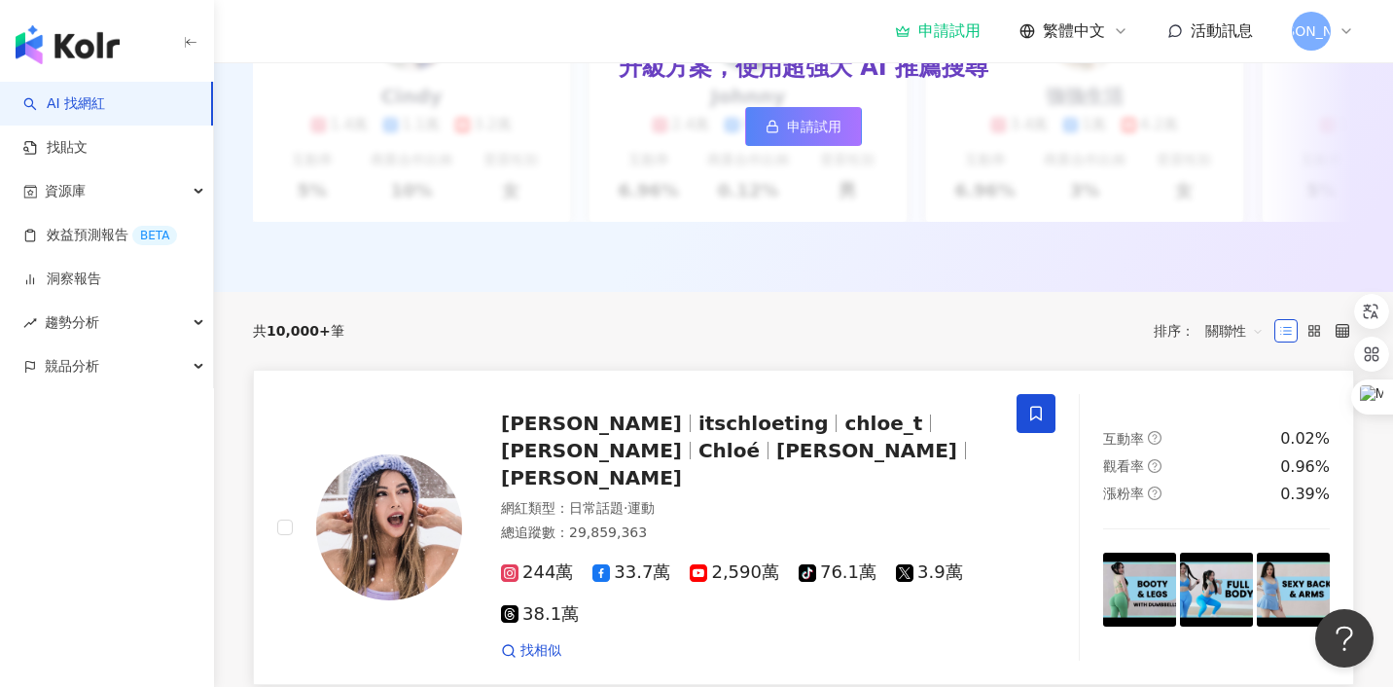
click at [571, 420] on span "Chloe Ting" at bounding box center [591, 422] width 181 height 23
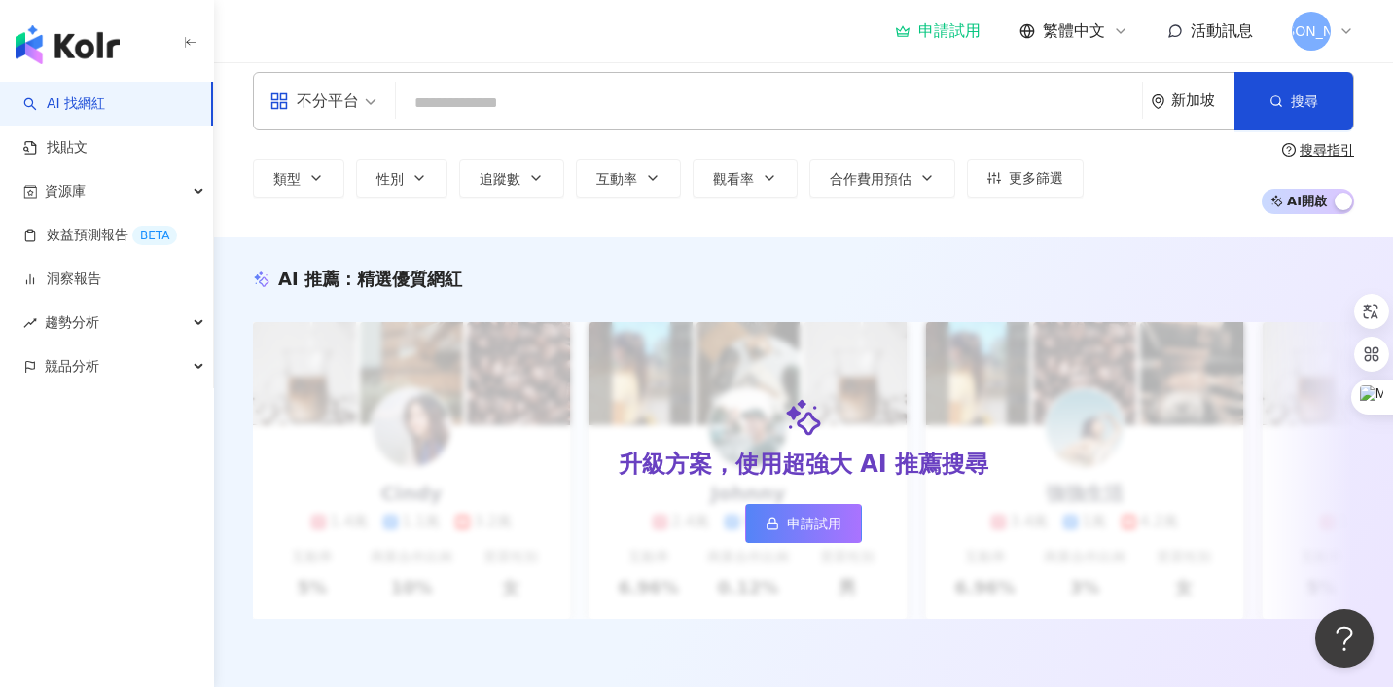
scroll to position [0, 0]
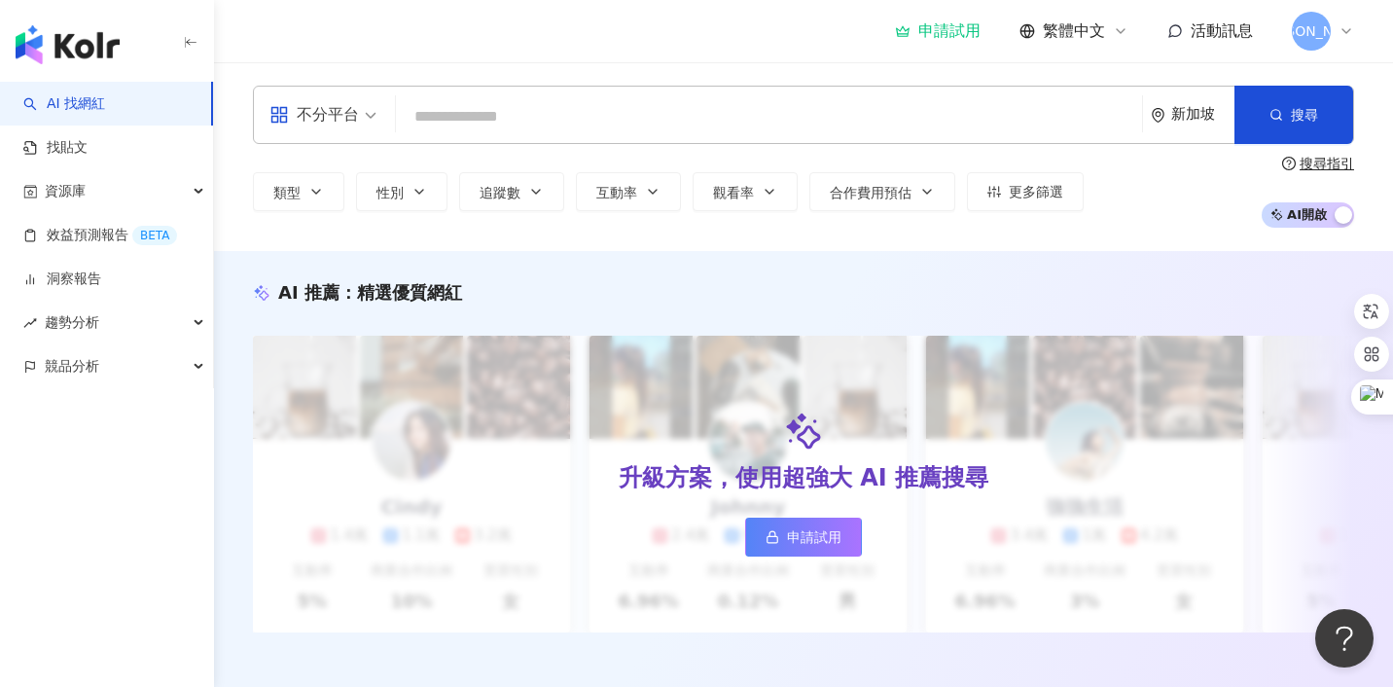
click at [1195, 118] on div "新加坡" at bounding box center [1202, 114] width 63 height 17
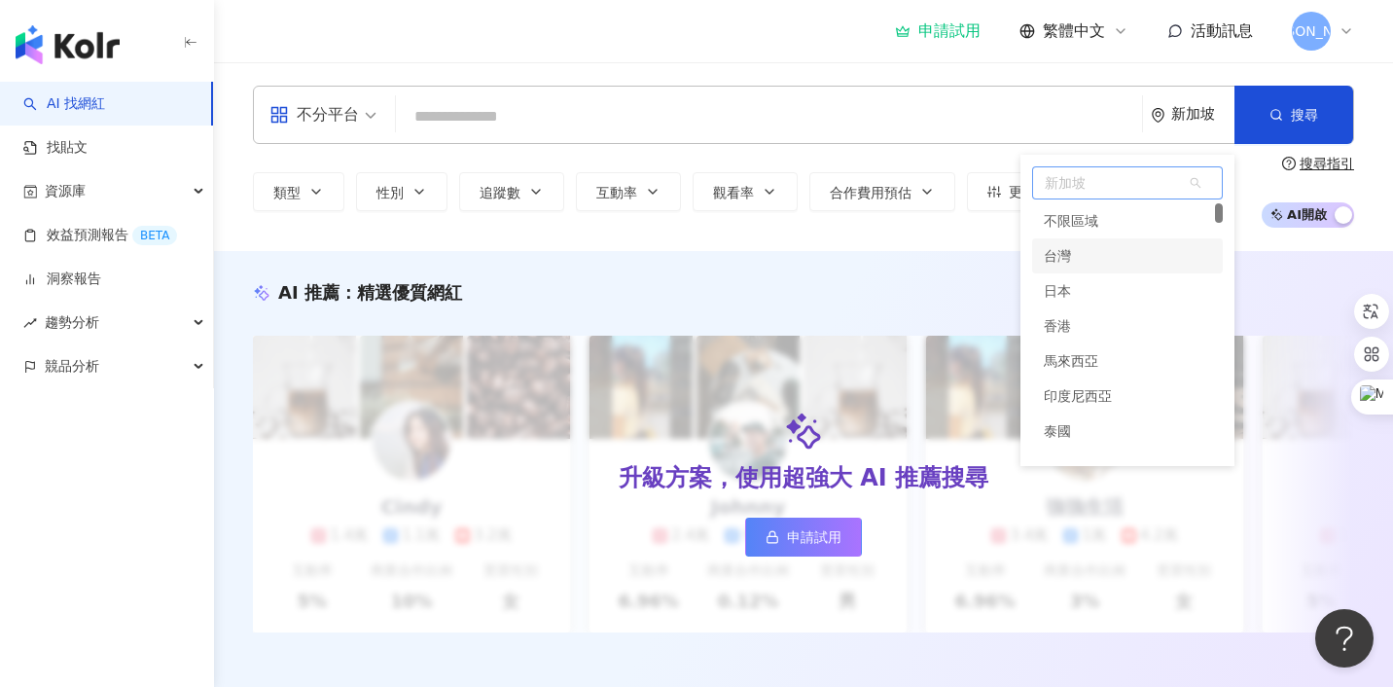
click at [1071, 253] on div "台灣" at bounding box center [1127, 255] width 191 height 35
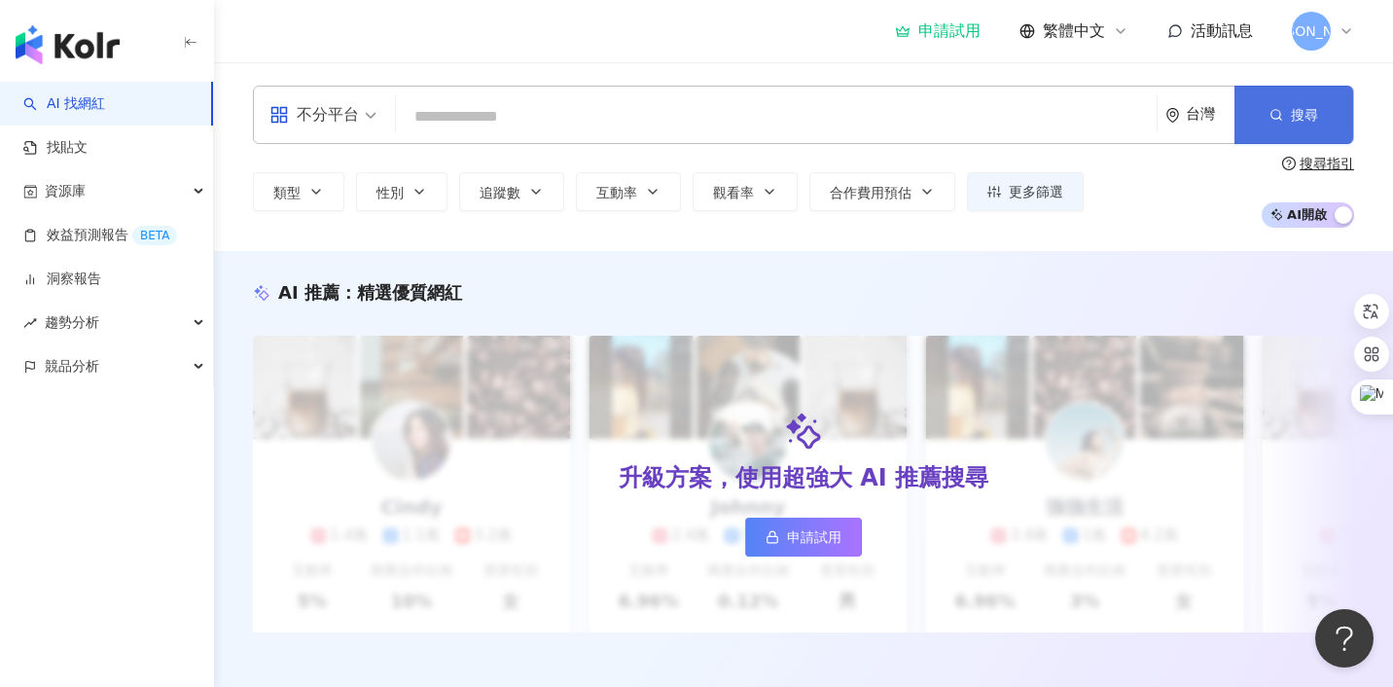
click at [1301, 122] on span "搜尋" at bounding box center [1304, 115] width 27 height 16
click at [1273, 115] on icon "button" at bounding box center [1276, 115] width 14 height 14
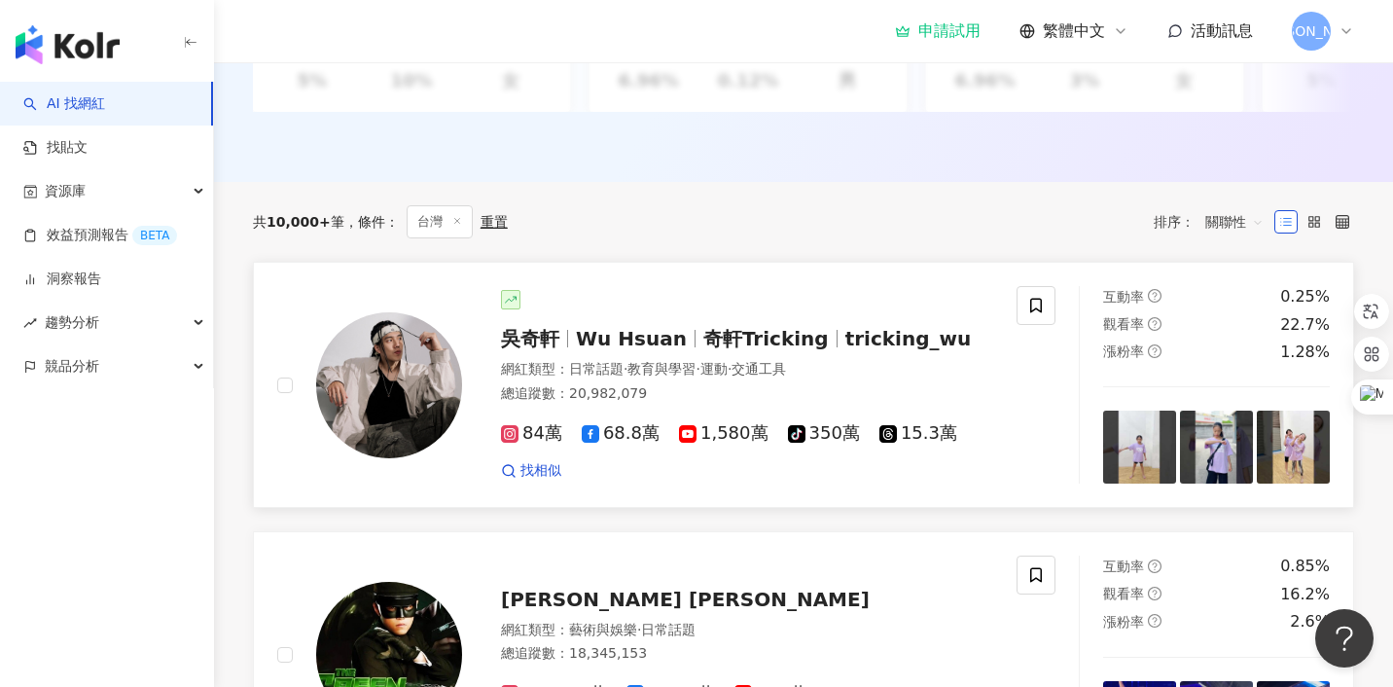
scroll to position [502, 0]
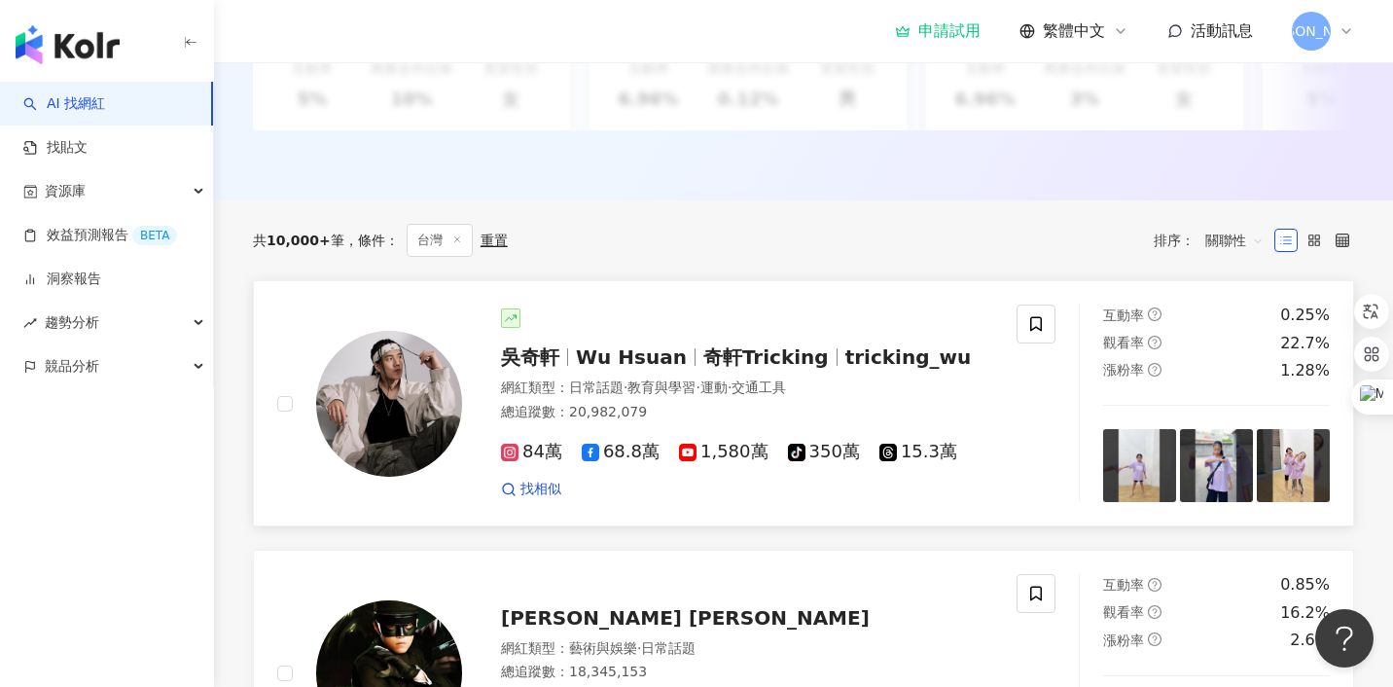
click at [384, 382] on img at bounding box center [389, 404] width 146 height 146
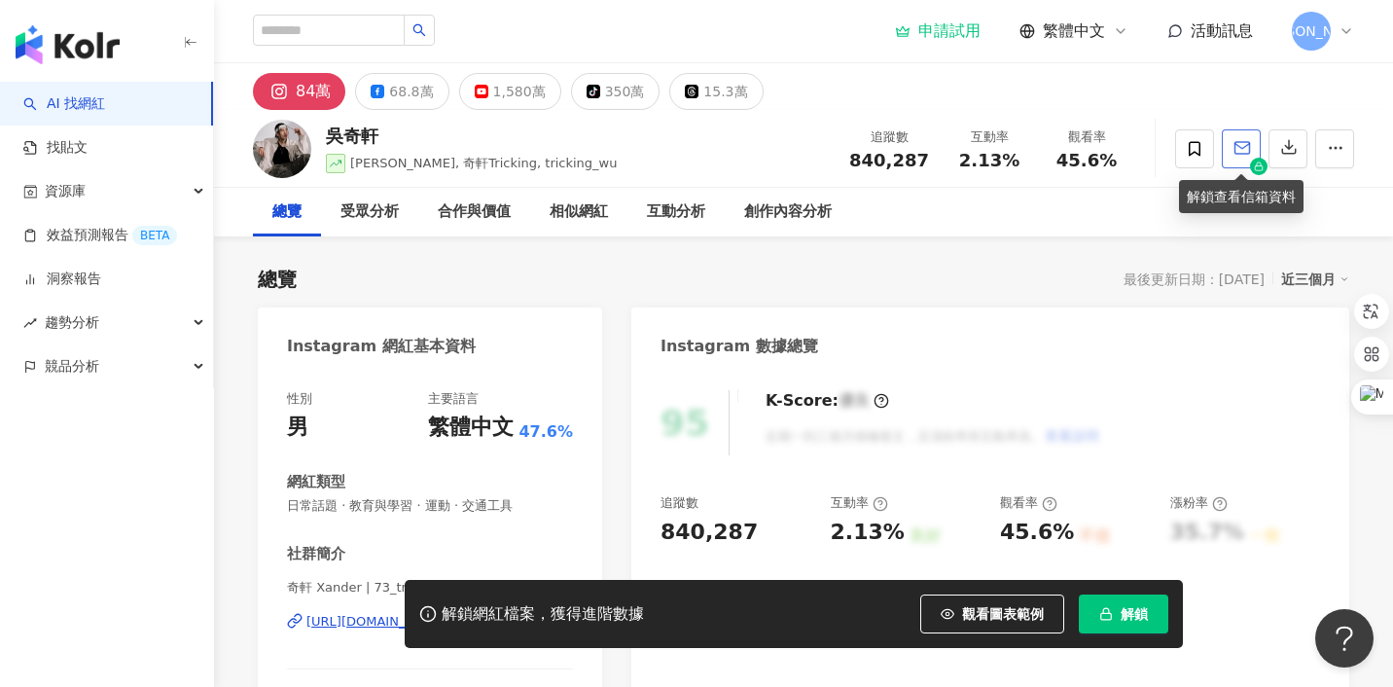
click at [1238, 150] on icon "button" at bounding box center [1242, 148] width 18 height 18
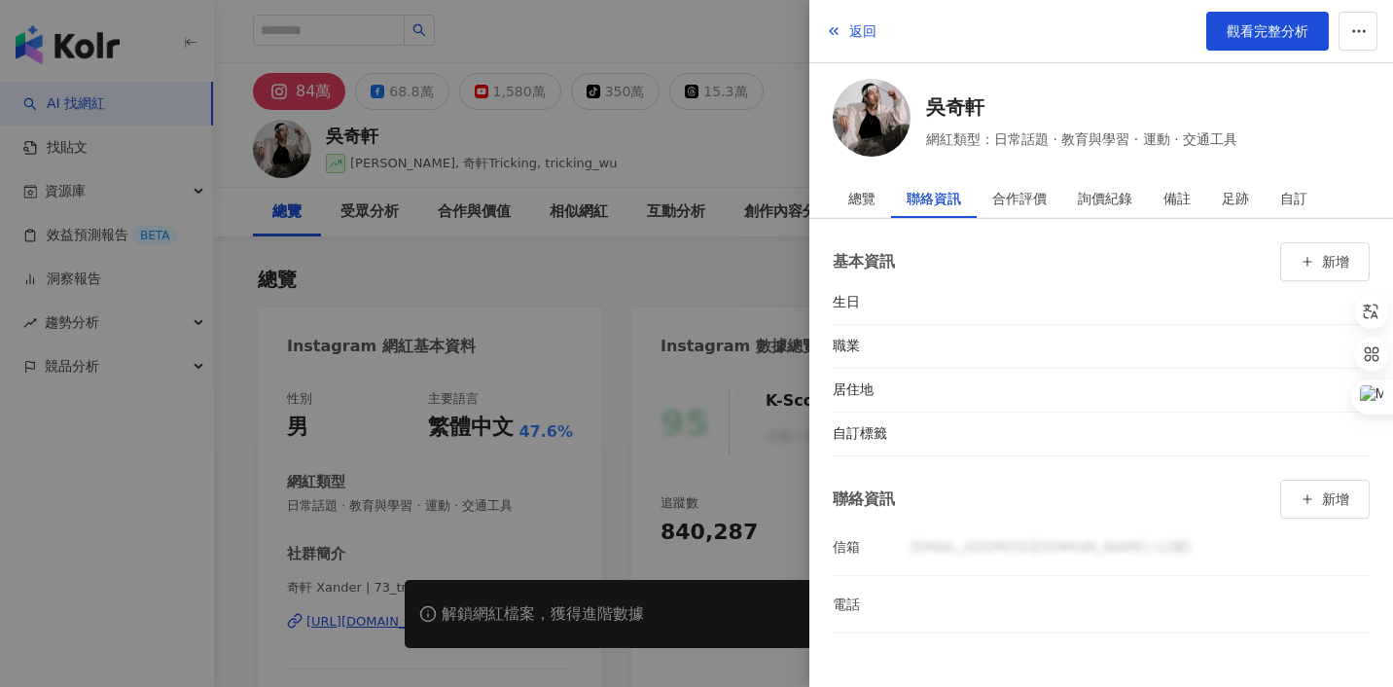
click at [777, 274] on div at bounding box center [696, 343] width 1393 height 687
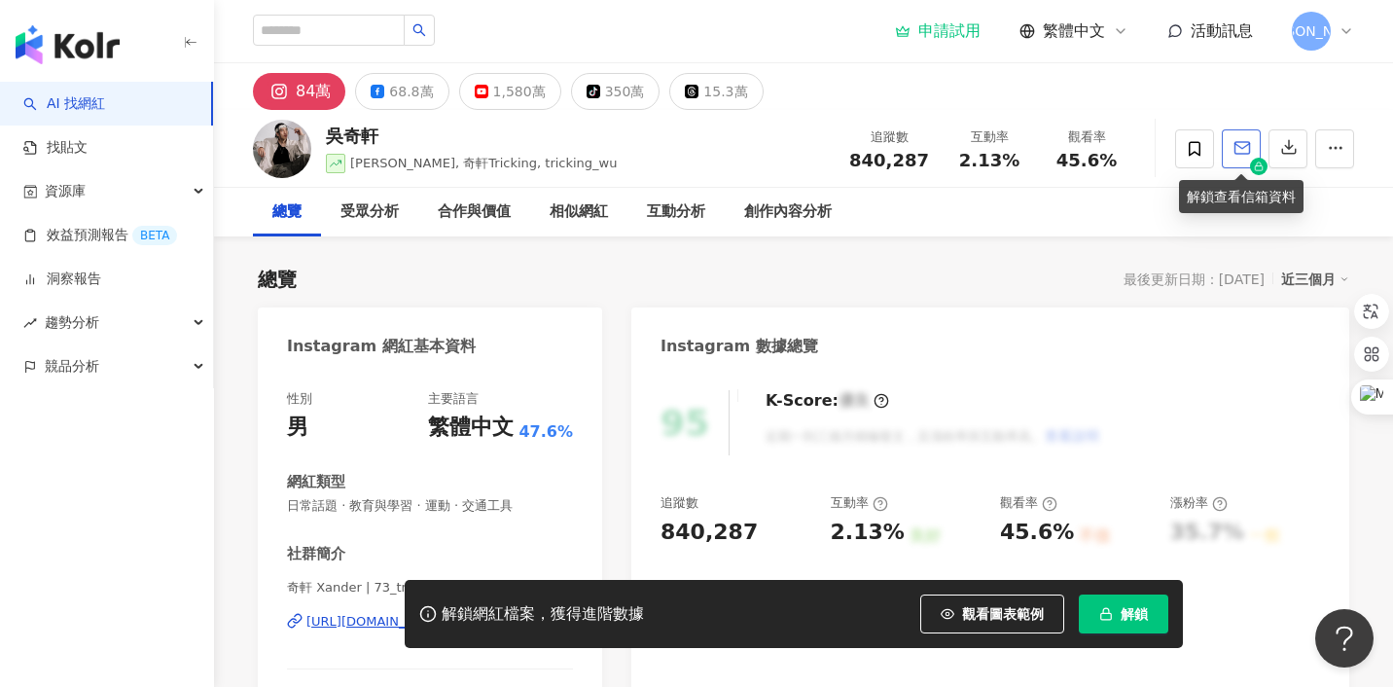
click at [1239, 143] on icon "button" at bounding box center [1242, 148] width 18 height 18
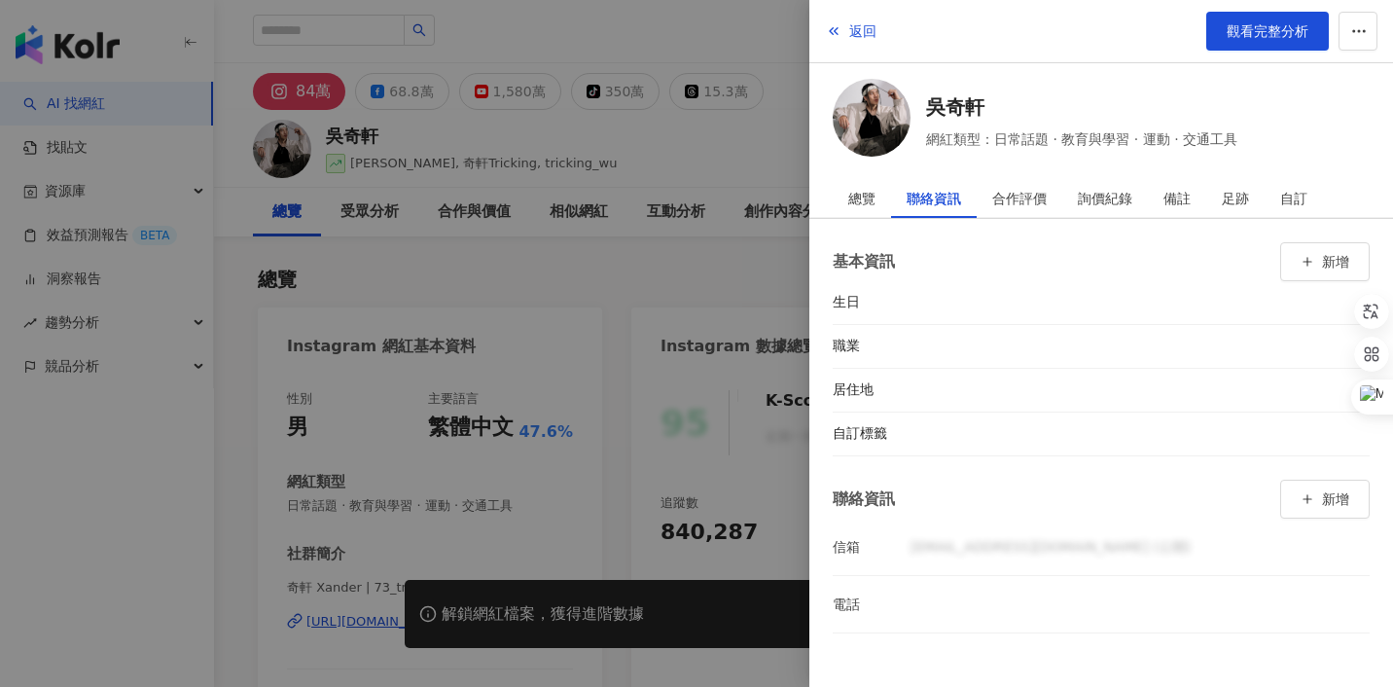
click at [760, 302] on div at bounding box center [696, 343] width 1393 height 687
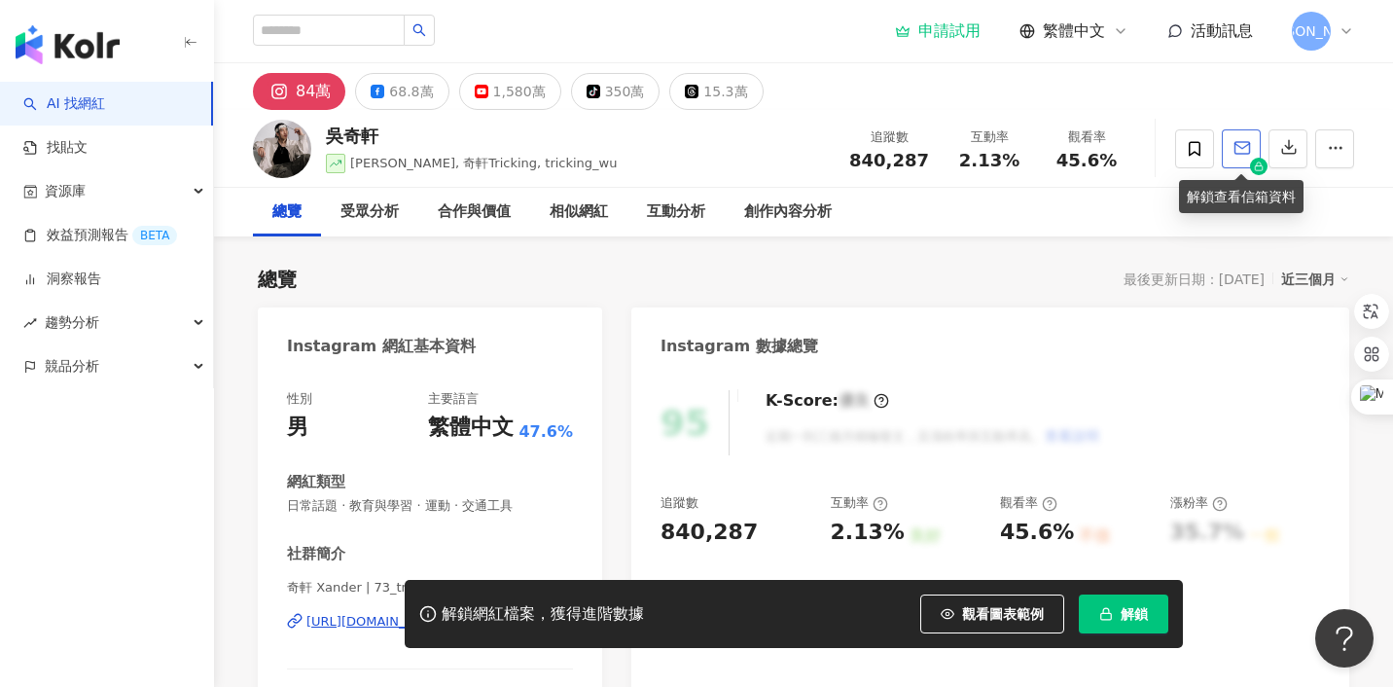
click at [1250, 148] on icon "button" at bounding box center [1242, 148] width 18 height 18
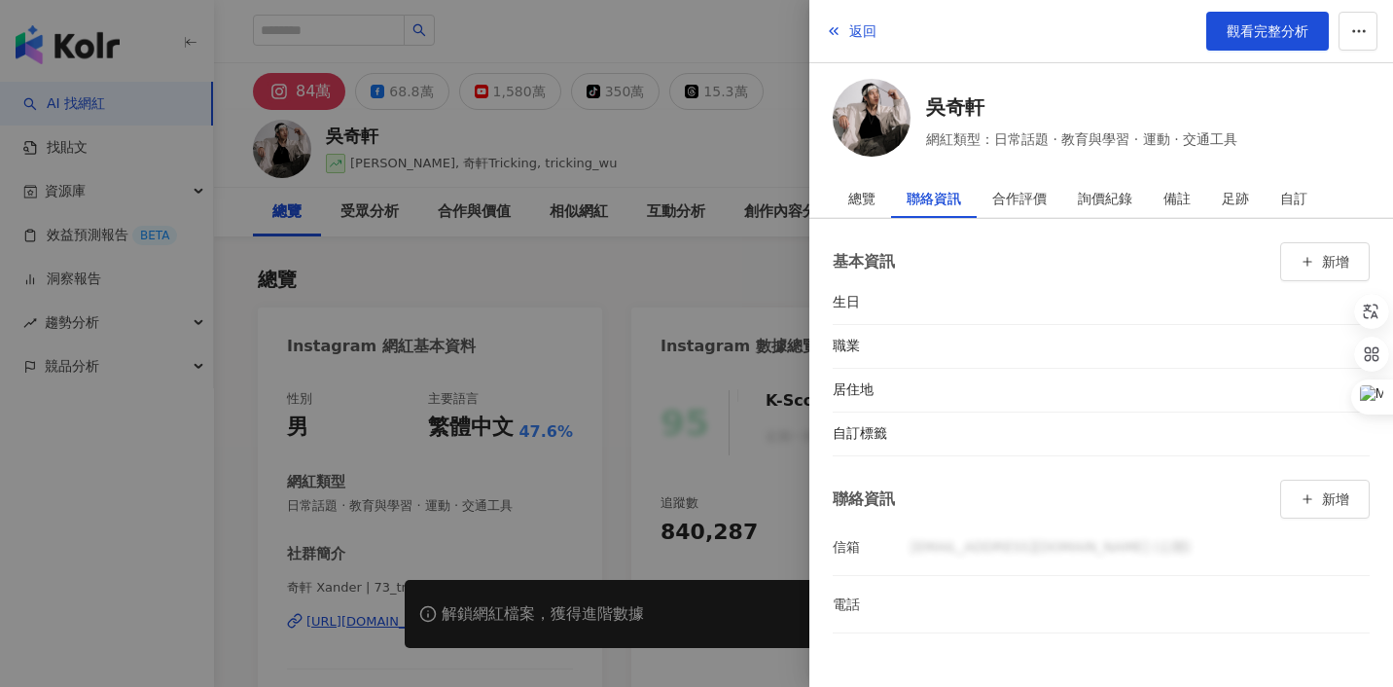
click at [725, 243] on div at bounding box center [696, 343] width 1393 height 687
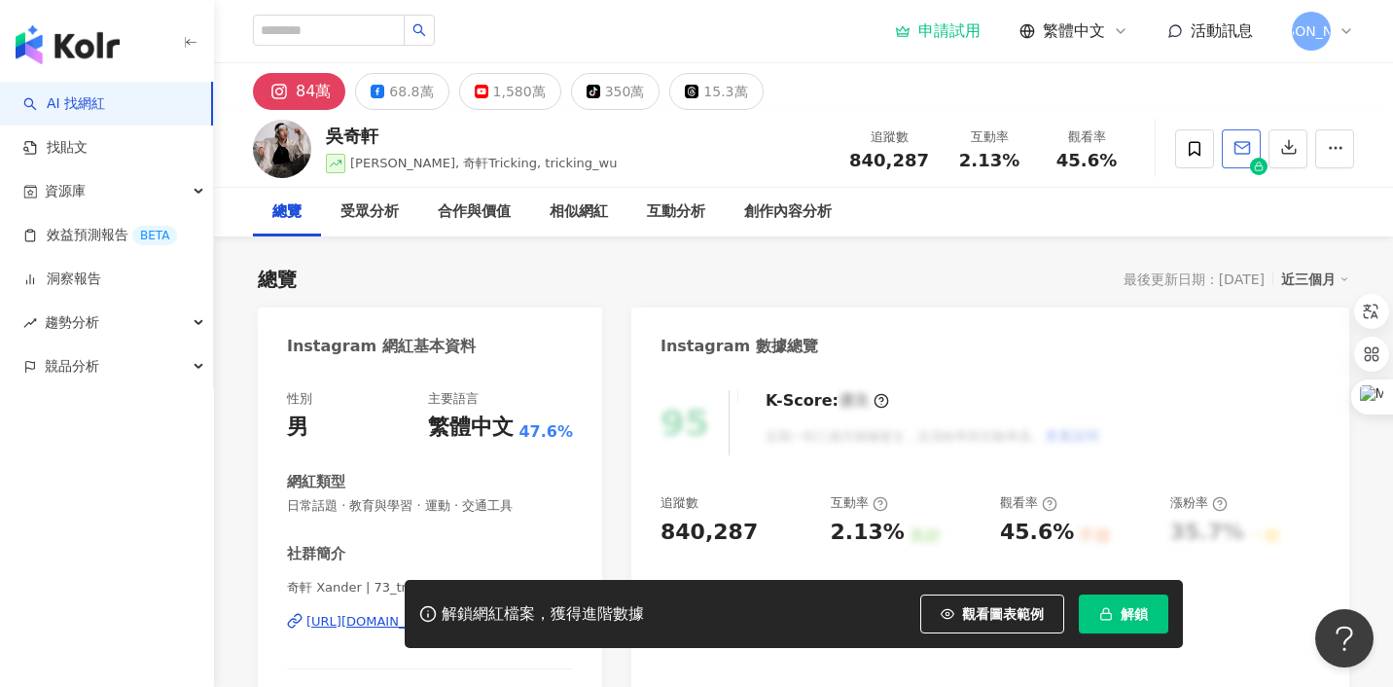
click at [1249, 138] on span "button" at bounding box center [1242, 147] width 18 height 20
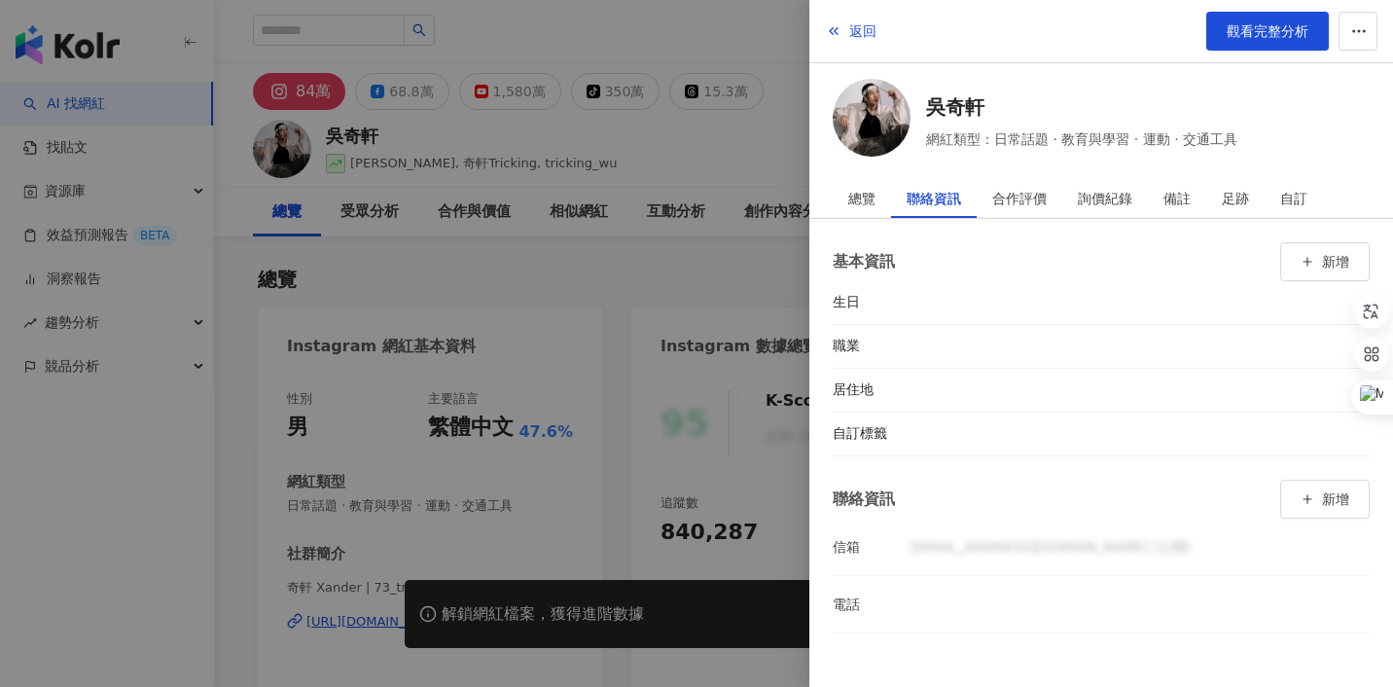
click at [755, 247] on div at bounding box center [696, 343] width 1393 height 687
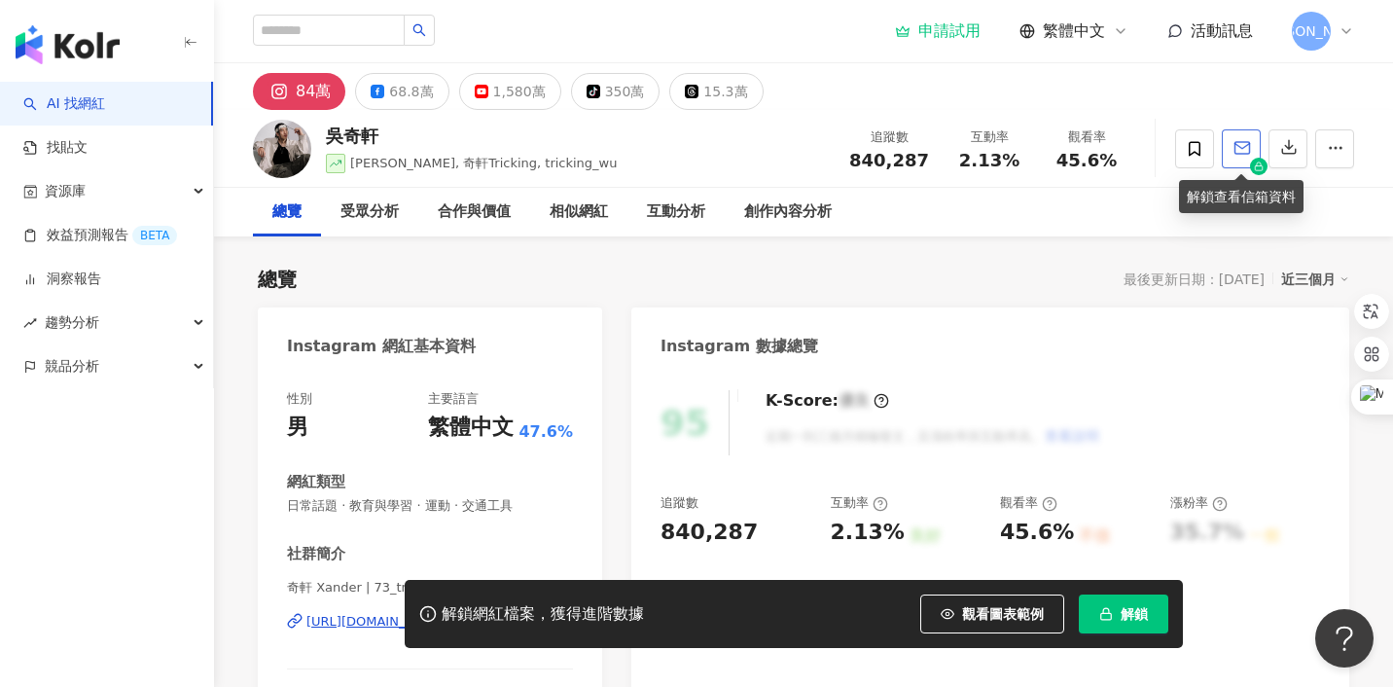
click at [1238, 150] on icon "button" at bounding box center [1242, 148] width 18 height 18
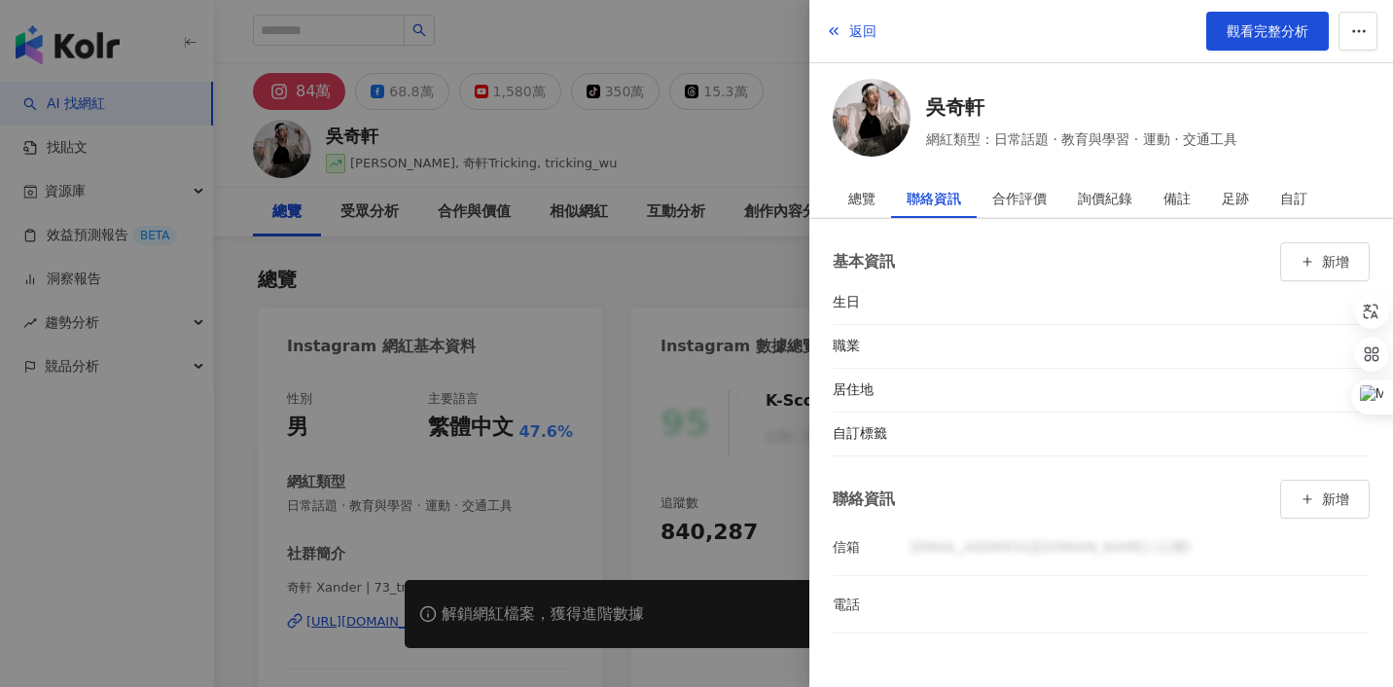
click at [768, 247] on div at bounding box center [696, 343] width 1393 height 687
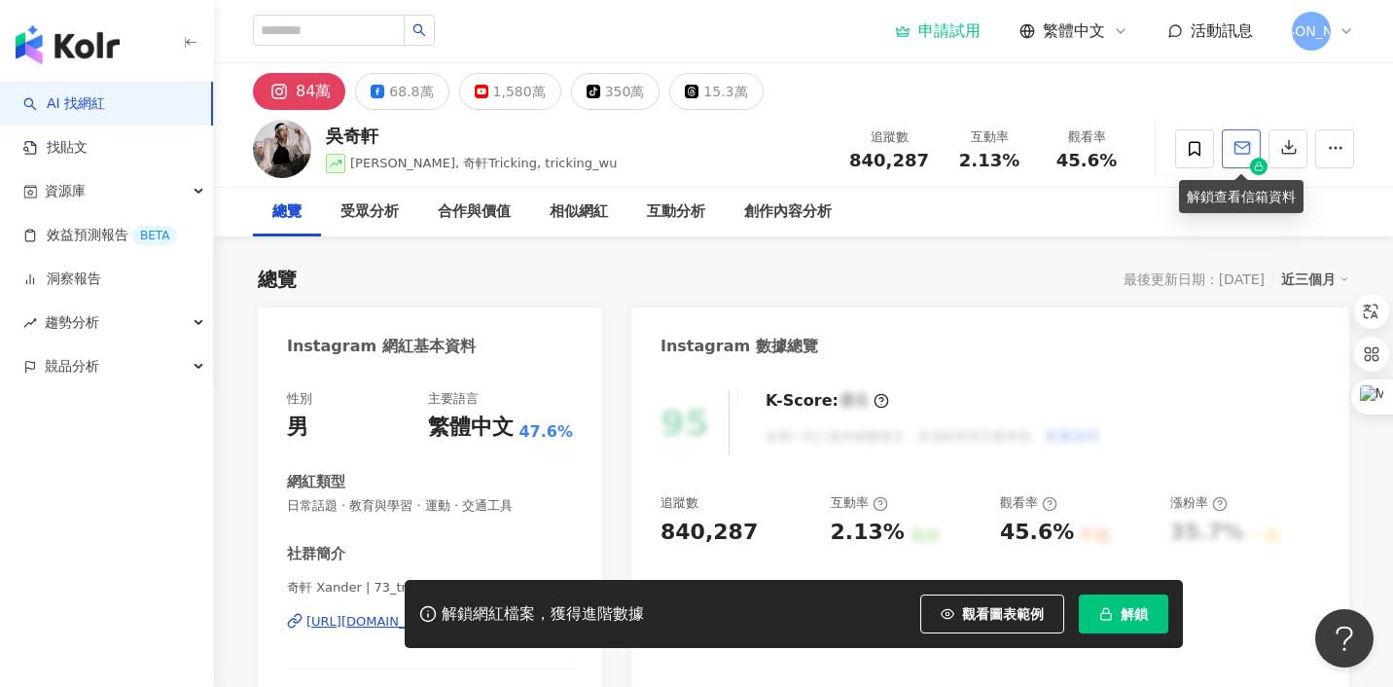
click at [1240, 153] on icon "button" at bounding box center [1242, 148] width 15 height 12
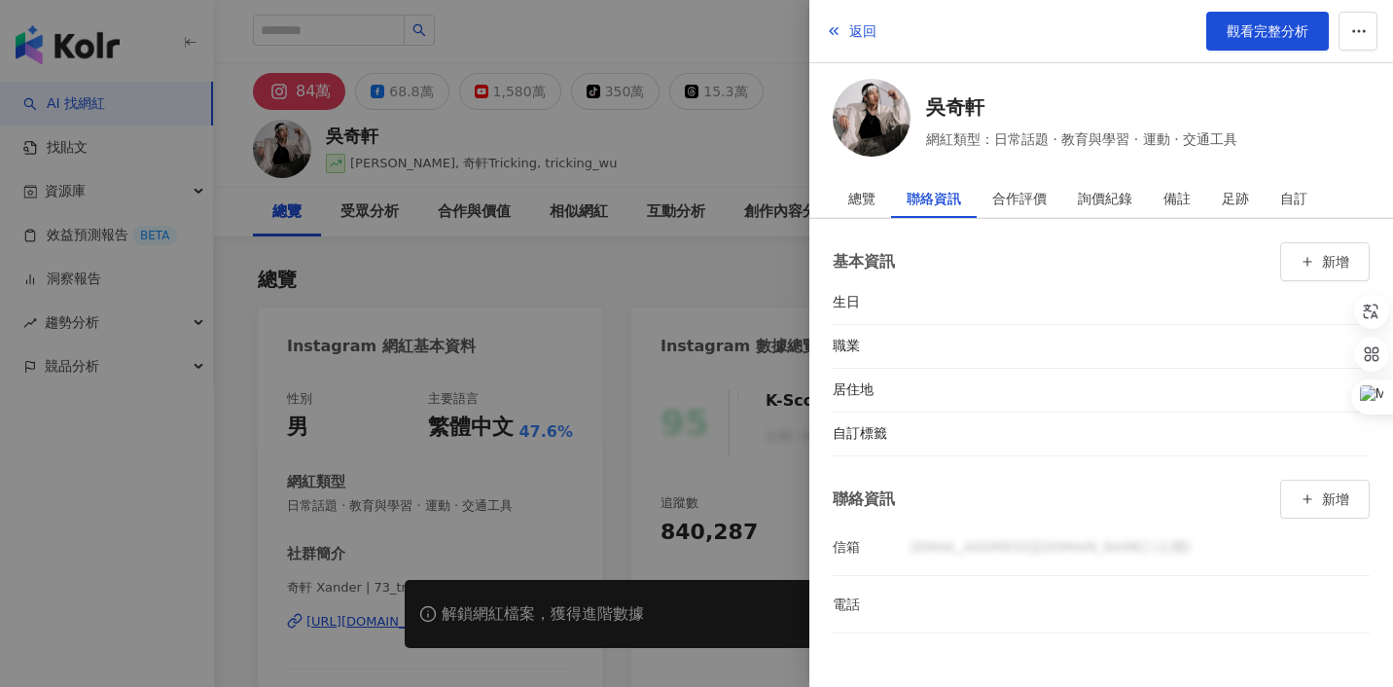
click at [773, 306] on div at bounding box center [696, 343] width 1393 height 687
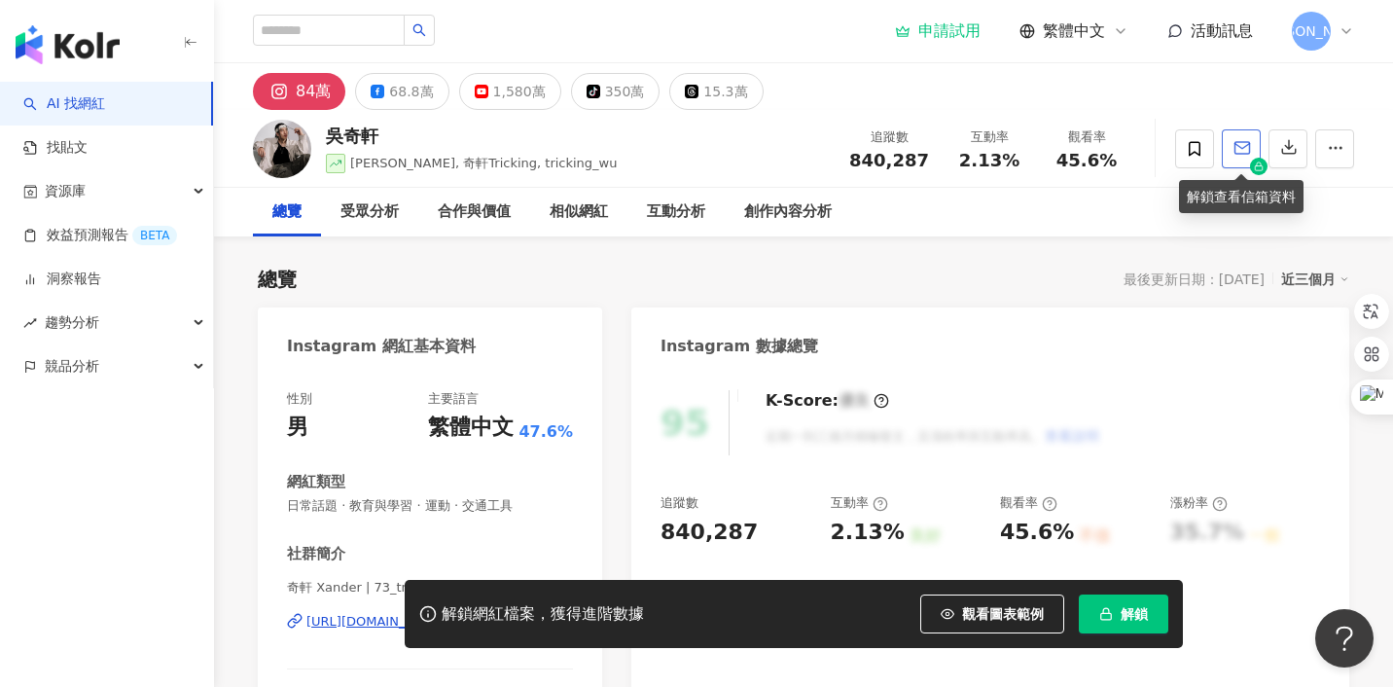
click at [1240, 147] on polyline "button" at bounding box center [1242, 146] width 15 height 5
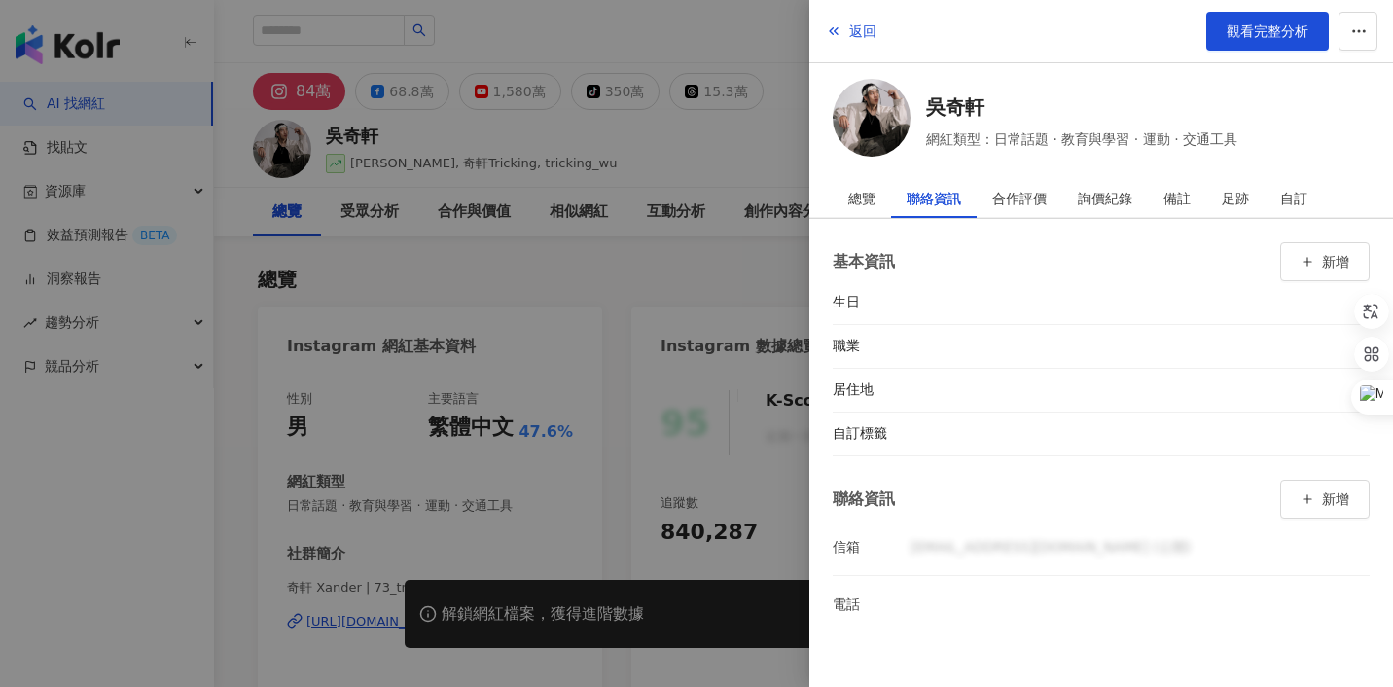
click at [768, 275] on div at bounding box center [696, 343] width 1393 height 687
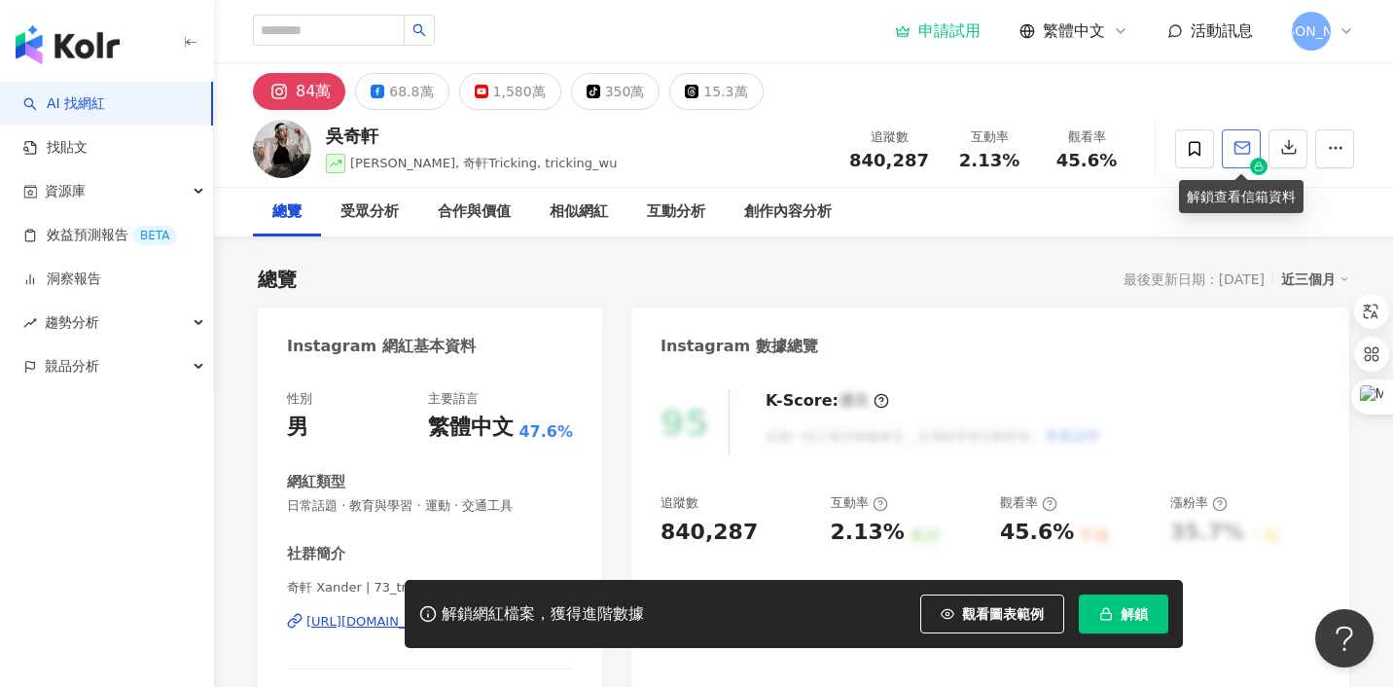
click at [1244, 150] on icon "button" at bounding box center [1242, 148] width 18 height 18
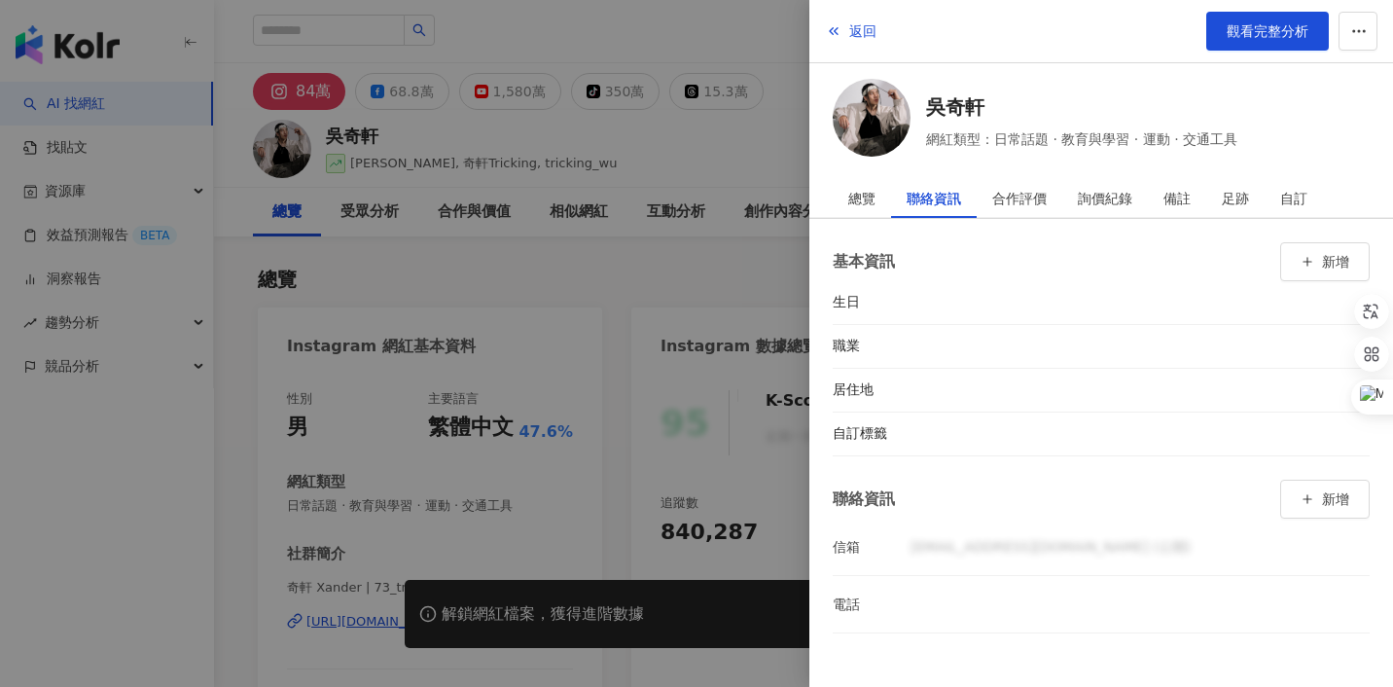
click at [797, 255] on div at bounding box center [696, 343] width 1393 height 687
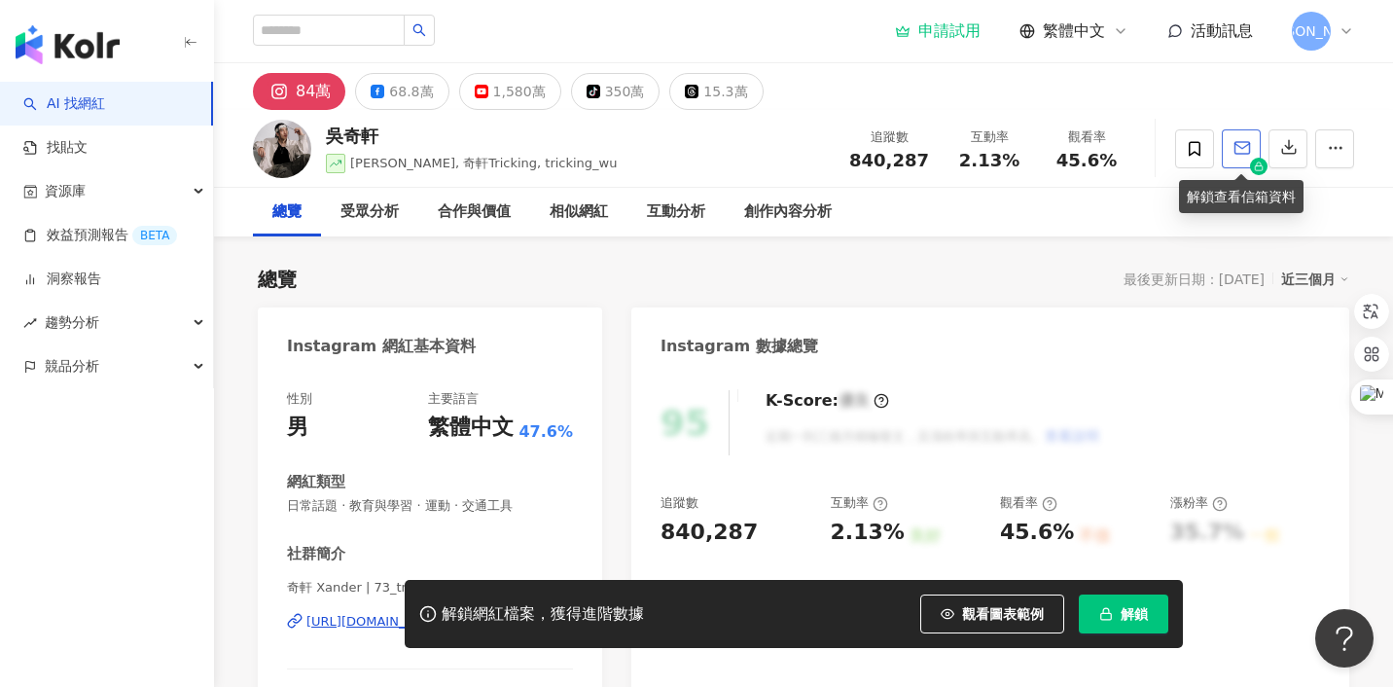
click at [1240, 158] on span "button" at bounding box center [1242, 147] width 18 height 20
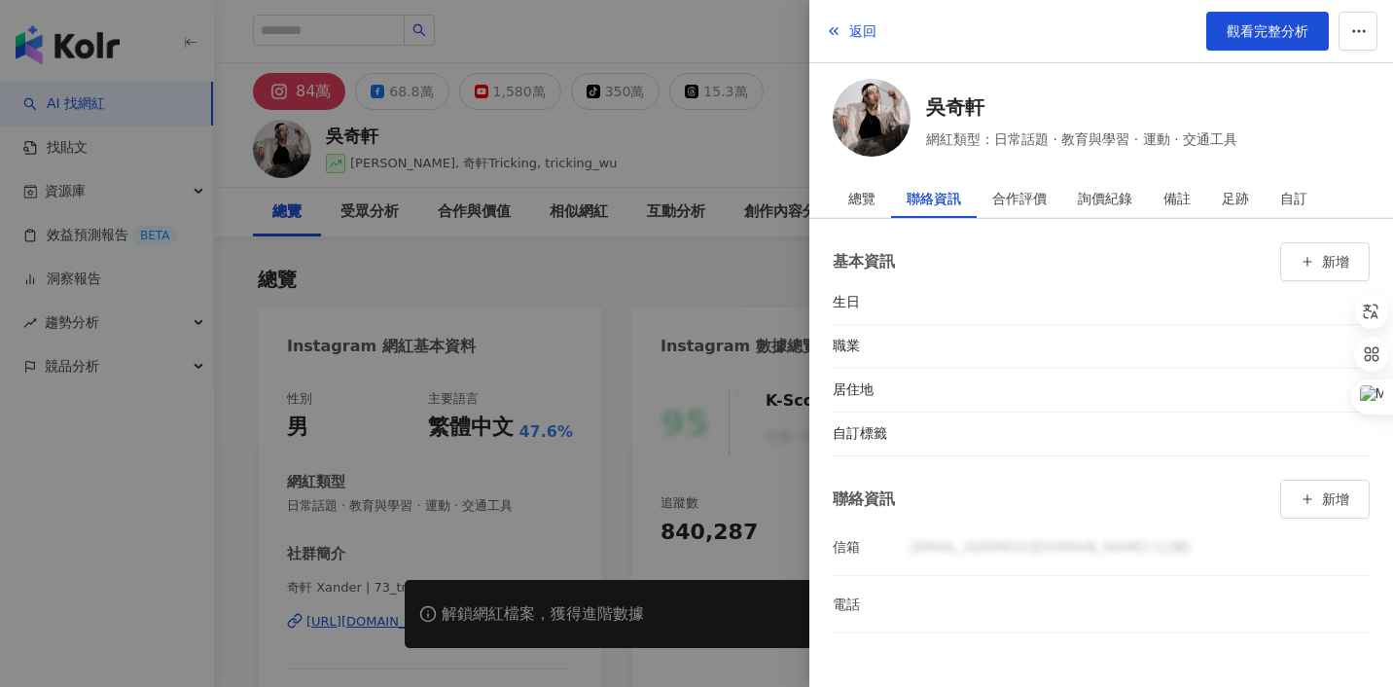
click at [755, 279] on div at bounding box center [696, 343] width 1393 height 687
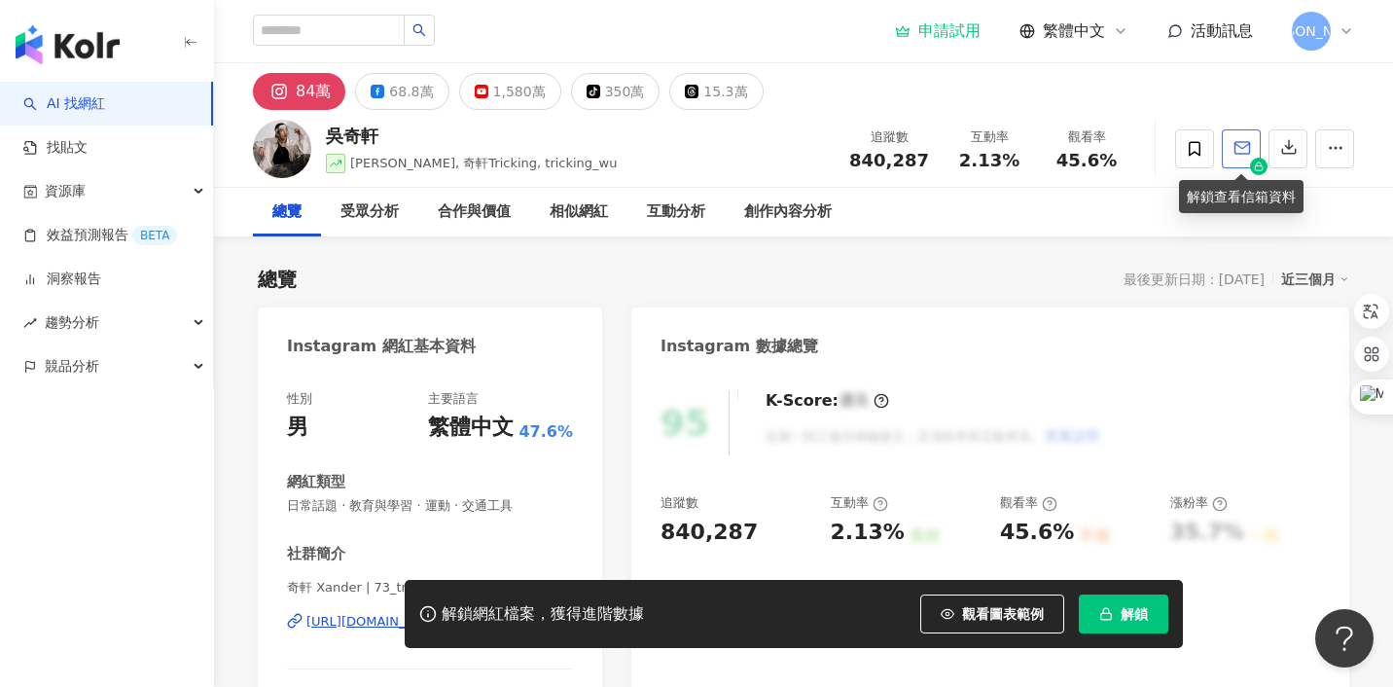
click at [1236, 139] on icon "button" at bounding box center [1242, 148] width 18 height 18
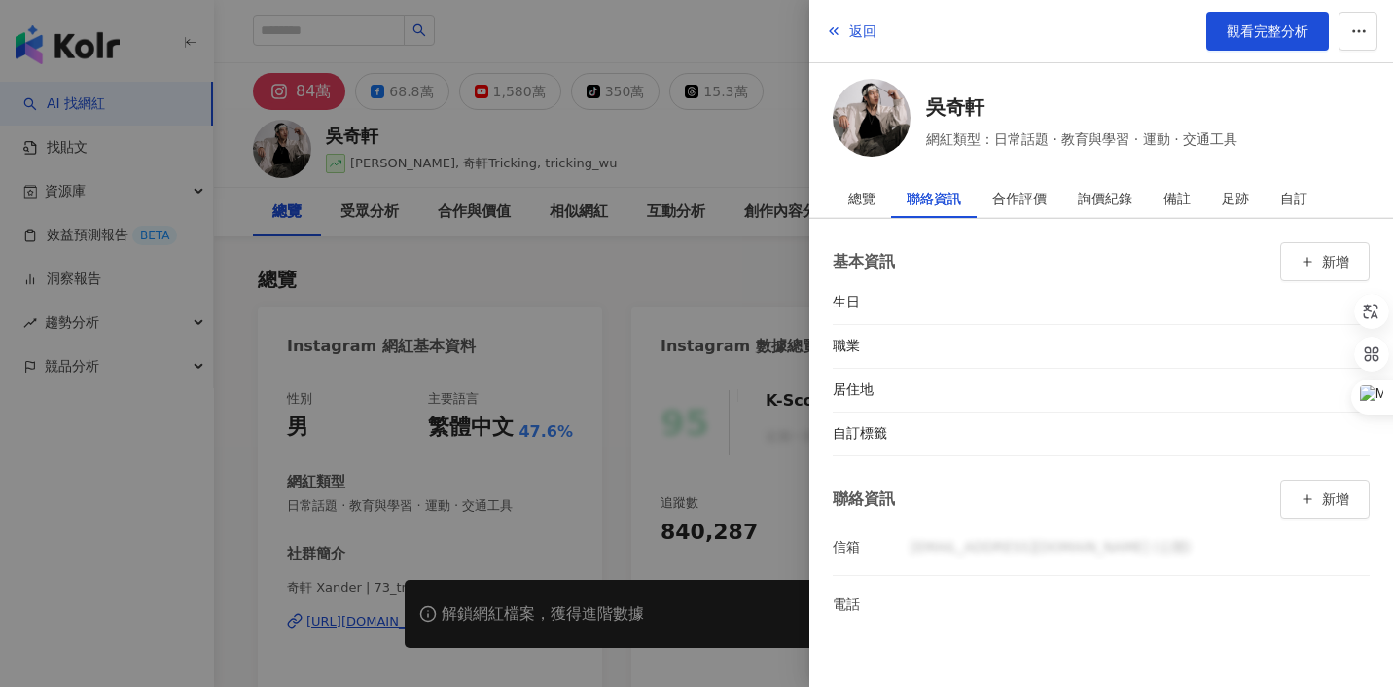
click at [756, 290] on div at bounding box center [696, 343] width 1393 height 687
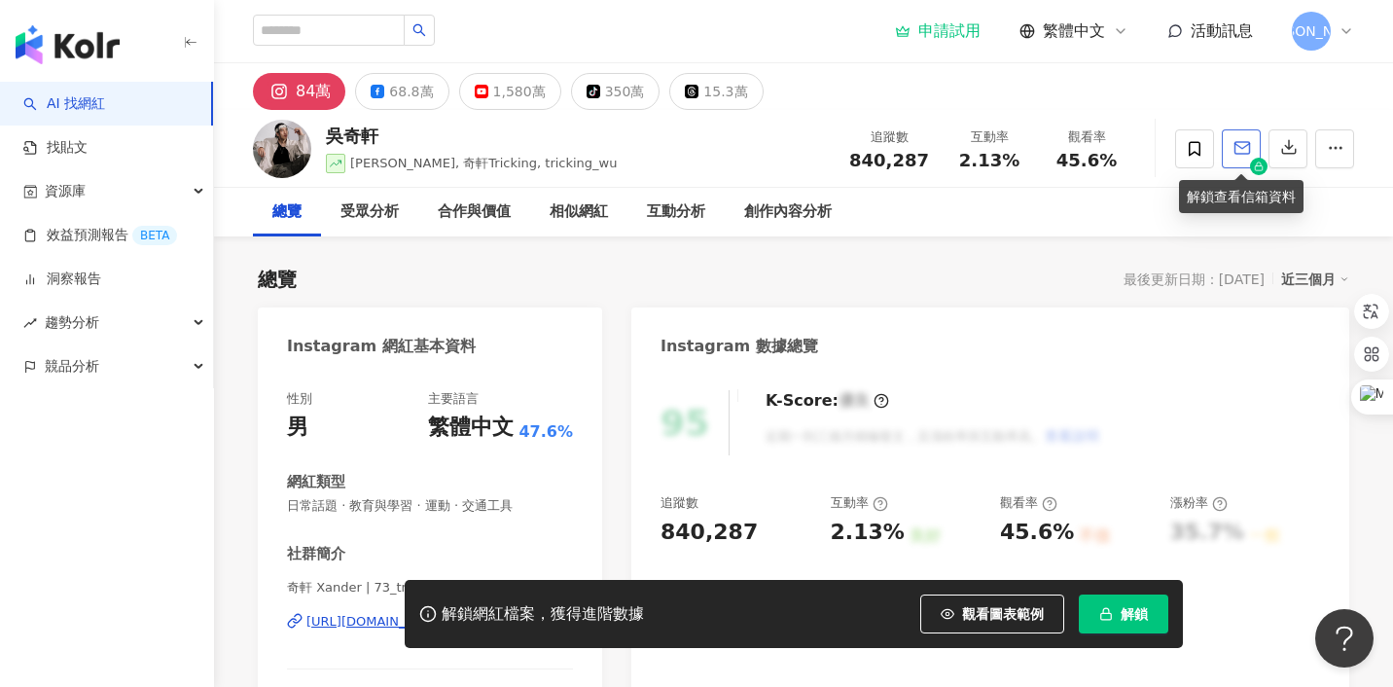
click at [1239, 147] on polyline "button" at bounding box center [1242, 146] width 15 height 5
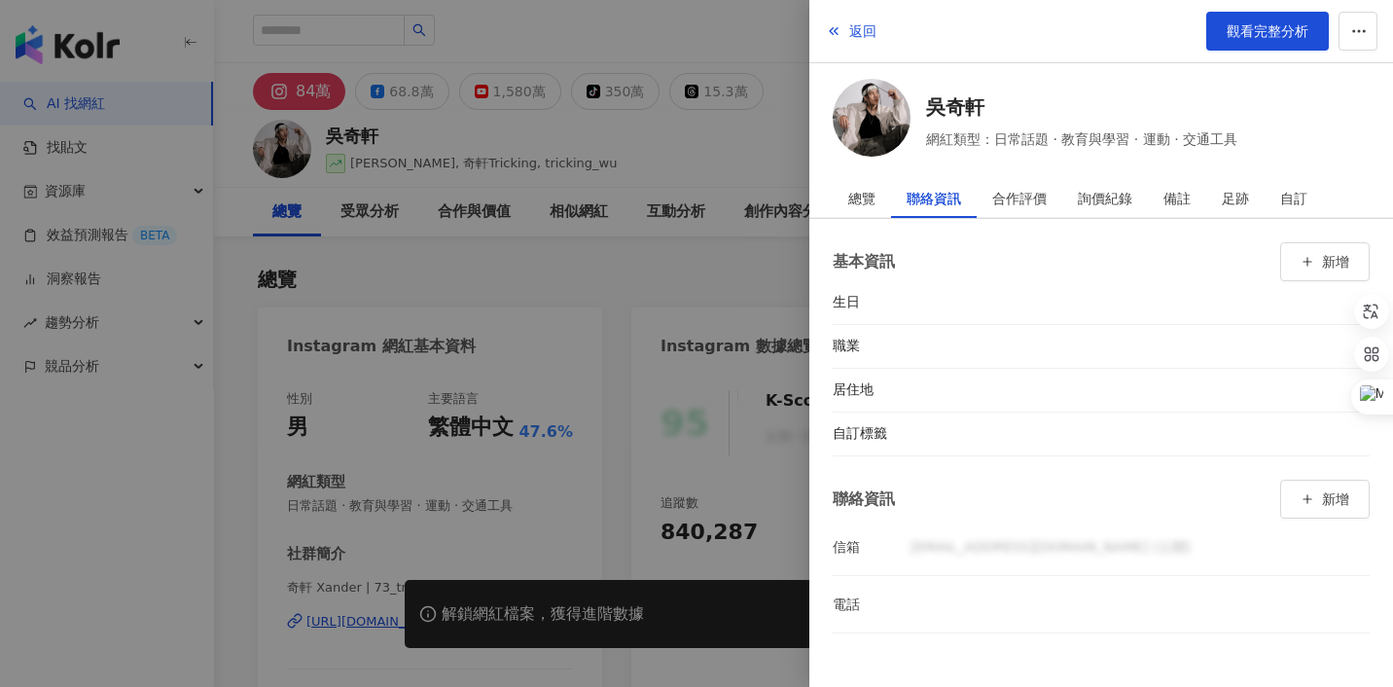
click at [710, 289] on div at bounding box center [696, 343] width 1393 height 687
